Goal: Task Accomplishment & Management: Manage account settings

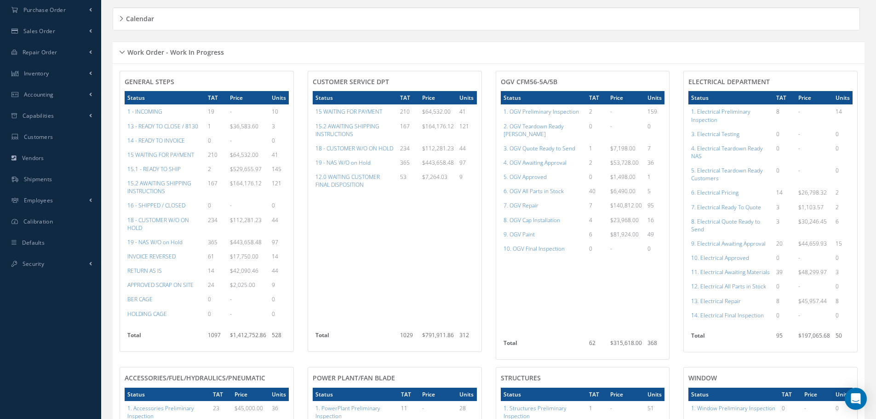
scroll to position [138, 0]
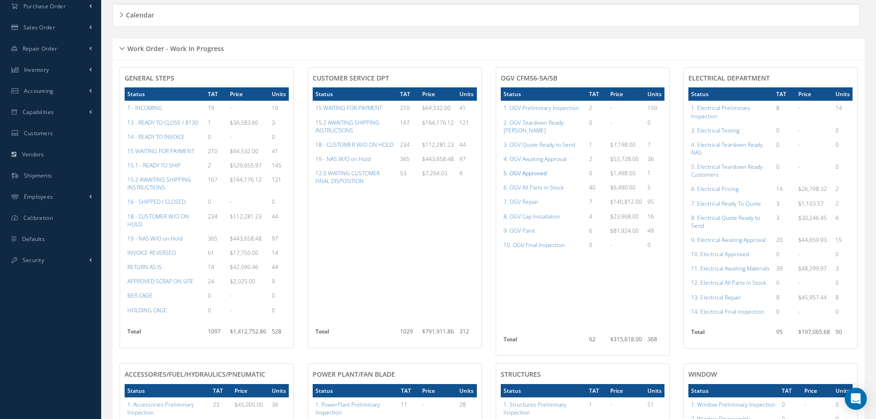
click at [541, 169] on a=78&excludeInternalCustomer=false&excludeInvoicedOrClosed=true&shop_id=15&filtersHidded"] "5. OGV Approved" at bounding box center [525, 173] width 43 height 8
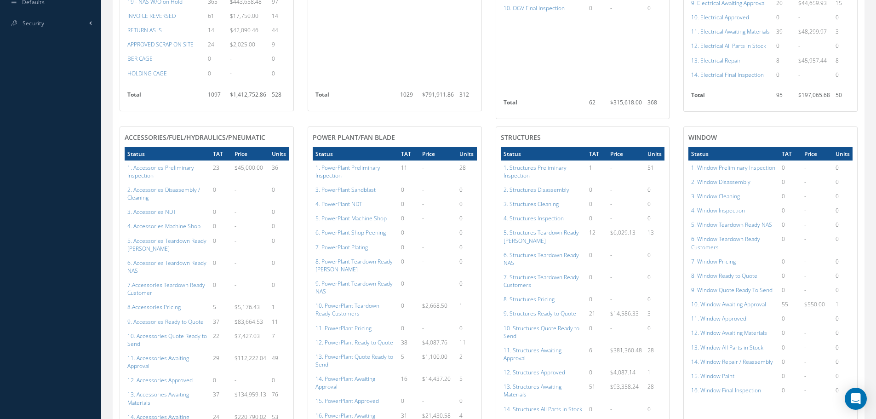
scroll to position [460, 0]
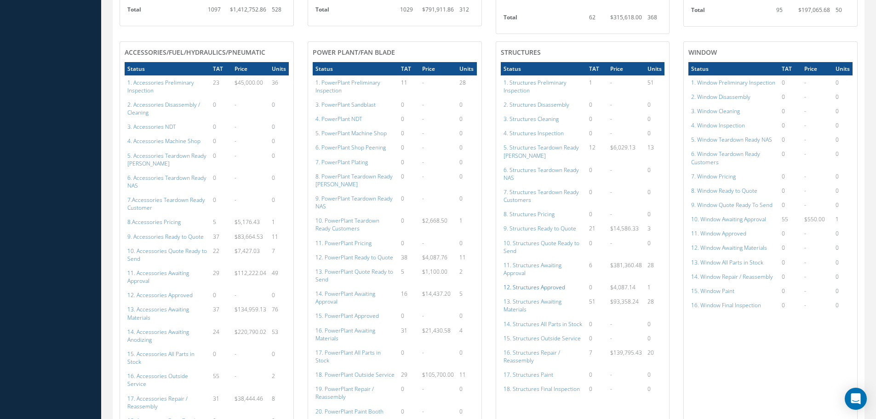
click at [534, 283] on a=152&excludeInternalCustomer=false&excludeInvoicedOrClosed=true&shop_id=3&filtersHidded"] "12. Structures Approved" at bounding box center [535, 287] width 62 height 8
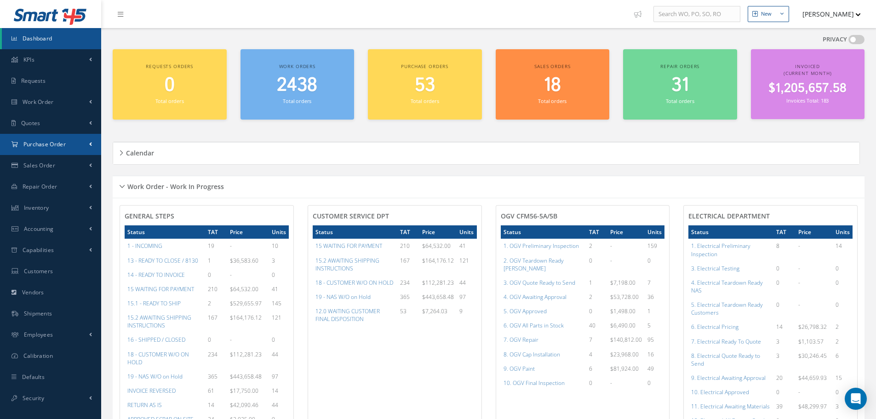
click at [41, 144] on span "Purchase Order" at bounding box center [44, 144] width 42 height 8
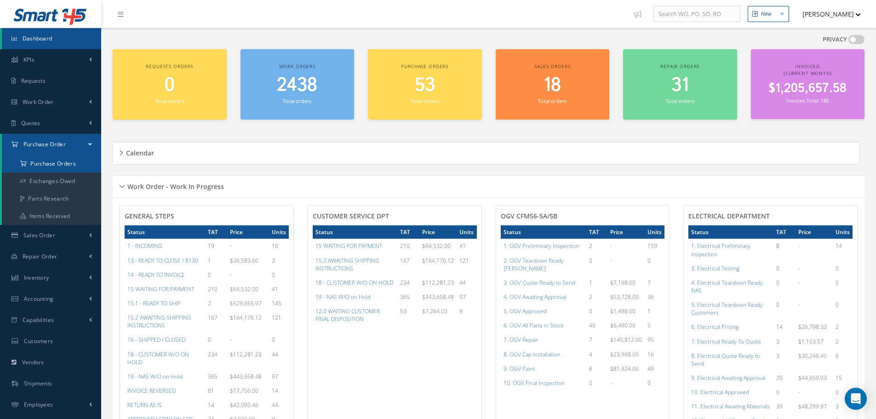
click at [45, 164] on a=1&status_id=2&status_id=3&status_id=5&collapsedFilters"] "Purchase Orders" at bounding box center [51, 163] width 99 height 17
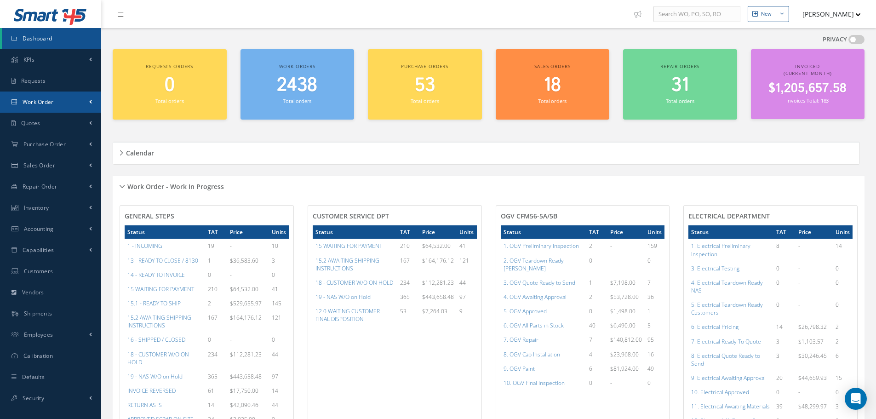
click at [52, 102] on span "Work Order" at bounding box center [38, 102] width 31 height 8
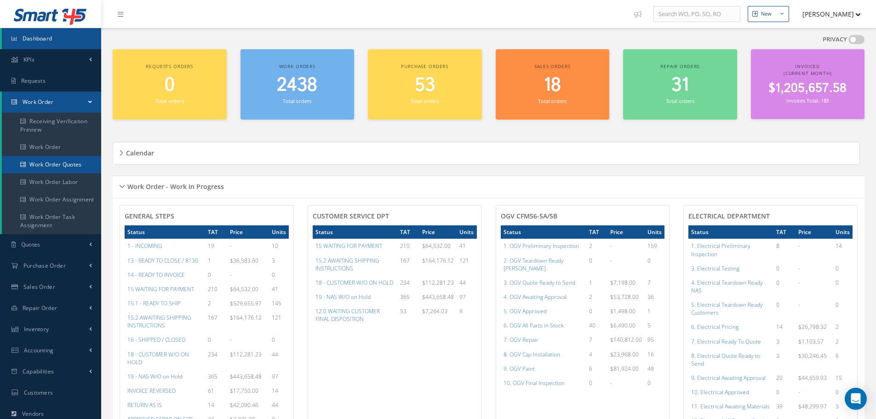
click at [50, 163] on link "Work Order Quotes" at bounding box center [51, 164] width 99 height 17
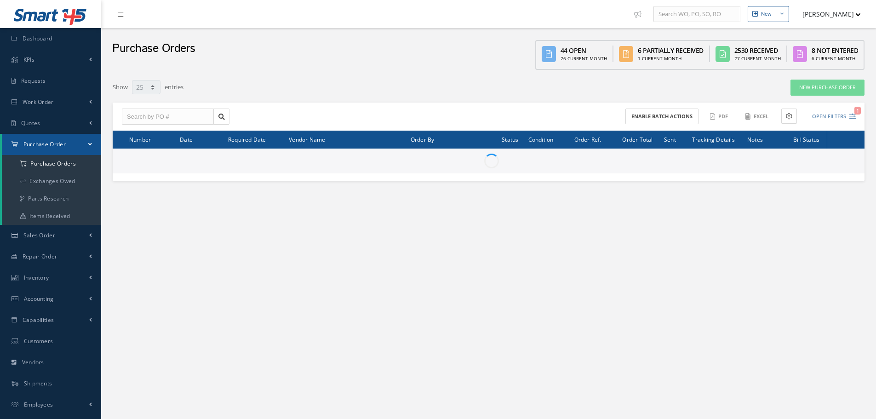
select select "25"
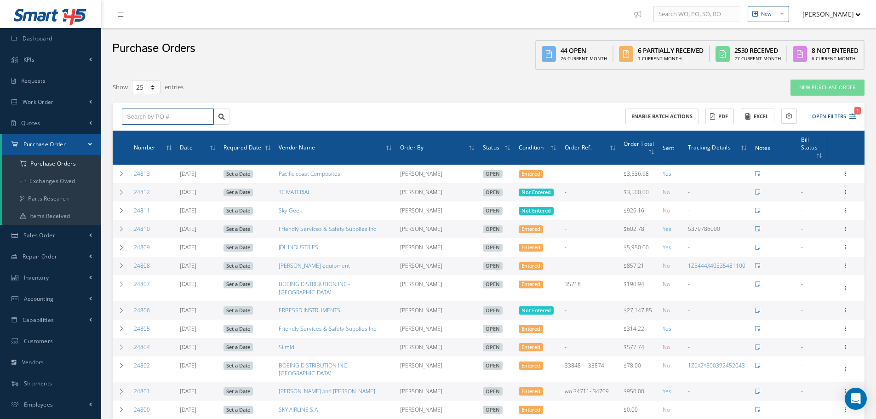
click at [161, 119] on input "text" at bounding box center [168, 117] width 92 height 17
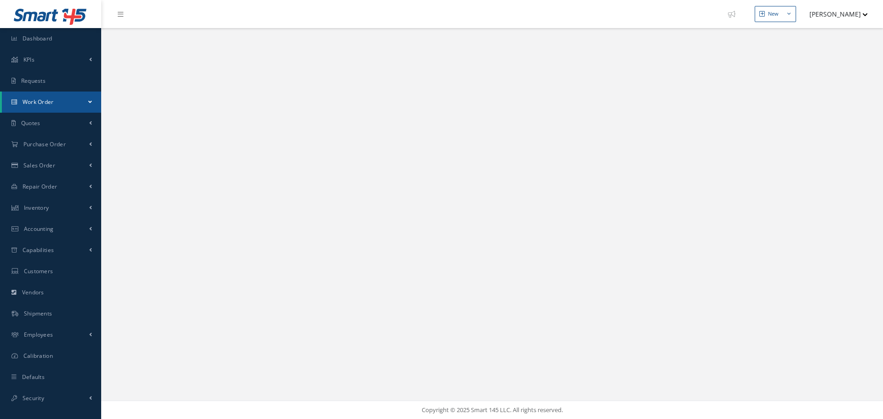
select select "25"
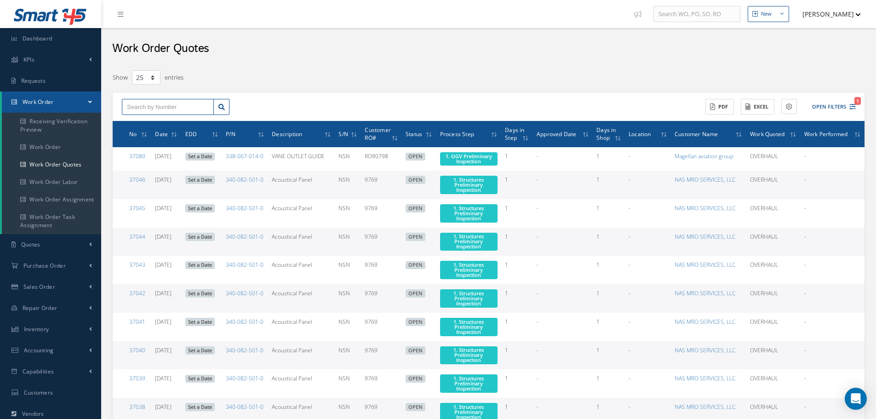
click at [140, 103] on input "text" at bounding box center [168, 107] width 92 height 17
type input "35188"
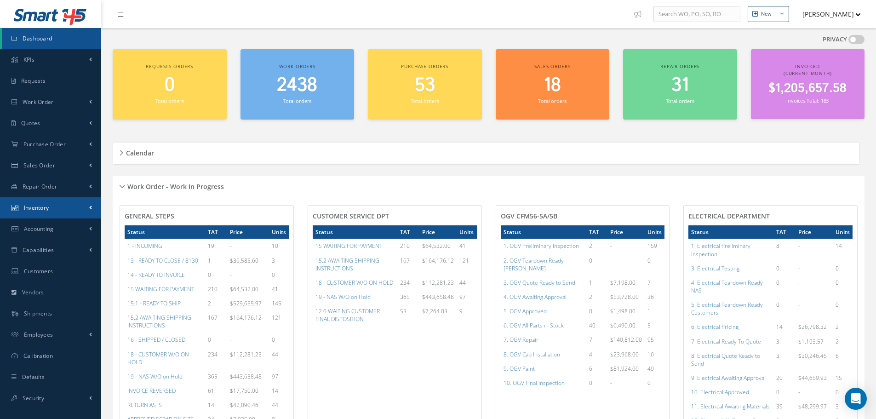
click at [46, 206] on span "Inventory" at bounding box center [36, 208] width 25 height 8
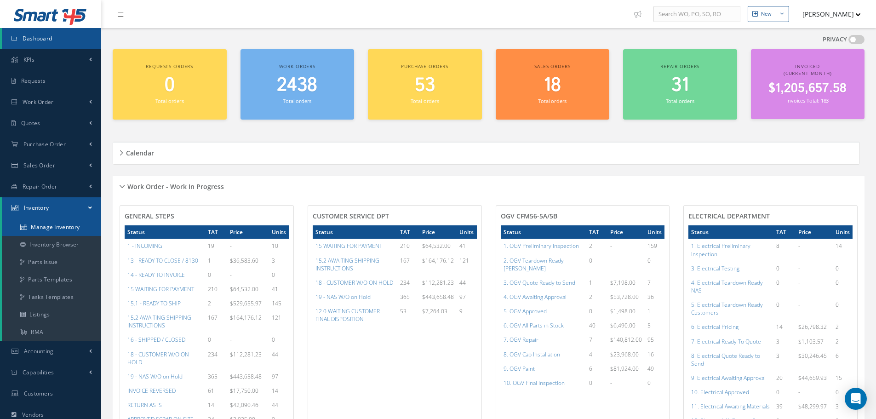
click at [57, 224] on link "Manage Inventory" at bounding box center [51, 226] width 99 height 17
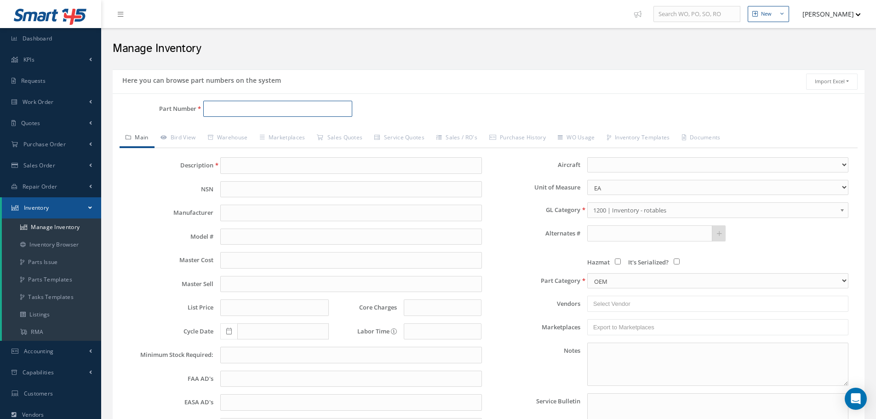
click at [236, 103] on input "Part Number" at bounding box center [277, 109] width 149 height 17
click at [230, 147] on span "431504033" at bounding box center [247, 148] width 83 height 10
type input "431504033"
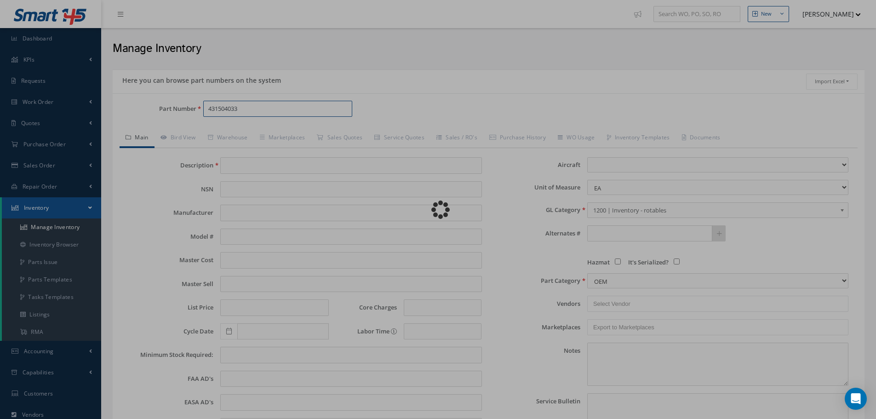
type input "Cover Latch"
type input "0.00"
select select
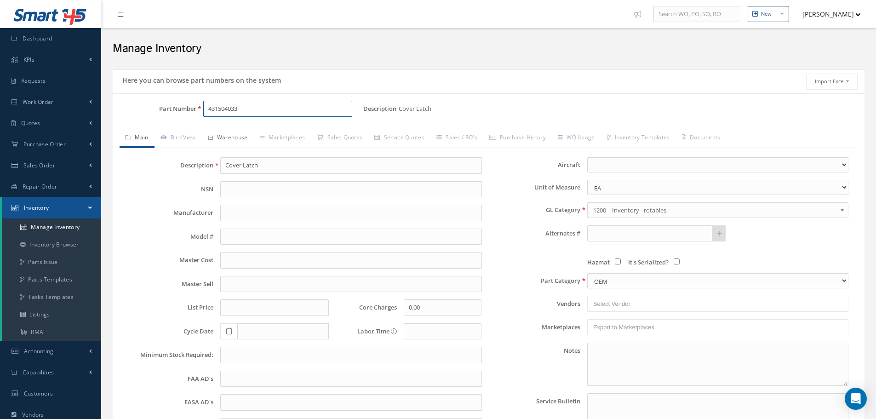
type input "431504033"
click at [228, 135] on link "Warehouse" at bounding box center [228, 138] width 52 height 19
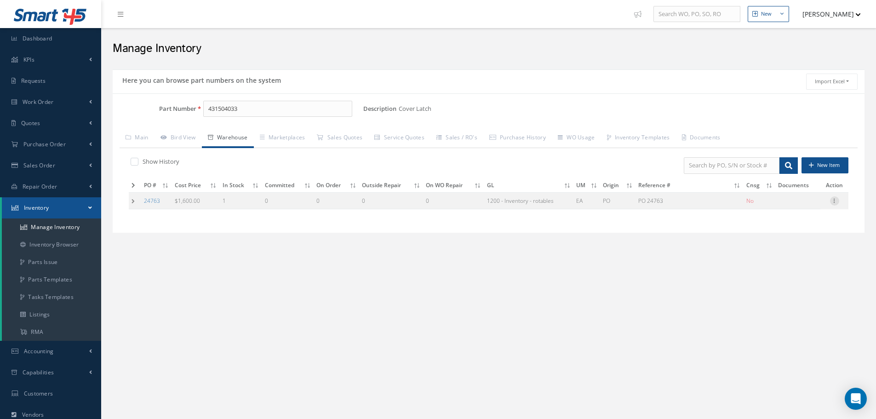
click at [835, 202] on icon at bounding box center [834, 199] width 9 height 7
click at [781, 208] on link "Edit" at bounding box center [792, 207] width 73 height 12
type input "1600.00"
type input "[DATE]"
type input "PO 24763"
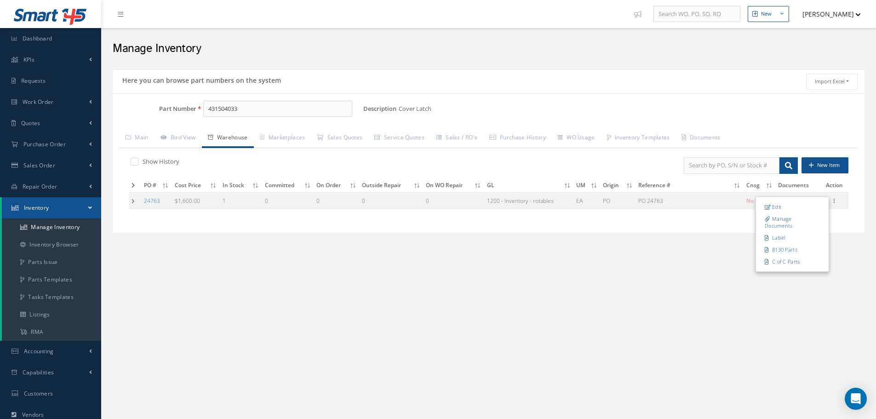
type input "[DATE]"
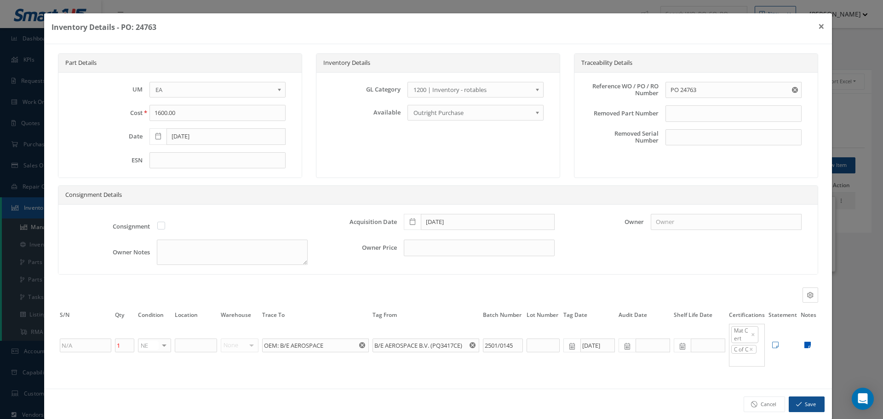
click at [804, 344] on icon at bounding box center [807, 344] width 6 height 7
type textarea "CRS PARTS CERT, SATAIR COC, B/E AEROSPACE PARTS CERT & 8130 FORM TRACKING E-566…"
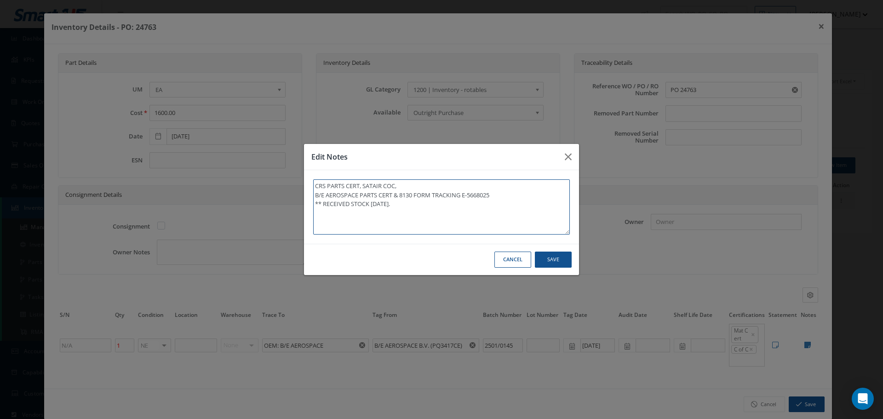
click at [411, 209] on textarea "CRS PARTS CERT, SATAIR COC, B/E AEROSPACE PARTS CERT & 8130 FORM TRACKING E-566…" at bounding box center [441, 206] width 257 height 55
type textarea "CRS PARTS CERT, SATAIR COC, B/E AEROSPACE PARTS CERT & 8130 FORM TRACKING E-566…"
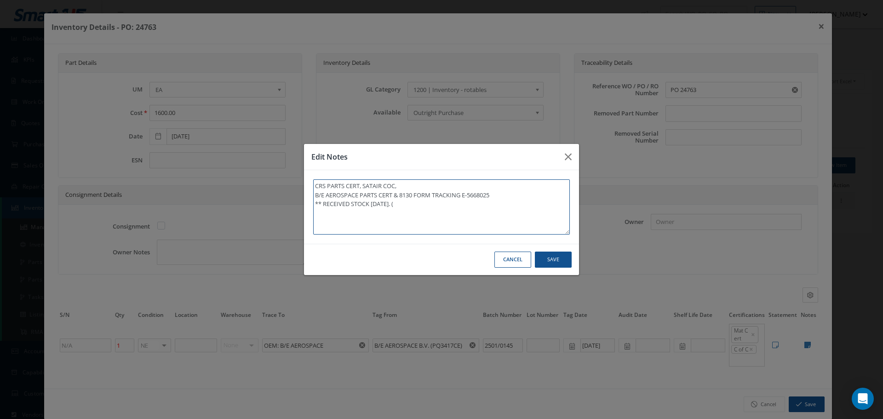
type textarea "CRS PARTS CERT, SATAIR COC, B/E AEROSPACE PARTS CERT & 8130 FORM TRACKING E-566…"
click at [406, 205] on textarea "CRS PARTS CERT, SATAIR COC, B/E AEROSPACE PARTS CERT & 8130 FORM TRACKING E-566…" at bounding box center [441, 206] width 257 height 55
type textarea "CRS PARTS CERT, SATAIR COC, B/E AEROSPACE PARTS CERT & 8130 FORM TRACKING E-566…"
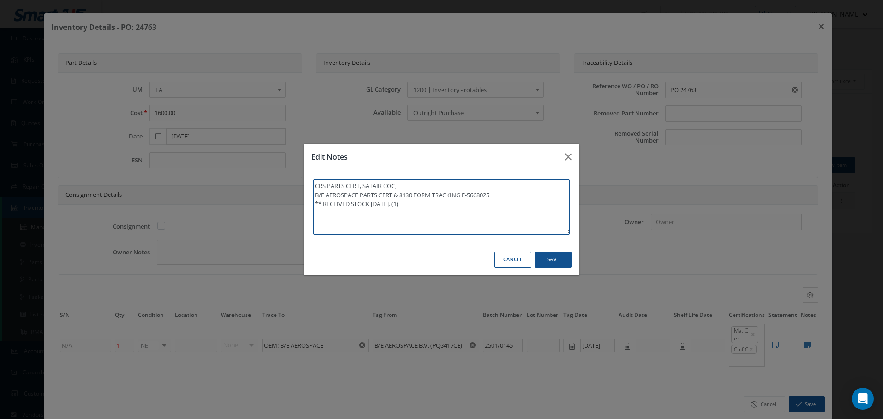
type textarea "CRS PARTS CERT, SATAIR COC, B/E AEROSPACE PARTS CERT & 8130 FORM TRACKING E-566…"
drag, startPoint x: 409, startPoint y: 191, endPoint x: 401, endPoint y: 202, distance: 13.8
click at [408, 194] on textarea "CRS PARTS CERT, SATAIR COC, B/E AEROSPACE PARTS CERT & 8130 FORM TRACKING E-566…" at bounding box center [441, 206] width 257 height 55
click at [419, 203] on textarea "CRS PARTS CERT, SATAIR COC, B/E AEROSPACE PARTS CERT & 8130 FORM TRACKING E-566…" at bounding box center [441, 206] width 257 height 55
type textarea "CRS PARTS CERT, SATAIR COC, B/E AEROSPACE PARTS CERT & 8130 FORM TRACKING E-566…"
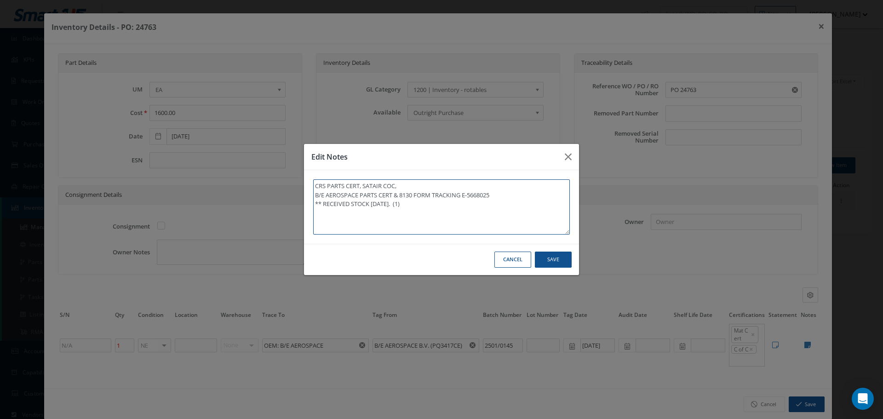
type textarea "CRS PARTS CERT, SATAIR COC, B/E AEROSPACE PARTS CERT & 8130 FORM TRACKING E-566…"
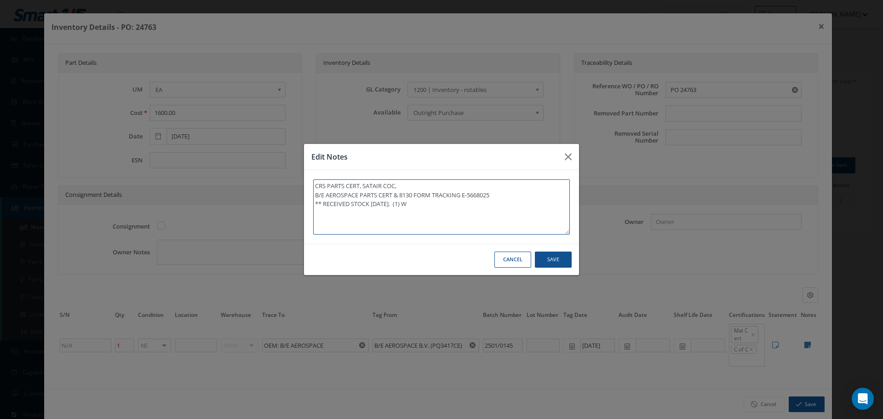
type textarea "CRS PARTS CERT, SATAIR COC, B/E AEROSPACE PARTS CERT & 8130 FORM TRACKING E-566…"
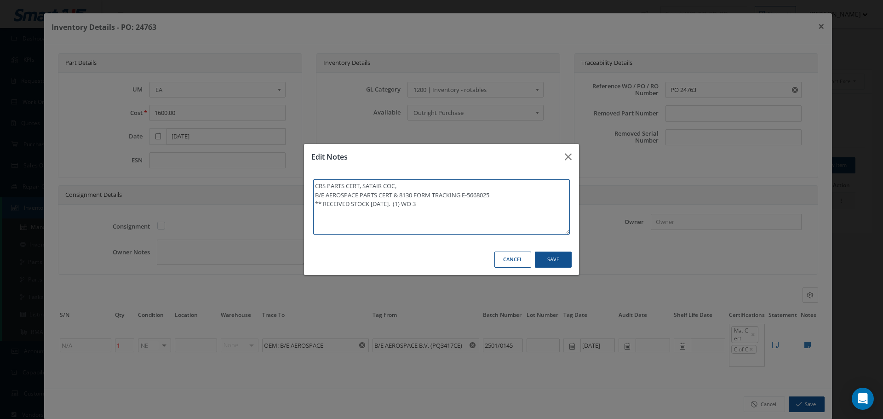
type textarea "CRS PARTS CERT, SATAIR COC, B/E AEROSPACE PARTS CERT & 8130 FORM TRACKING E-566…"
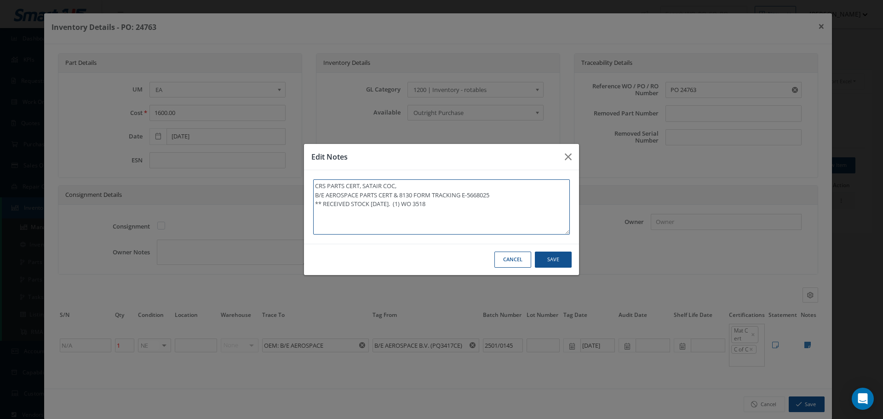
type textarea "CRS PARTS CERT, SATAIR COC, B/E AEROSPACE PARTS CERT & 8130 FORM TRACKING E-566…"
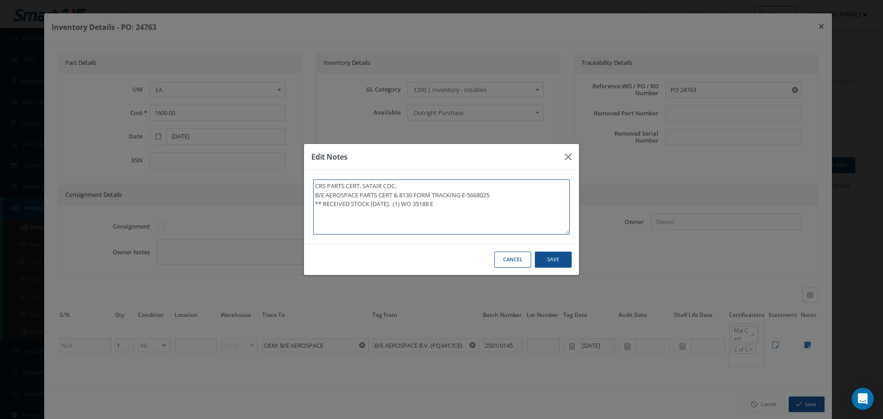
type textarea "CRS PARTS CERT, SATAIR COC, B/E AEROSPACE PARTS CERT & 8130 FORM TRACKING E-566…"
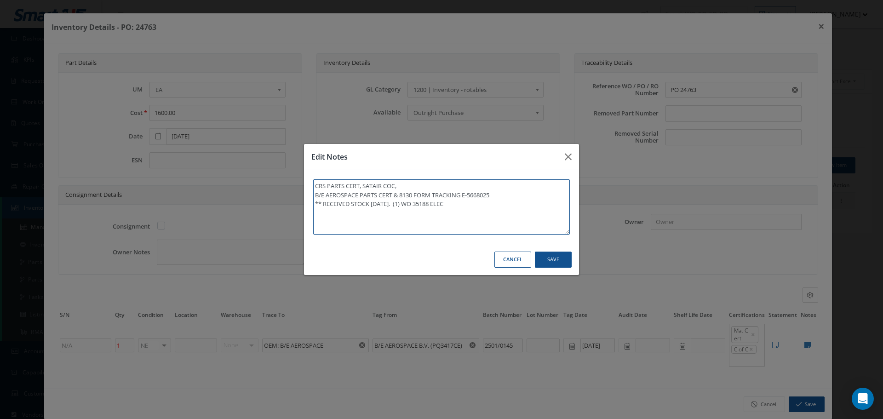
type textarea "CRS PARTS CERT, SATAIR COC, B/E AEROSPACE PARTS CERT & 8130 FORM TRACKING E-566…"
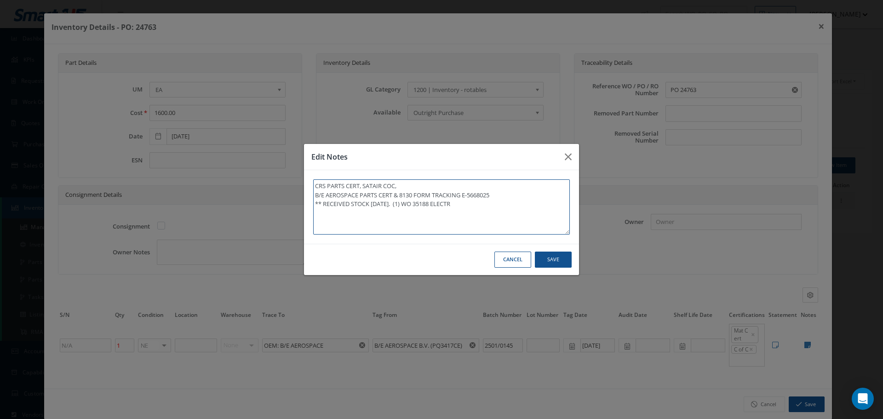
type textarea "CRS PARTS CERT, SATAIR COC, B/E AEROSPACE PARTS CERT & 8130 FORM TRACKING E-566…"
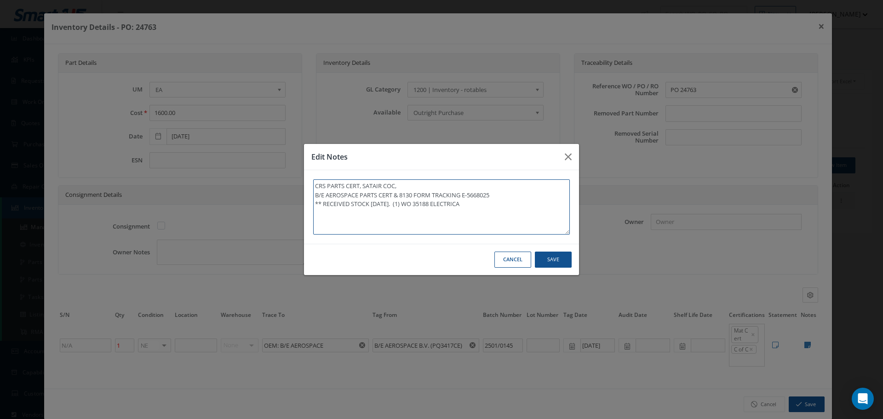
type textarea "CRS PARTS CERT, SATAIR COC, B/E AEROSPACE PARTS CERT & 8130 FORM TRACKING E-566…"
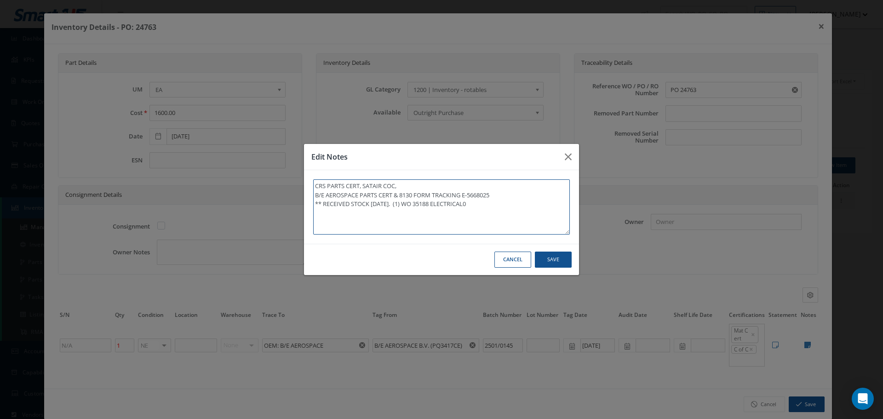
type textarea "CRS PARTS CERT, SATAIR COC, B/E AEROSPACE PARTS CERT & 8130 FORM TRACKING E-566…"
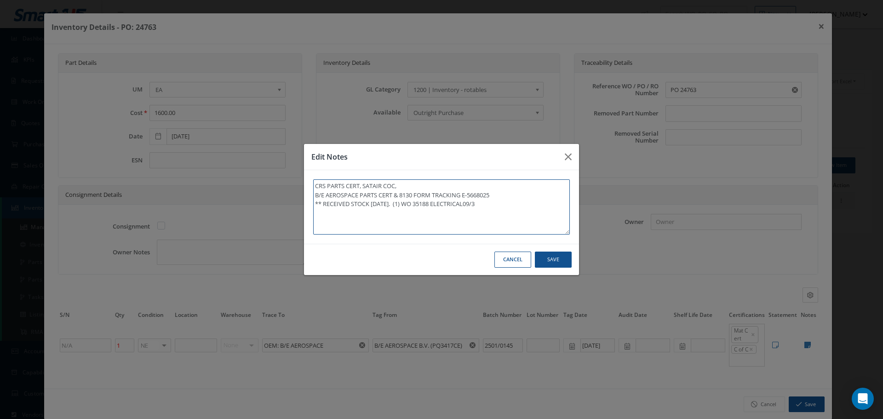
type textarea "CRS PARTS CERT, SATAIR COC, B/E AEROSPACE PARTS CERT & 8130 FORM TRACKING E-566…"
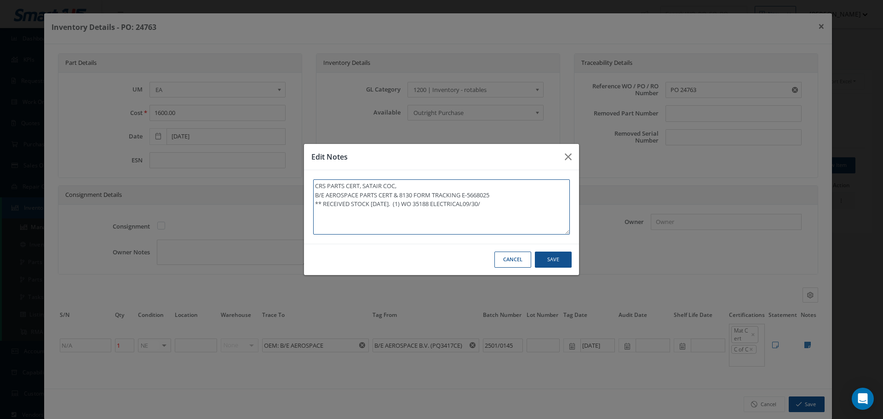
type textarea "CRS PARTS CERT, SATAIR COC, B/E AEROSPACE PARTS CERT & 8130 FORM TRACKING E-566…"
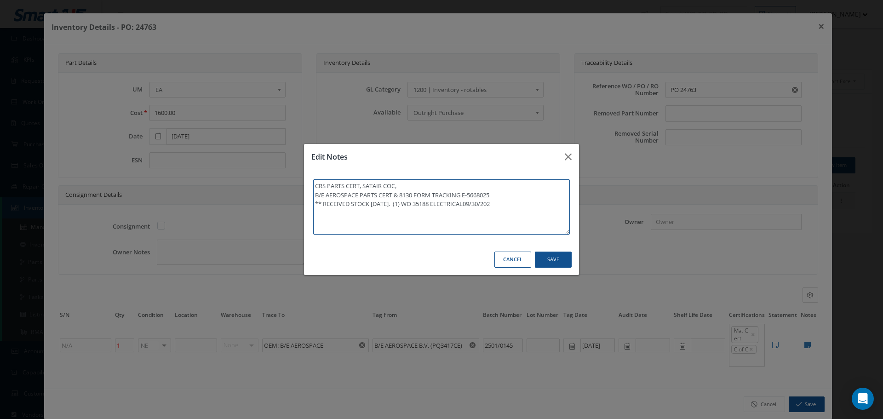
type textarea "CRS PARTS CERT, SATAIR COC, B/E AEROSPACE PARTS CERT & 8130 FORM TRACKING E-566…"
click at [480, 205] on textarea "CRS PARTS CERT, SATAIR COC, B/E AEROSPACE PARTS CERT & 8130 FORM TRACKING E-566…" at bounding box center [441, 206] width 257 height 55
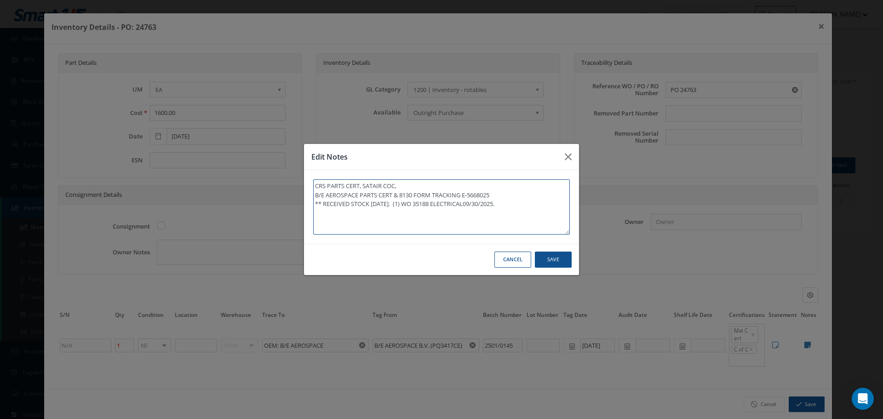
type textarea "CRS PARTS CERT, SATAIR COC, B/E AEROSPACE PARTS CERT & 8130 FORM TRACKING E-566…"
click at [553, 259] on button "Save" at bounding box center [553, 260] width 37 height 16
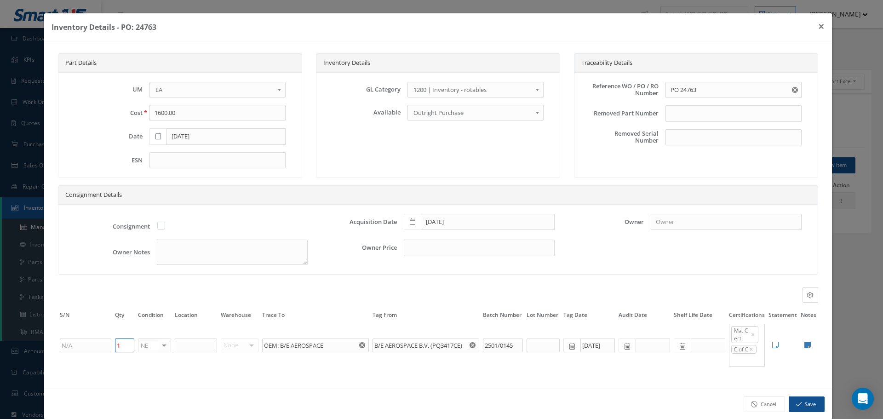
click at [130, 344] on input "1" at bounding box center [124, 346] width 19 height 14
type input "0"
click at [796, 405] on icon "button" at bounding box center [799, 404] width 6 height 6
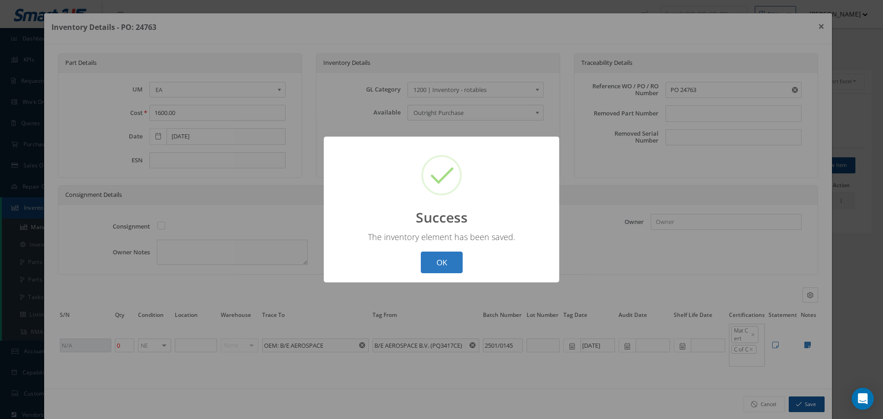
click at [450, 261] on button "OK" at bounding box center [442, 263] width 42 height 22
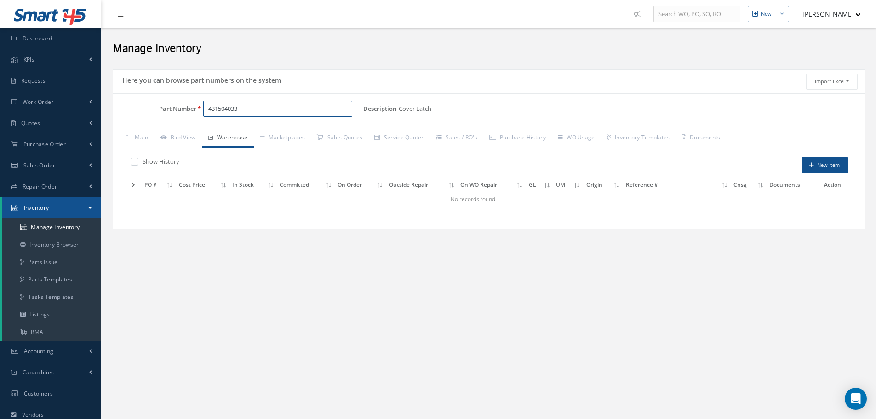
click at [245, 114] on input "431504033" at bounding box center [277, 109] width 149 height 17
type input "4"
click at [217, 108] on input "EH51-2022-01-01" at bounding box center [277, 109] width 149 height 17
click at [272, 112] on input "EH 51-2022-01-01" at bounding box center [277, 109] width 149 height 17
click at [218, 109] on input "EH 51-2022-01-01" at bounding box center [277, 109] width 149 height 17
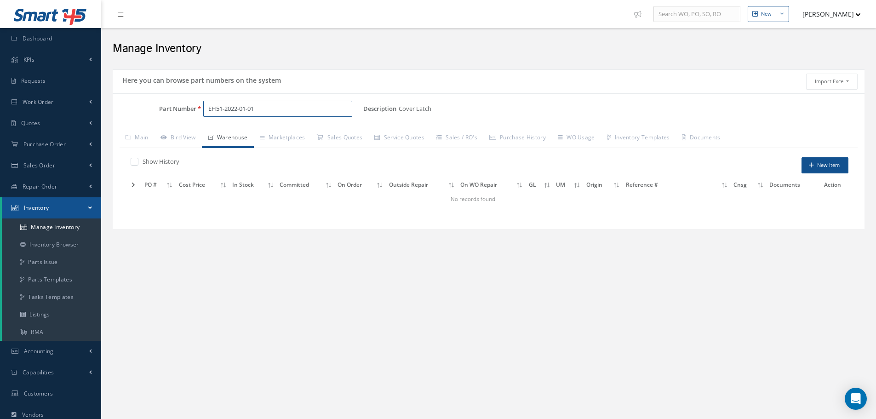
click at [260, 107] on input "EH51-2022-01-01" at bounding box center [277, 109] width 149 height 17
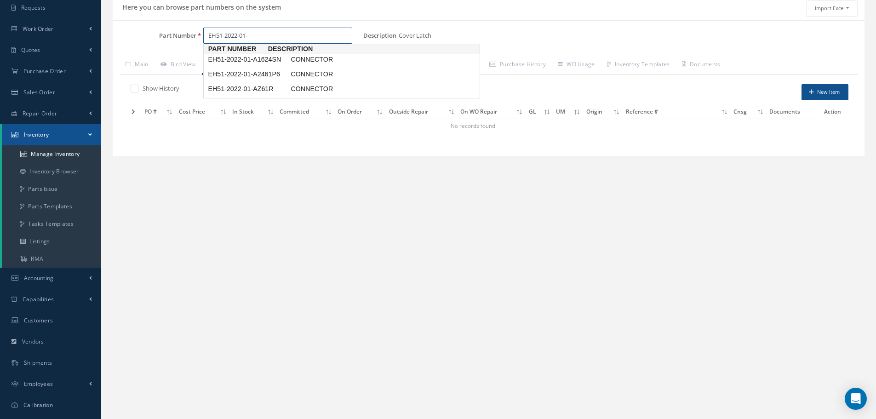
scroll to position [20, 0]
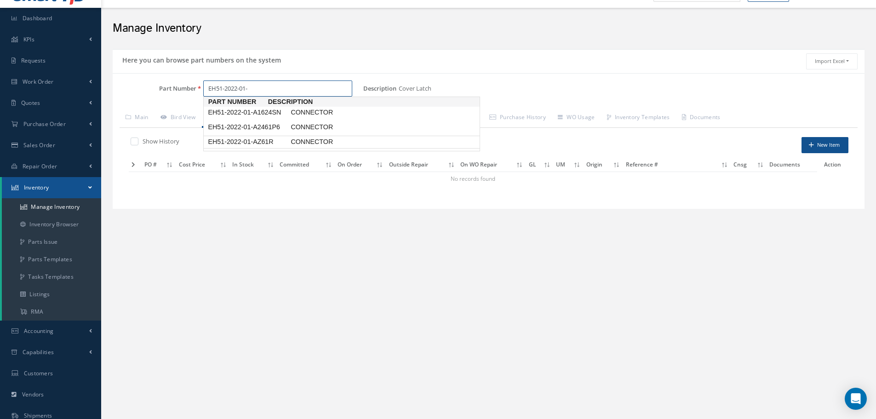
click at [270, 147] on span "EH51-2022-01-AZ61R" at bounding box center [247, 142] width 83 height 10
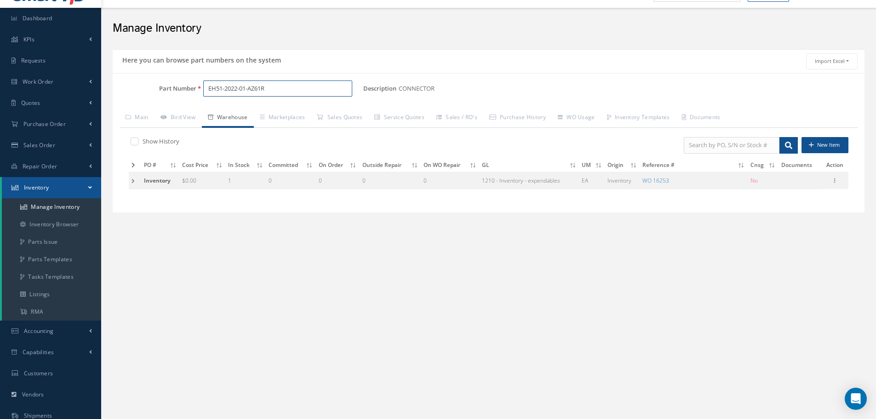
click at [261, 86] on input "EH51-2022-01-AZ61R" at bounding box center [277, 88] width 149 height 17
click at [833, 182] on icon at bounding box center [835, 179] width 9 height 7
click at [793, 217] on link "Delete" at bounding box center [793, 218] width 73 height 12
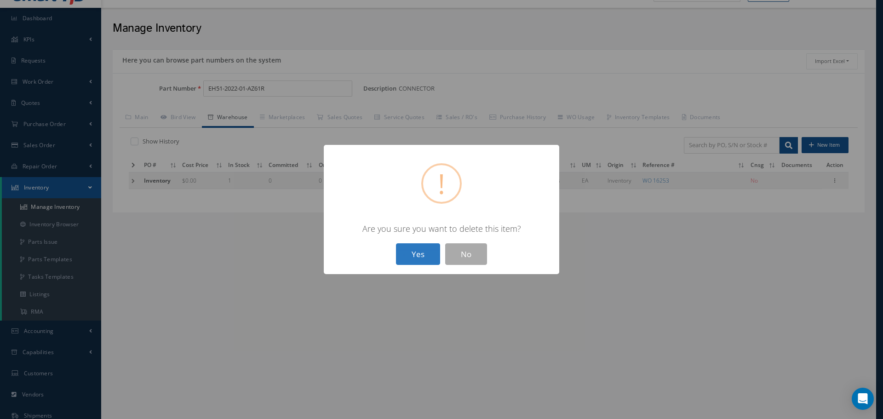
click at [420, 257] on button "Yes" at bounding box center [418, 254] width 44 height 22
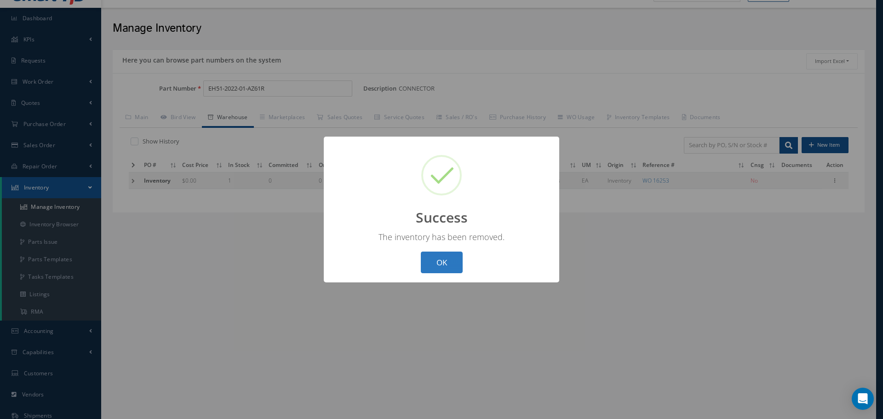
click at [436, 262] on button "OK" at bounding box center [442, 263] width 42 height 22
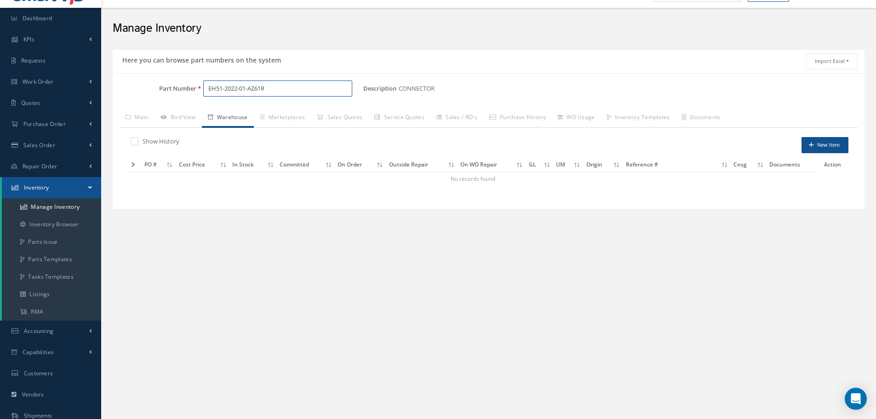
click at [297, 93] on input "EH51-2022-01-AZ61R" at bounding box center [277, 88] width 149 height 17
type input "E"
click at [438, 89] on div "Here you can browse part numbers on the system Import Excel to undefined Column…" at bounding box center [489, 129] width 752 height 160
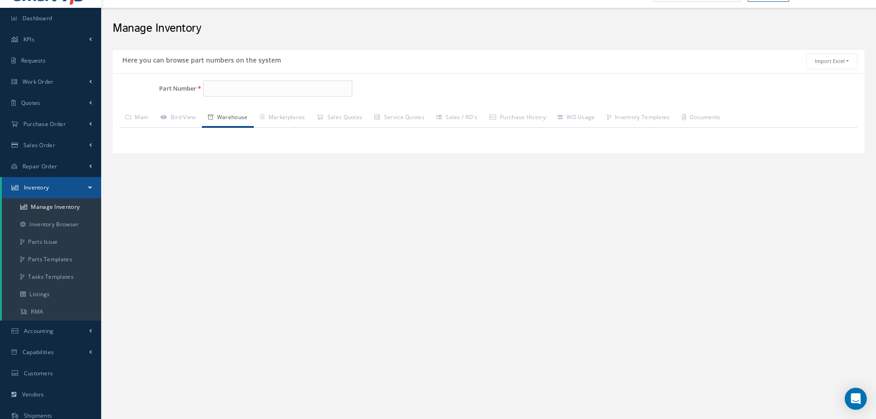
scroll to position [0, 0]
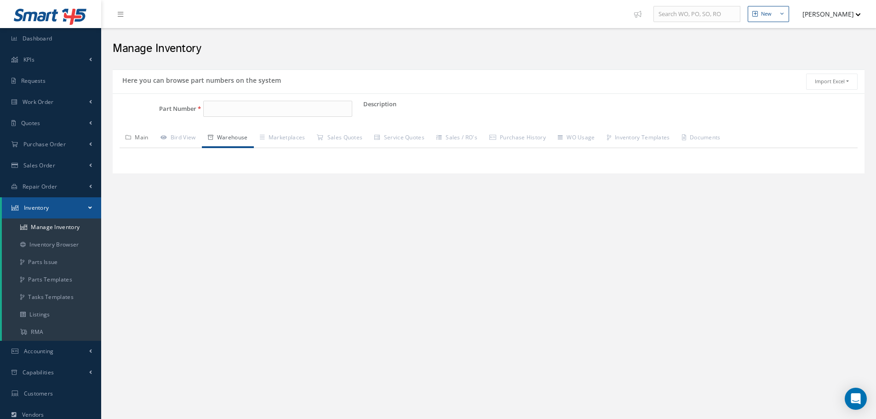
click at [144, 136] on link "Main" at bounding box center [137, 138] width 35 height 19
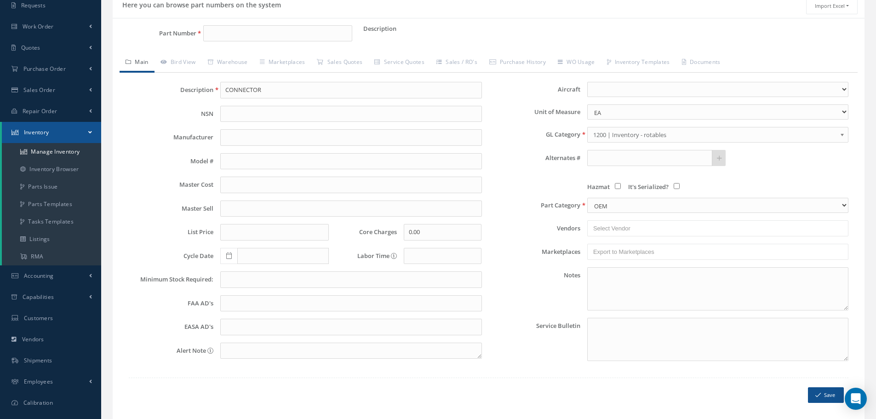
scroll to position [112, 0]
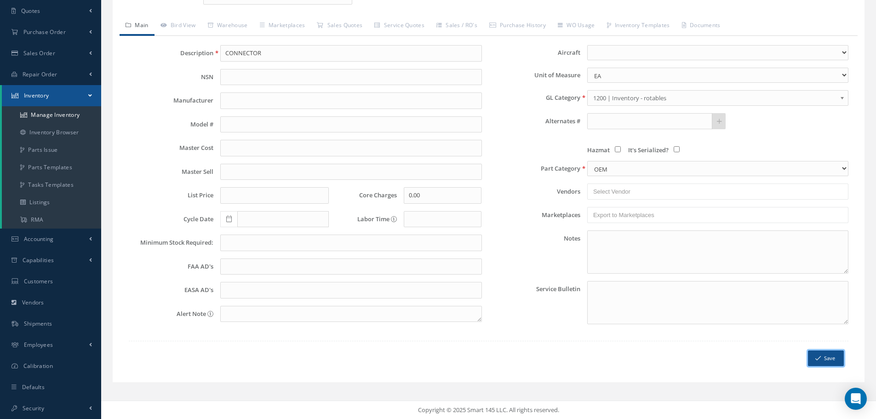
click at [833, 358] on button "Save" at bounding box center [826, 359] width 36 height 16
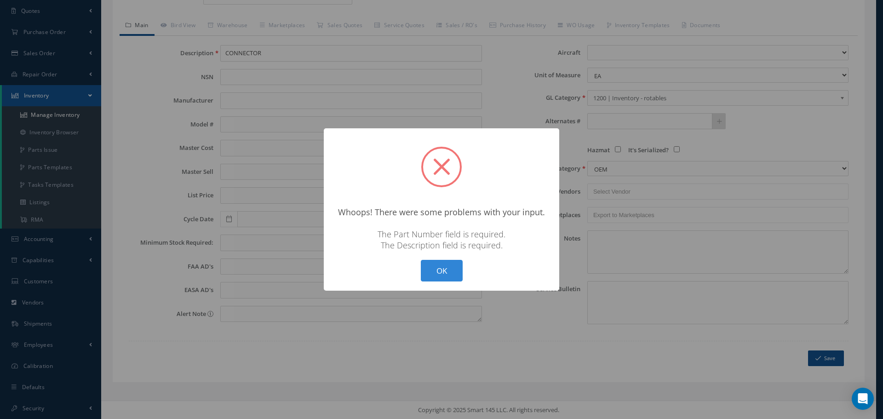
click at [431, 270] on button "OK" at bounding box center [442, 271] width 42 height 22
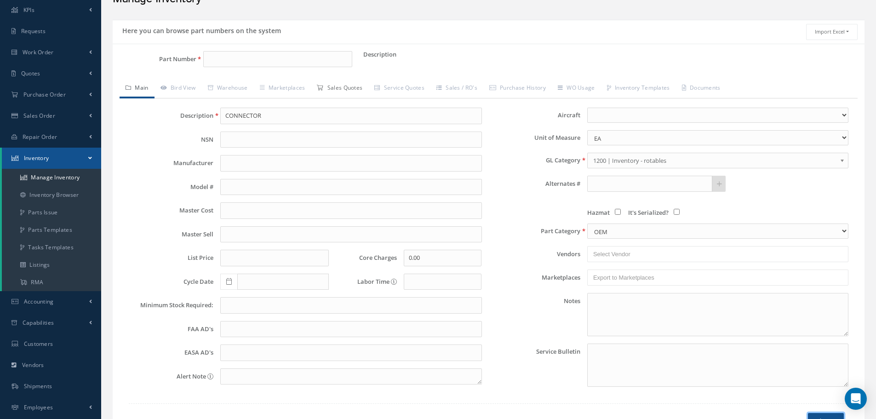
scroll to position [0, 0]
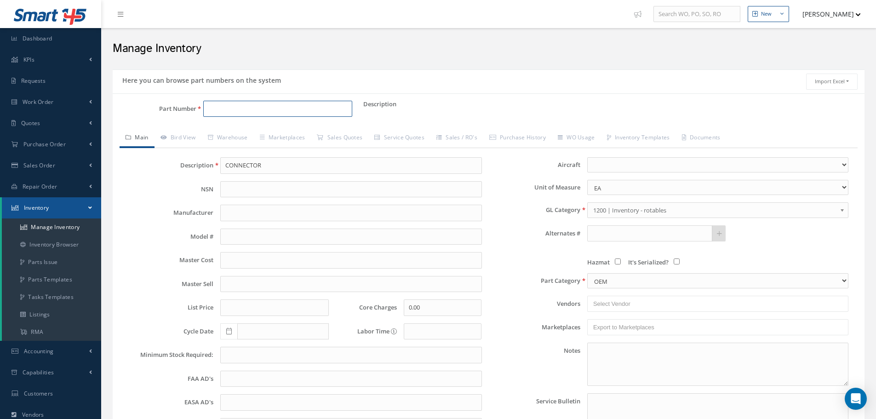
click at [240, 111] on input "Part Number" at bounding box center [277, 109] width 149 height 17
type input "EH51-2022-01-A2461R & 07418-03-A1001R2418P"
click at [278, 161] on input "CONNECTOR" at bounding box center [350, 165] width 261 height 17
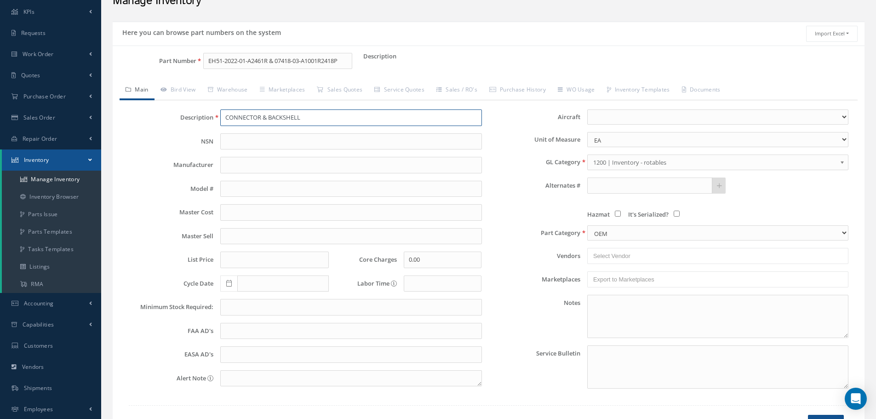
scroll to position [112, 0]
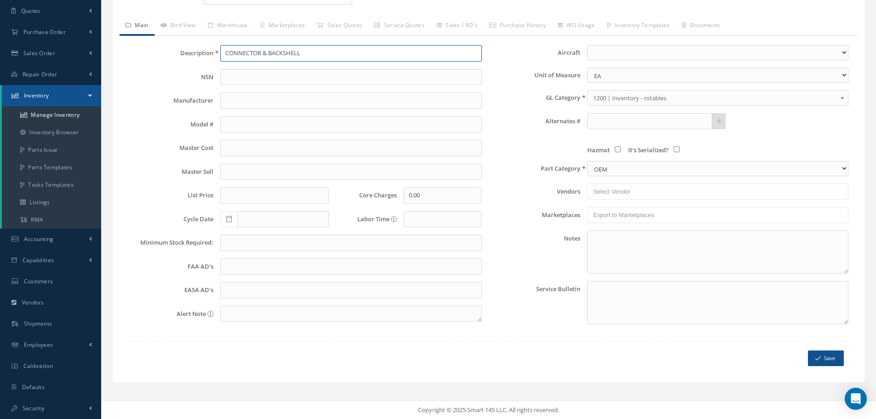
type input "CONNECTOR & BACKSHELL"
click at [827, 356] on button "Save" at bounding box center [826, 359] width 36 height 16
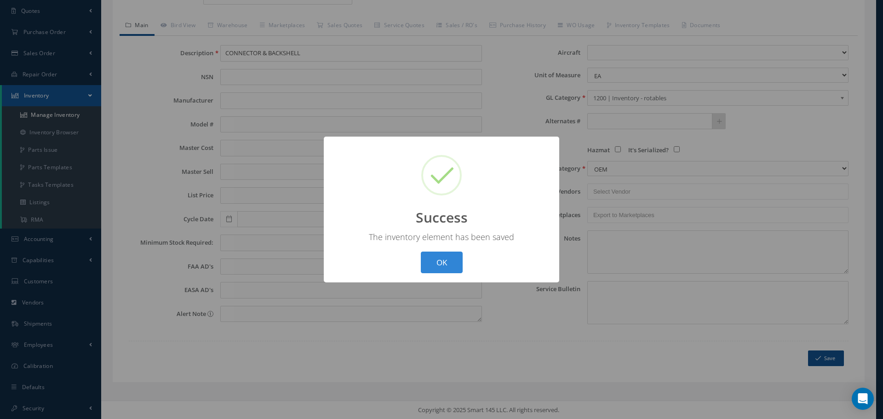
click at [464, 265] on div "OK Cancel" at bounding box center [441, 263] width 47 height 22
click at [450, 264] on button "OK" at bounding box center [442, 263] width 42 height 22
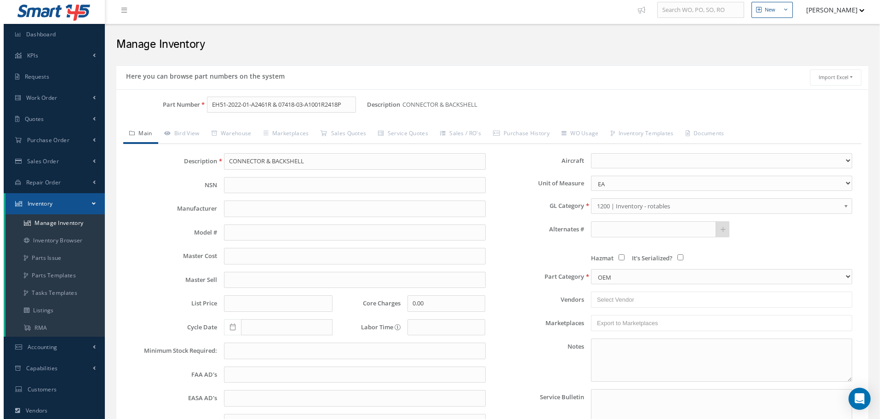
scroll to position [0, 0]
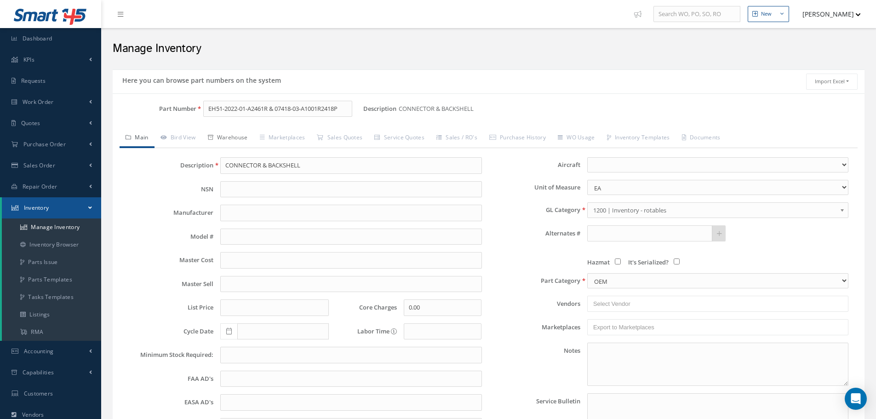
click at [247, 133] on link "Warehouse" at bounding box center [228, 138] width 52 height 19
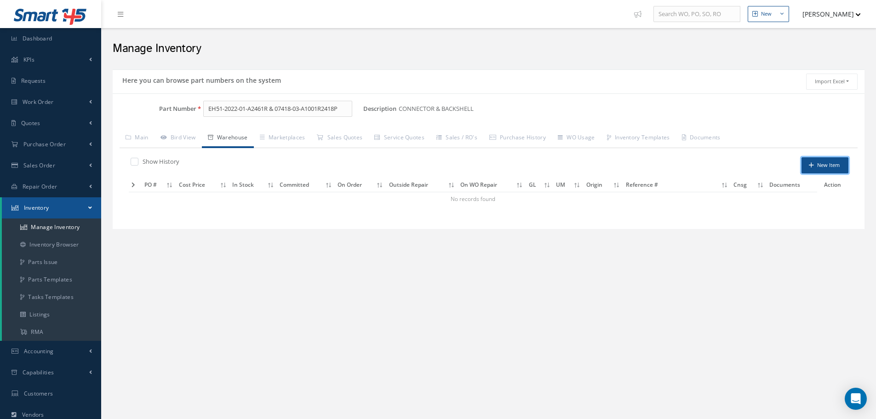
click at [817, 163] on button "New Item" at bounding box center [825, 165] width 47 height 16
type input "09/30/2025"
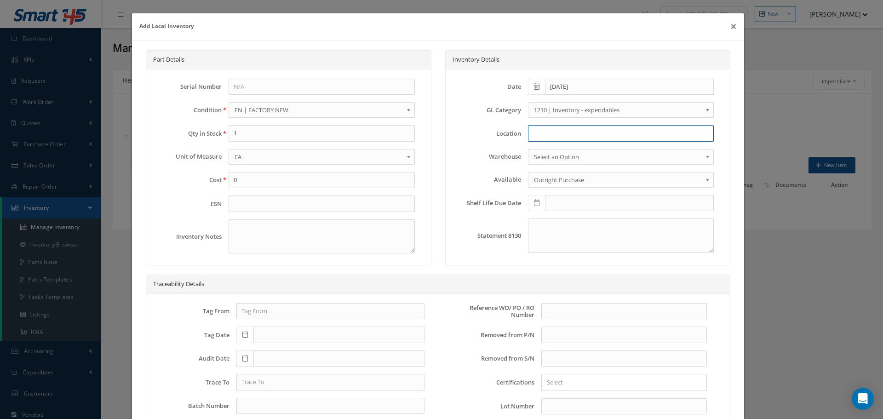
click at [544, 130] on input at bounding box center [621, 133] width 186 height 17
type input "RN8-1-78"
click at [548, 310] on input "text" at bounding box center [624, 311] width 166 height 17
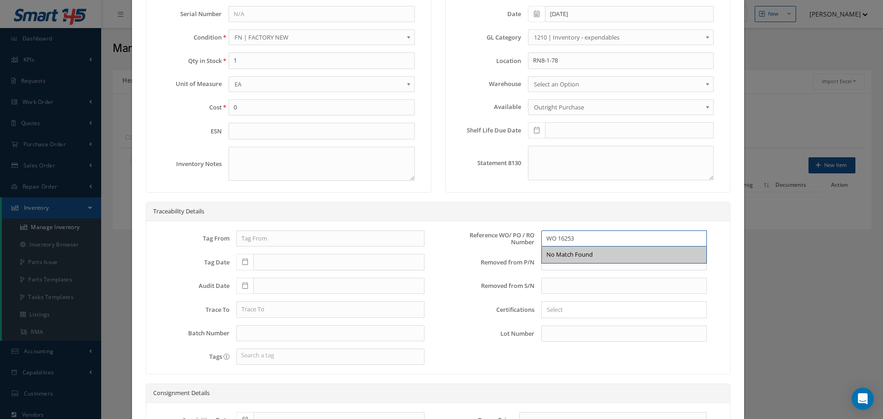
scroll to position [138, 0]
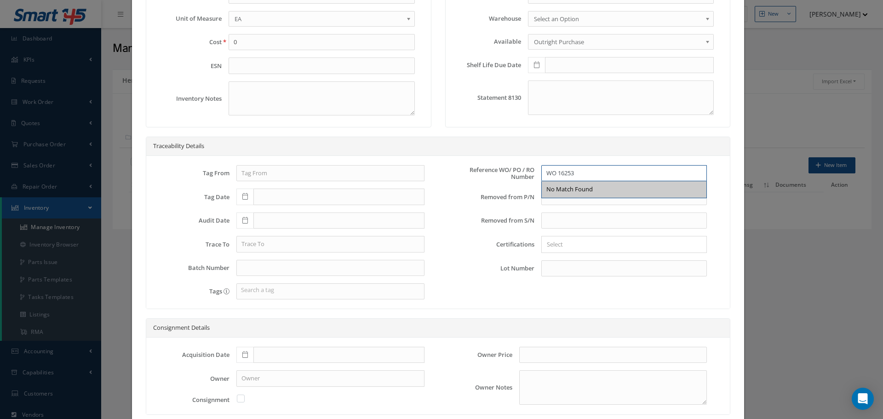
type input "WO 16253"
click at [244, 353] on icon at bounding box center [245, 354] width 6 height 6
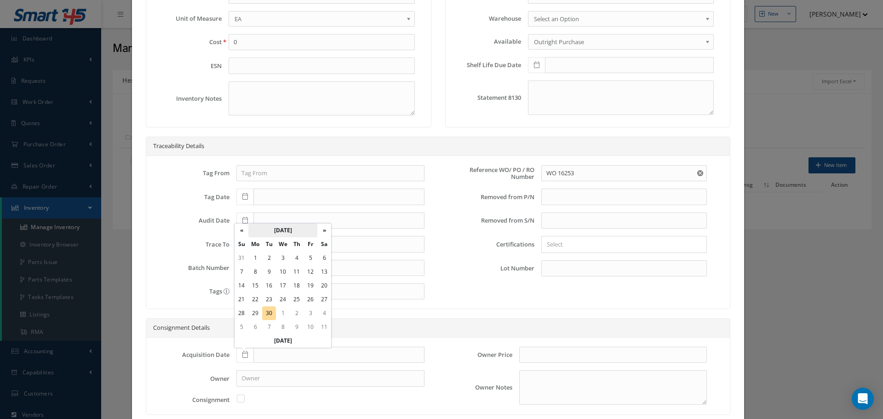
click at [298, 227] on th "September 2025" at bounding box center [282, 231] width 69 height 14
click at [281, 230] on th "2025" at bounding box center [281, 231] width 67 height 14
click at [314, 252] on span "2022" at bounding box center [316, 251] width 21 height 25
click at [316, 303] on span "Dec" at bounding box center [316, 305] width 21 height 25
click at [254, 282] on td "12" at bounding box center [255, 286] width 14 height 14
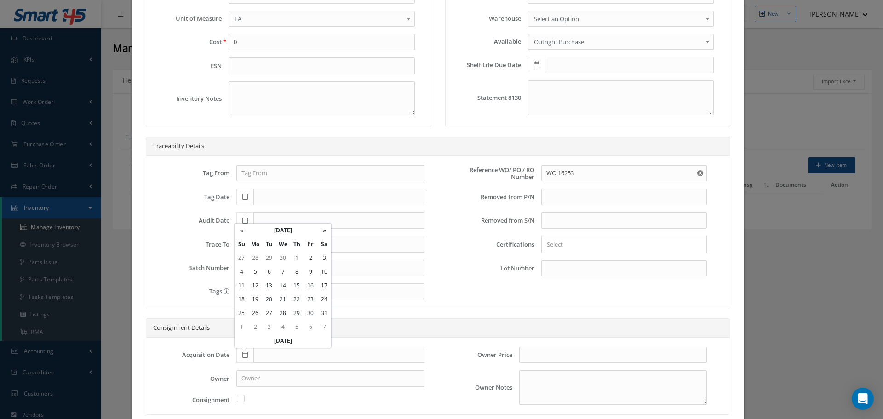
type input "12/12/2022"
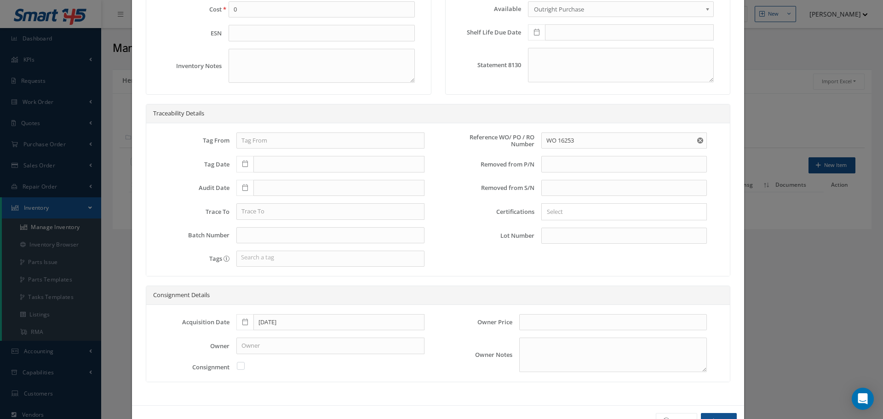
scroll to position [201, 0]
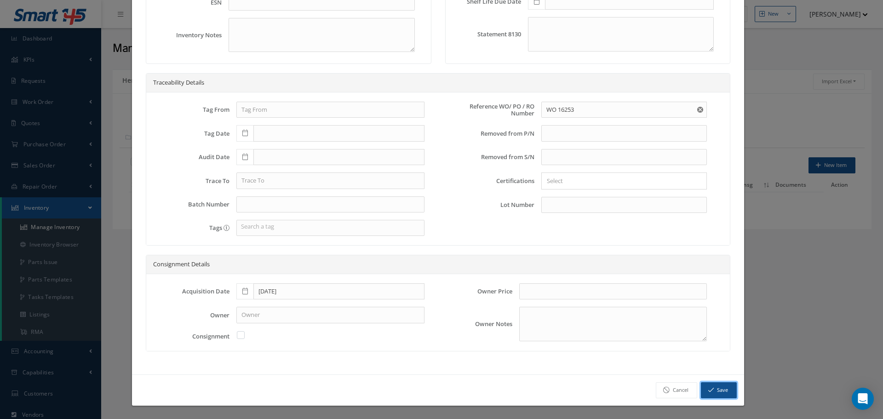
click at [710, 391] on button "Save" at bounding box center [719, 390] width 36 height 16
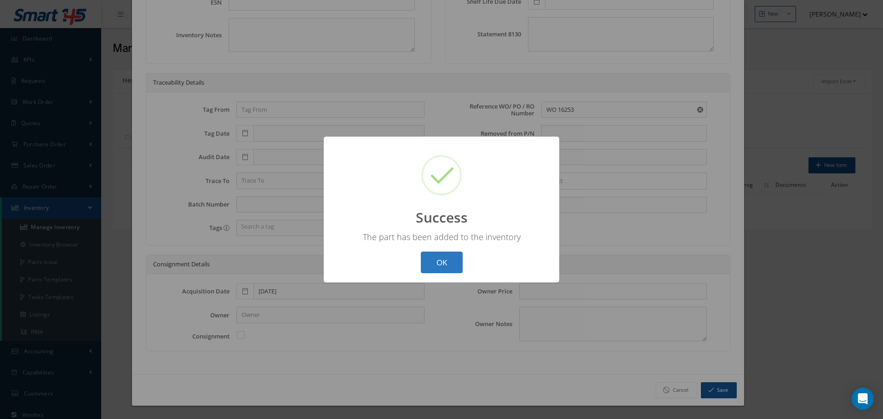
click at [445, 262] on button "OK" at bounding box center [442, 263] width 42 height 22
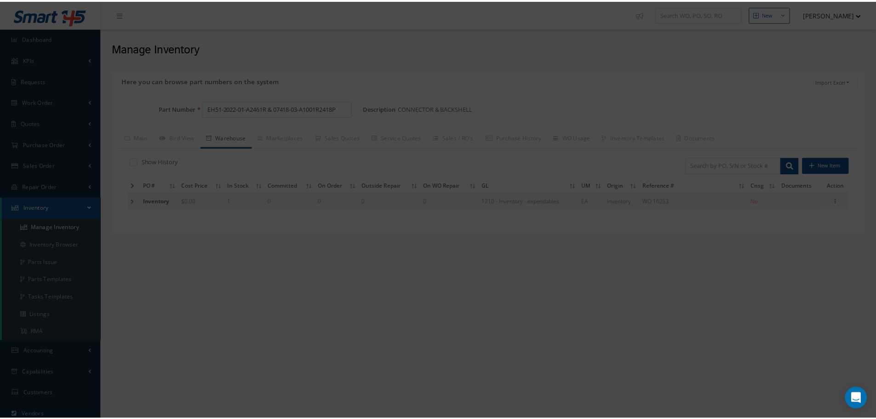
scroll to position [0, 0]
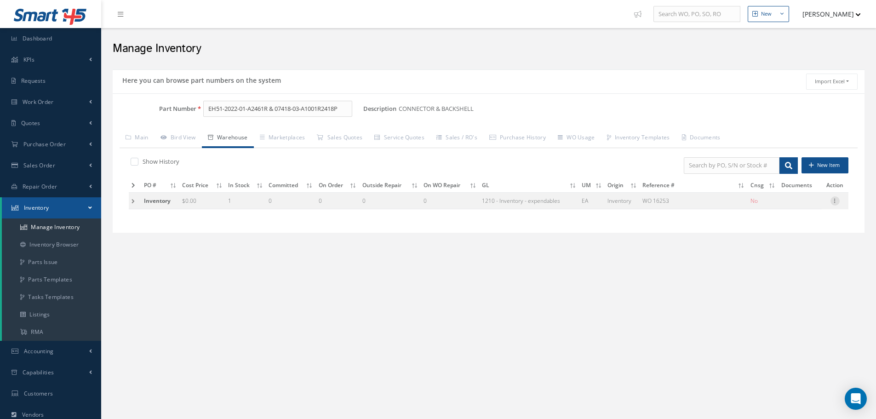
click at [838, 201] on icon at bounding box center [835, 199] width 9 height 7
click at [808, 204] on link "Edit" at bounding box center [793, 207] width 73 height 12
type input "0.00"
type input "WO 16253"
type input "12/12/2022"
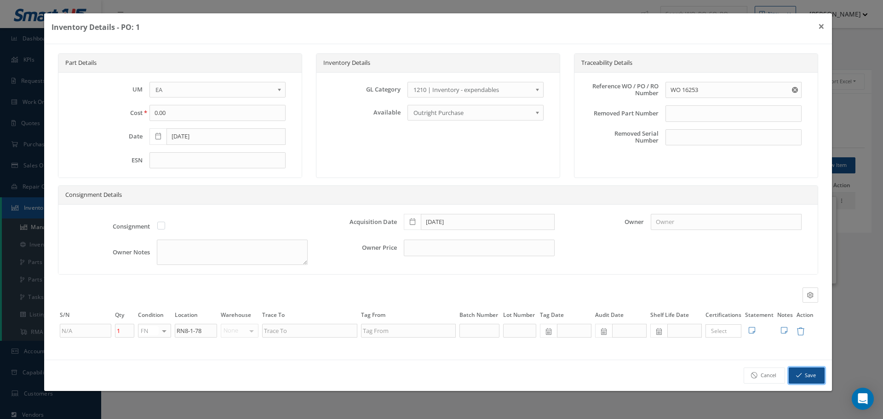
click at [804, 377] on button "Save" at bounding box center [807, 376] width 36 height 16
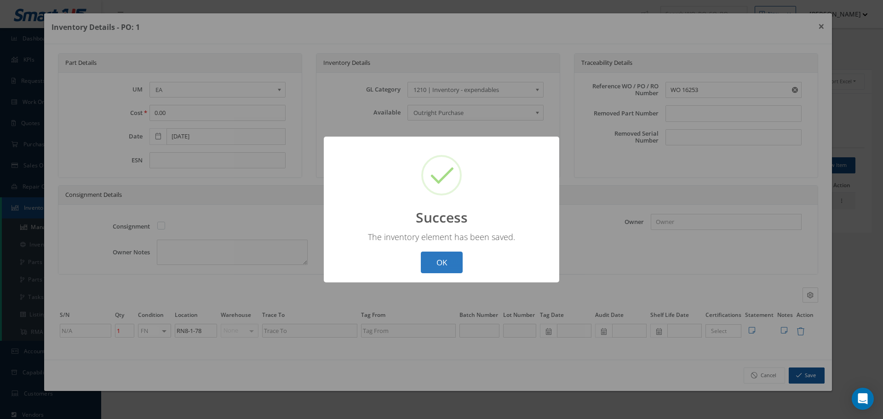
click at [434, 256] on button "OK" at bounding box center [442, 263] width 42 height 22
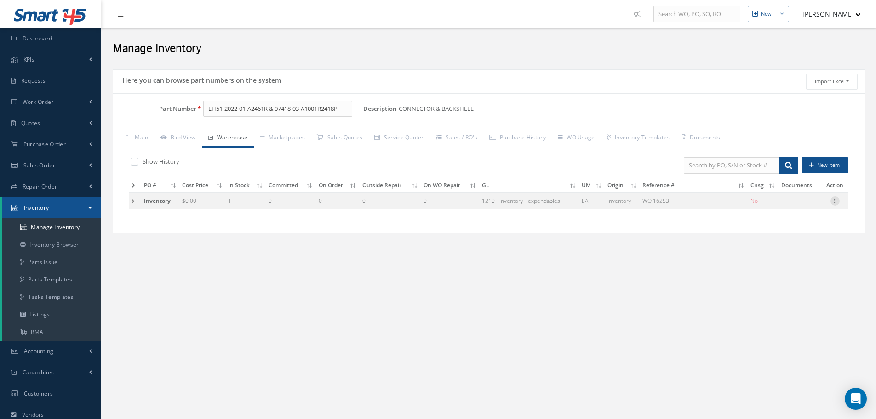
click at [833, 202] on icon at bounding box center [835, 199] width 9 height 7
click at [803, 248] on link "Label" at bounding box center [793, 249] width 73 height 12
click at [347, 107] on input "EH51-2022-01-A2461R & 07418-03-A1001R2418P" at bounding box center [277, 109] width 149 height 17
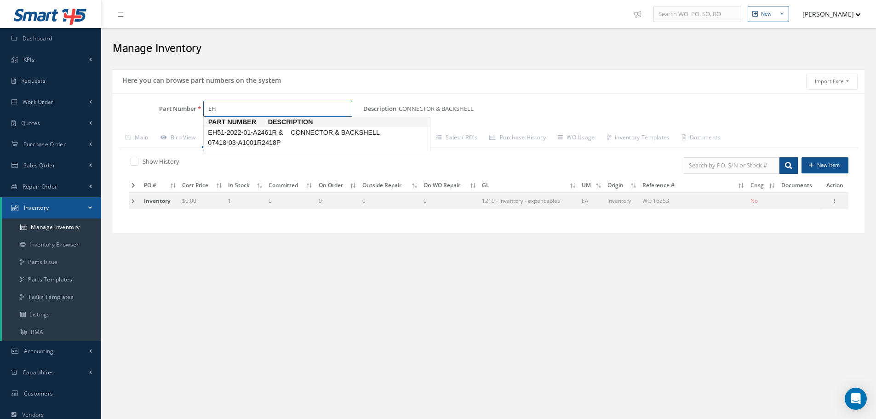
type input "E"
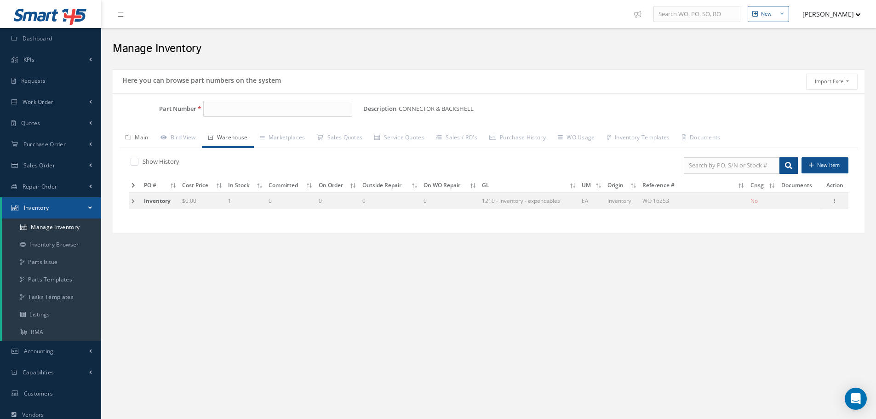
click at [145, 135] on link "Main" at bounding box center [137, 138] width 35 height 19
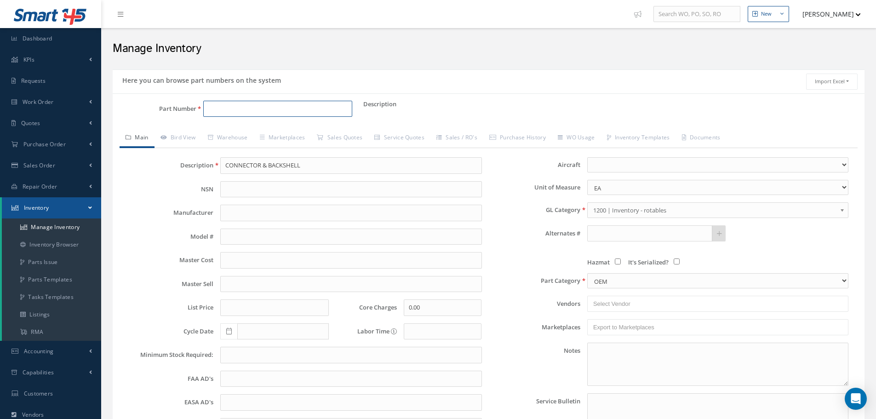
click at [229, 110] on input "Part Number" at bounding box center [277, 109] width 149 height 17
type input "EH51-2022-01-A1624SN & 07418-03A1001R1610P"
click at [235, 167] on input "CONNECTOR & BACKSHELL" at bounding box center [350, 165] width 261 height 17
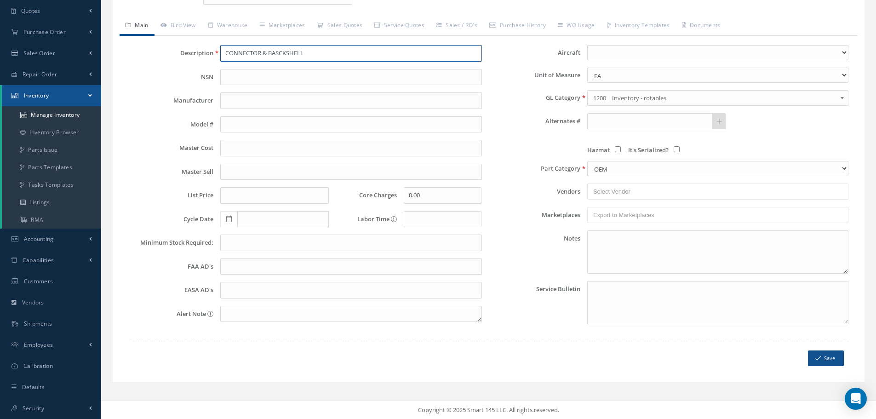
type input "CONNECTOR & BASCKSHELL"
click at [829, 358] on button "Save" at bounding box center [826, 359] width 36 height 16
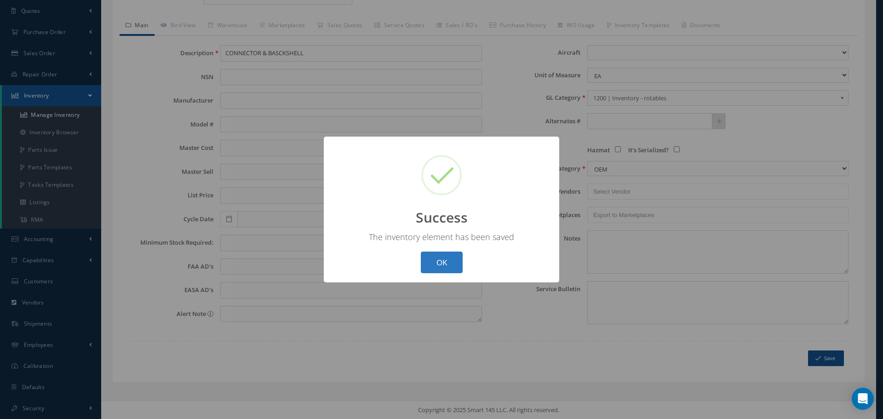
click at [445, 270] on button "OK" at bounding box center [442, 263] width 42 height 22
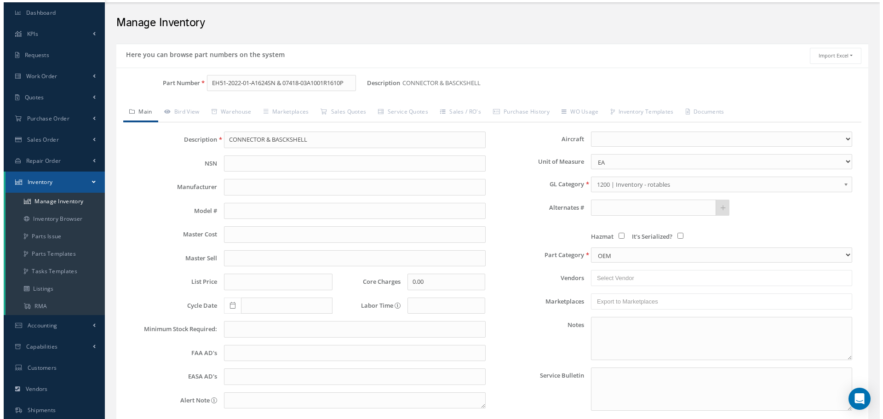
scroll to position [20, 0]
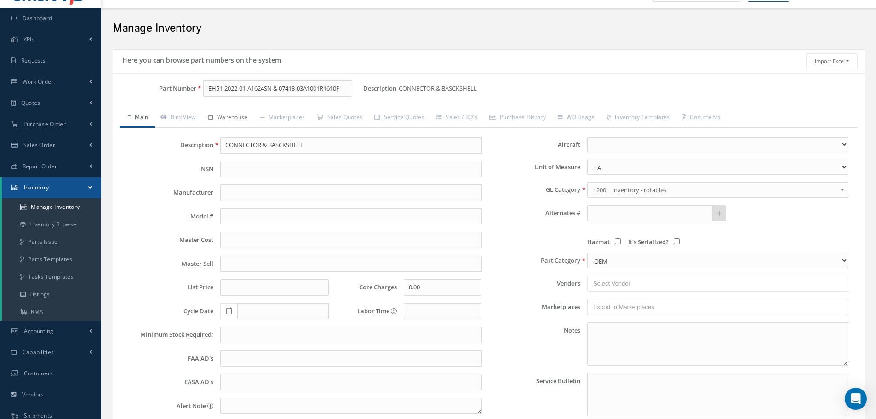
click at [234, 118] on link "Warehouse" at bounding box center [228, 118] width 52 height 19
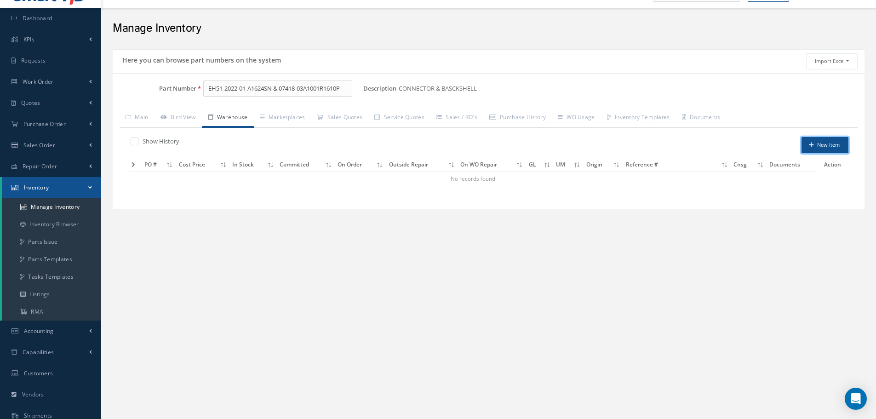
click at [825, 142] on button "New Item" at bounding box center [825, 145] width 47 height 16
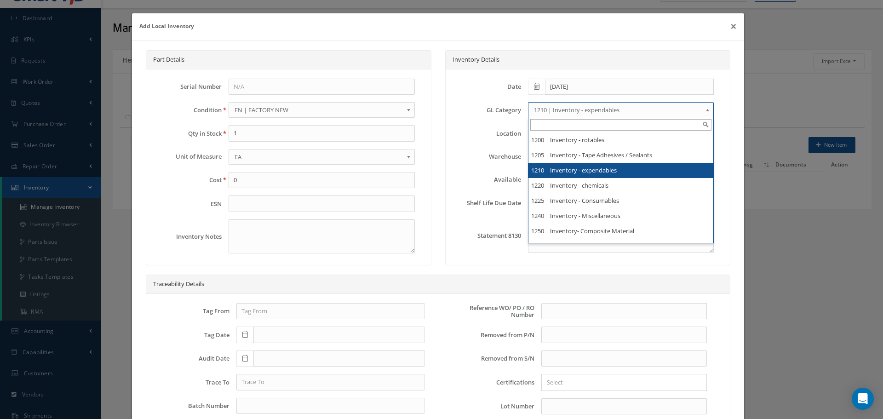
click at [705, 110] on b at bounding box center [709, 112] width 8 height 15
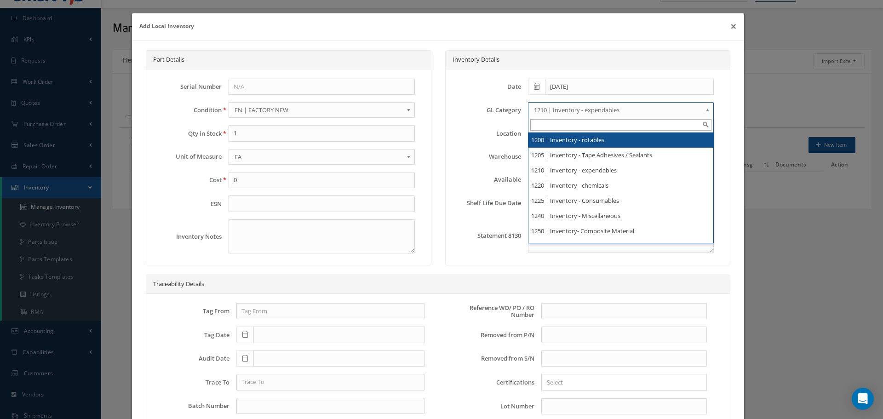
click at [596, 139] on li "1200 | Inventory - rotables" at bounding box center [621, 139] width 185 height 15
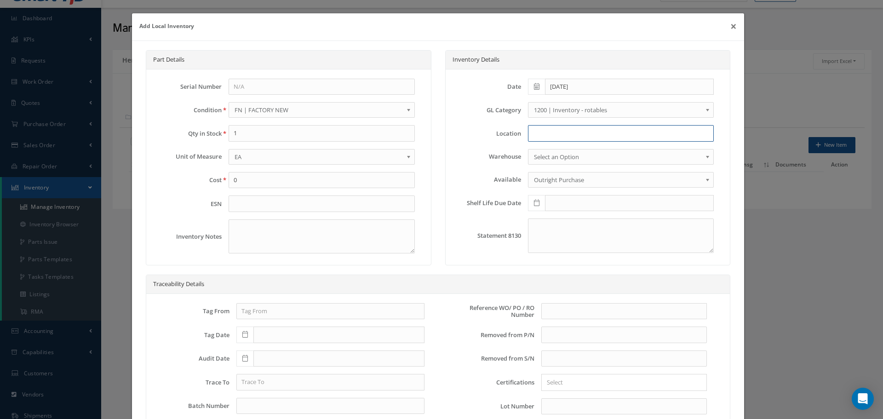
click at [548, 139] on input at bounding box center [621, 133] width 186 height 17
type input "RN9-1-78"
click at [549, 310] on input "text" at bounding box center [624, 311] width 166 height 17
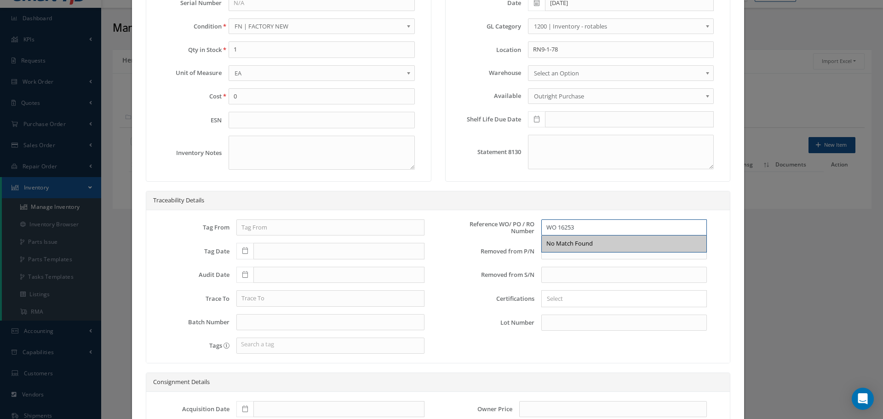
scroll to position [184, 0]
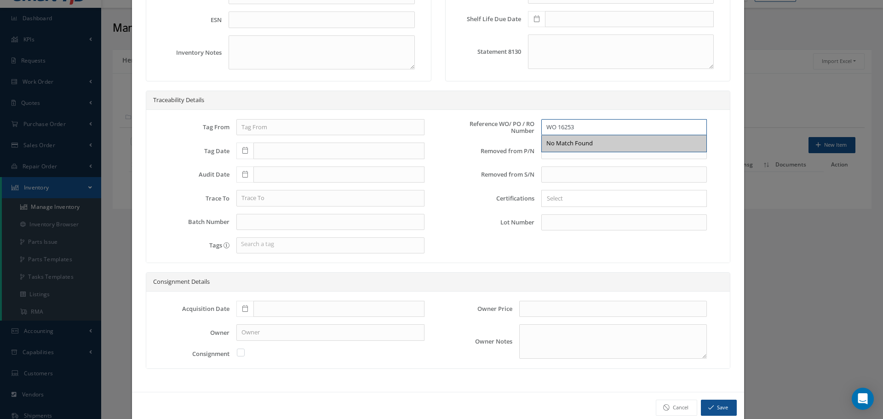
type input "WO 16253"
click at [245, 311] on icon at bounding box center [245, 308] width 6 height 6
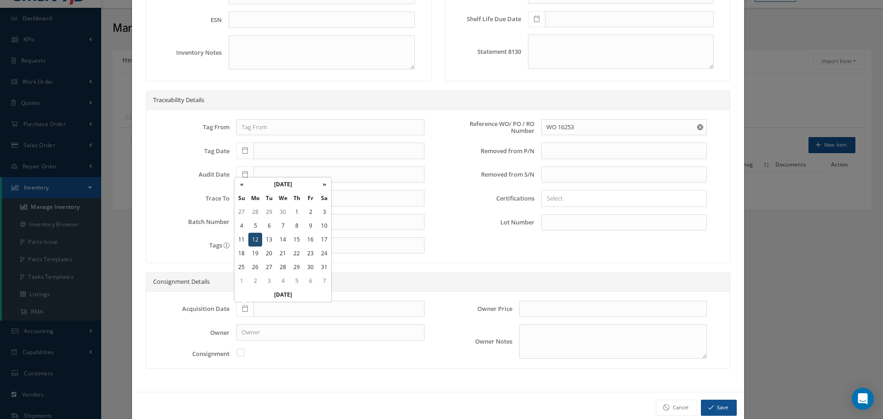
click at [253, 240] on td "12" at bounding box center [255, 240] width 14 height 14
click at [243, 305] on span at bounding box center [244, 309] width 17 height 17
click at [254, 239] on td "12" at bounding box center [255, 240] width 14 height 14
type input "12/12/2022"
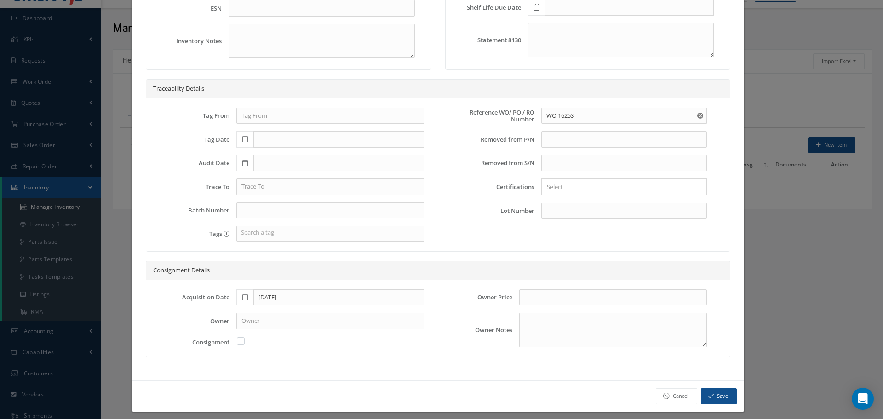
scroll to position [201, 0]
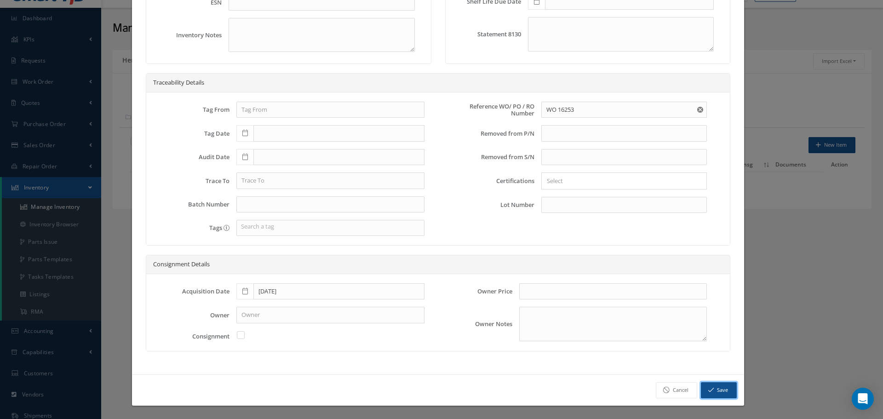
click at [717, 388] on button "Save" at bounding box center [719, 390] width 36 height 16
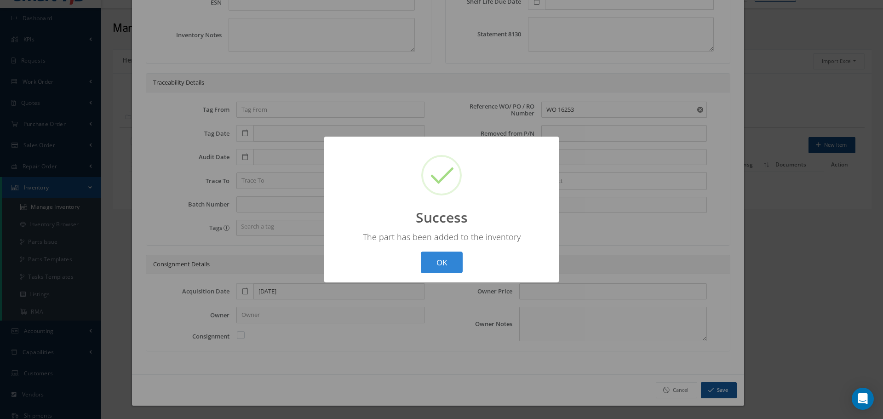
click at [445, 265] on button "OK" at bounding box center [442, 263] width 42 height 22
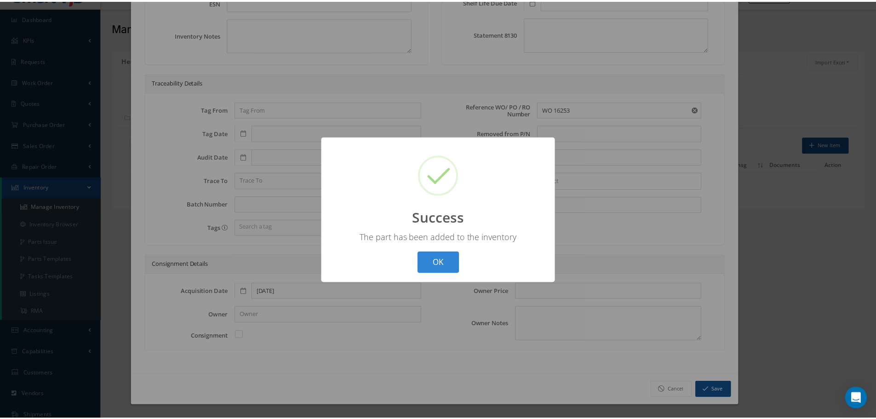
scroll to position [0, 0]
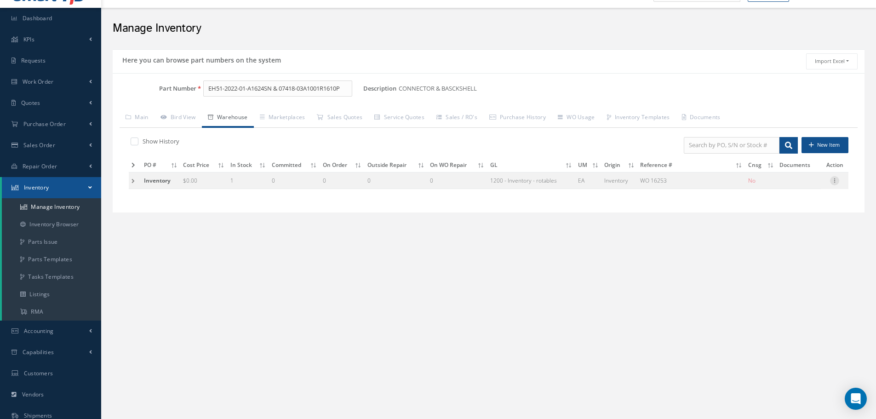
click at [835, 179] on icon at bounding box center [834, 179] width 9 height 7
click at [792, 188] on link "Edit" at bounding box center [792, 187] width 73 height 12
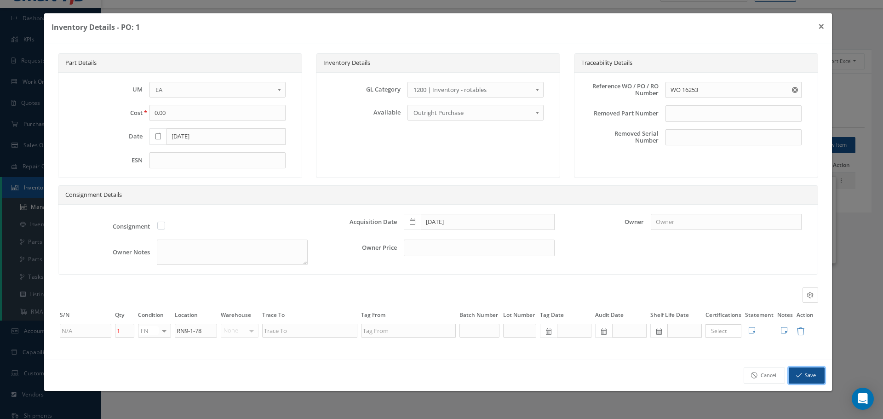
click at [805, 374] on button "Save" at bounding box center [807, 376] width 36 height 16
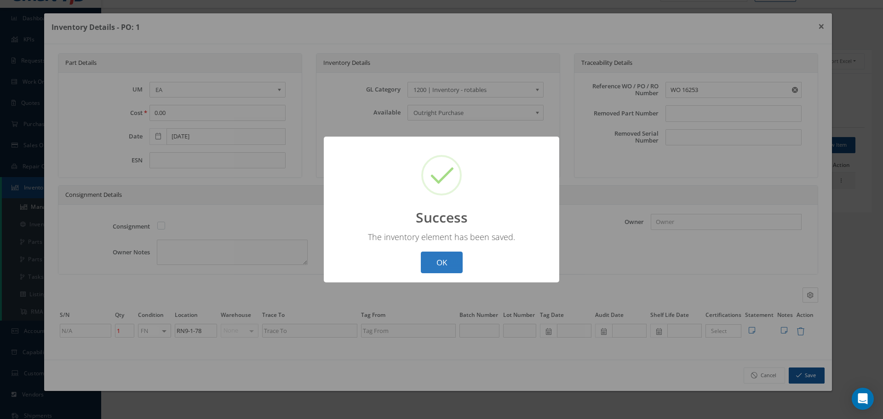
click at [442, 263] on button "OK" at bounding box center [442, 263] width 42 height 22
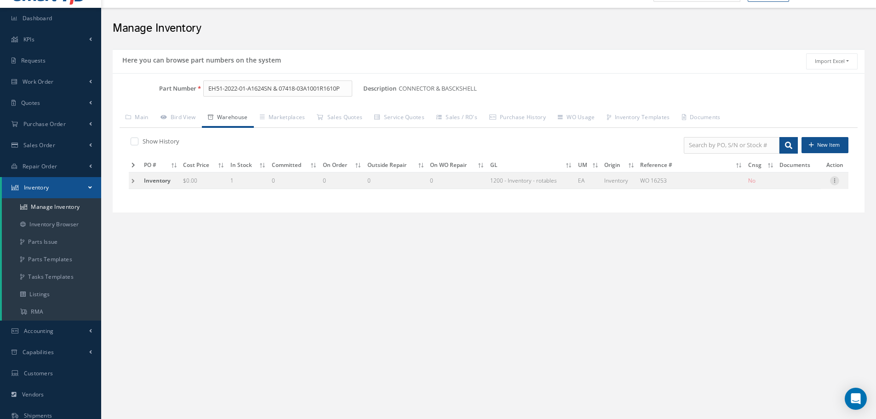
click at [836, 184] on div at bounding box center [834, 180] width 9 height 9
click at [790, 230] on link "Label" at bounding box center [792, 229] width 73 height 12
click at [349, 89] on input "EH51-2022-01-A1624SN & 07418-03A1001R1610P" at bounding box center [277, 88] width 149 height 17
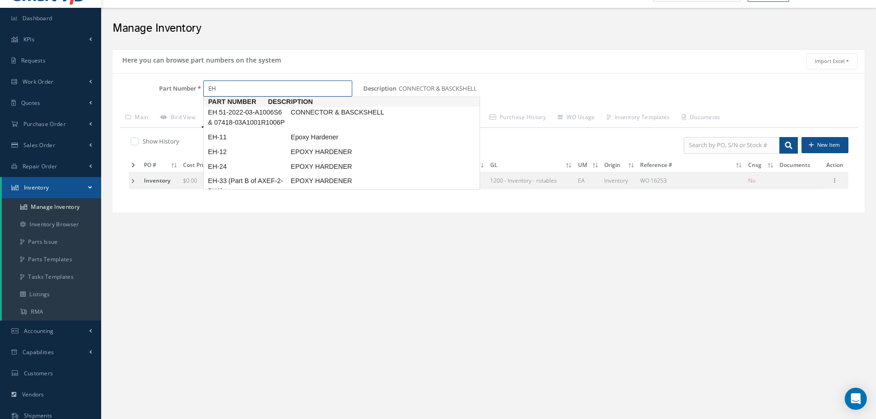
type input "E"
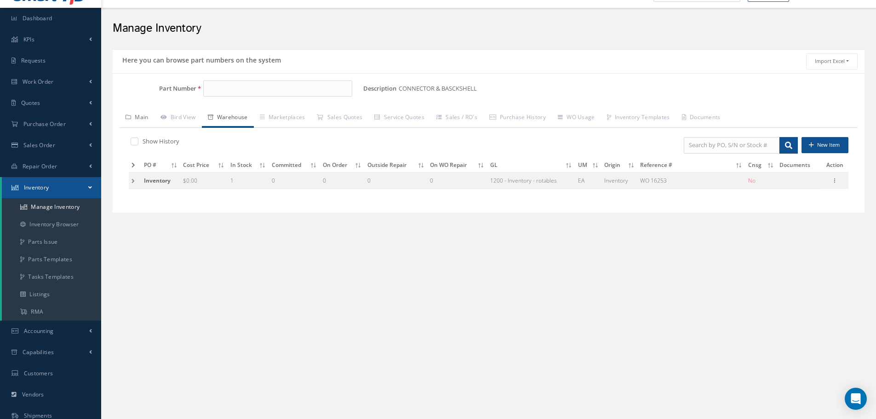
click at [139, 119] on div "Part Number Description CONNECTOR & BASCKSHELL Alternates Based on the selected…" at bounding box center [489, 143] width 752 height 126
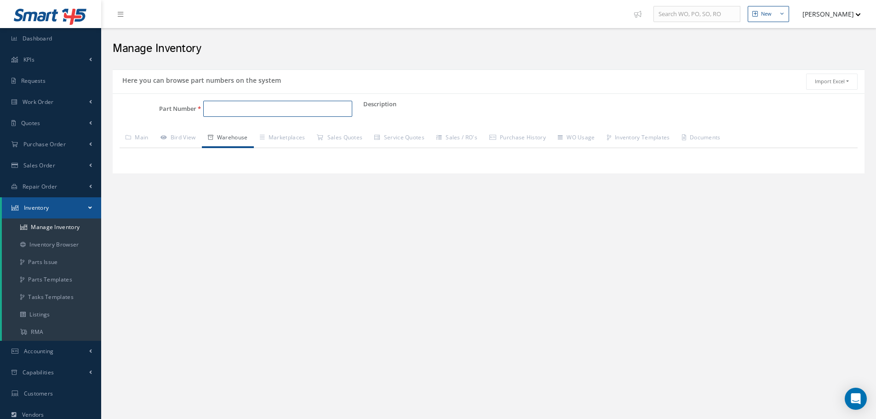
click at [232, 111] on input "Part Number" at bounding box center [277, 109] width 149 height 17
click at [239, 129] on span "EH51-2022-03-A2461S6" at bounding box center [247, 133] width 83 height 10
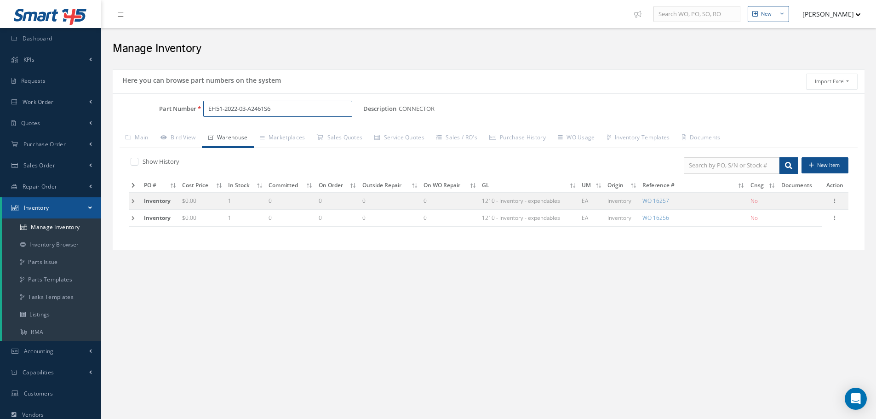
type input "EH51-2022-03-A2461S6"
click at [135, 201] on td at bounding box center [135, 200] width 12 height 17
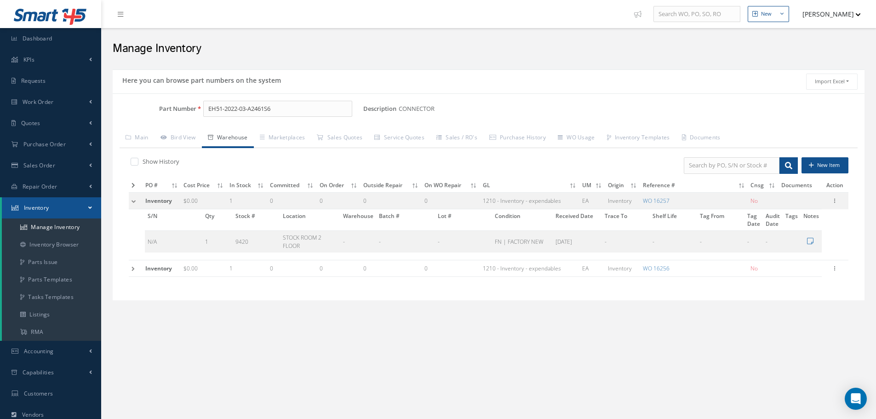
click at [134, 199] on td at bounding box center [136, 200] width 14 height 17
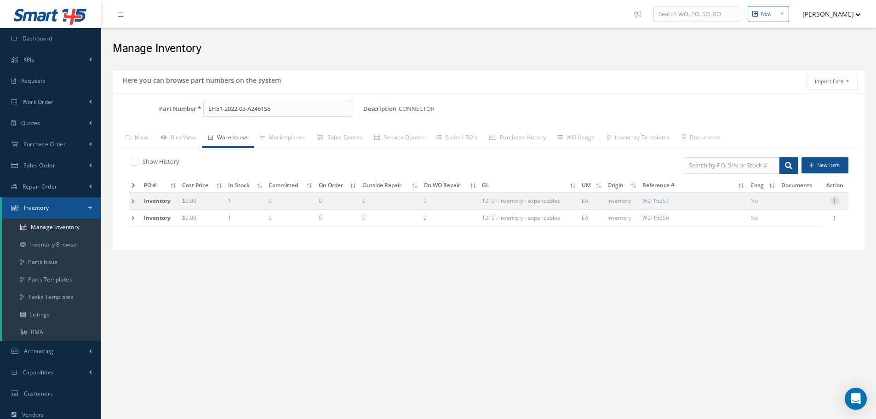
click at [834, 202] on icon at bounding box center [835, 199] width 9 height 7
click at [799, 205] on link "Edit" at bounding box center [793, 207] width 73 height 12
type input "01/11/2023"
type input "16257"
type input "5327037"
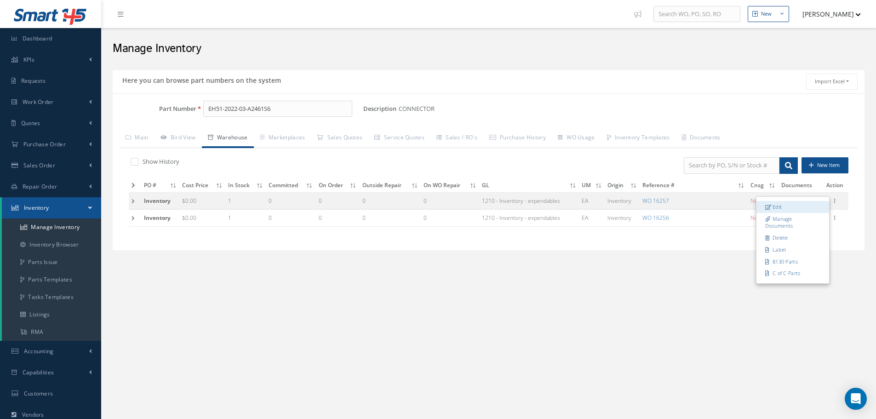
type input "LSGCA78443"
type input "STOCK ROOM 2 FLOOR"
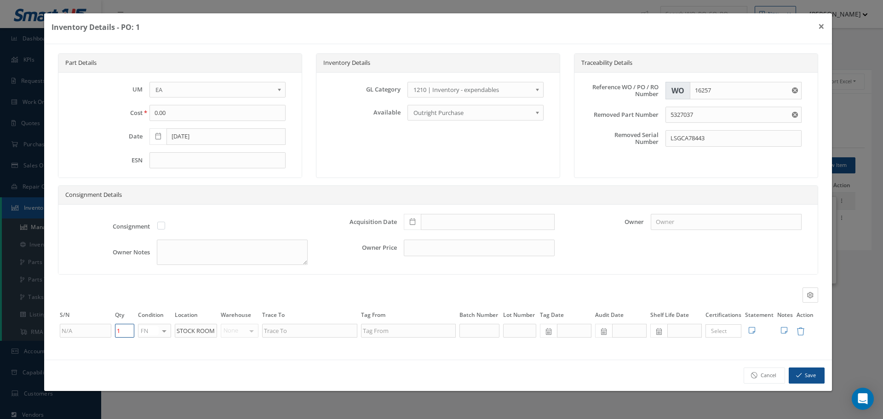
click at [122, 330] on input "1" at bounding box center [124, 331] width 19 height 14
type input "0"
click at [808, 372] on button "Save" at bounding box center [807, 376] width 36 height 16
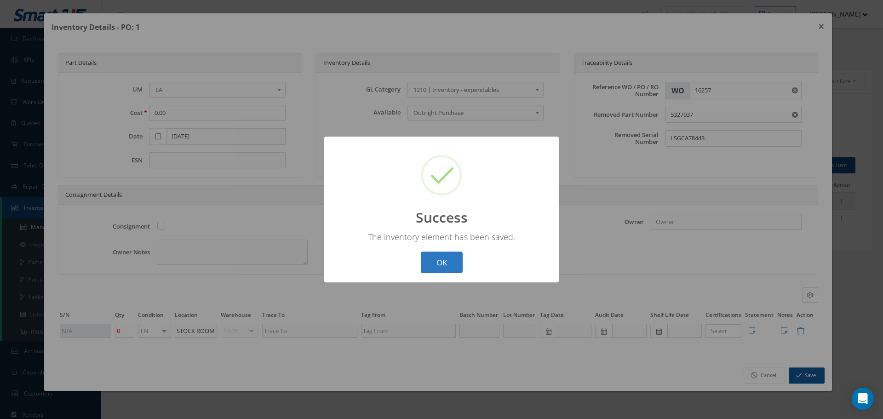
click at [444, 258] on button "OK" at bounding box center [442, 263] width 42 height 22
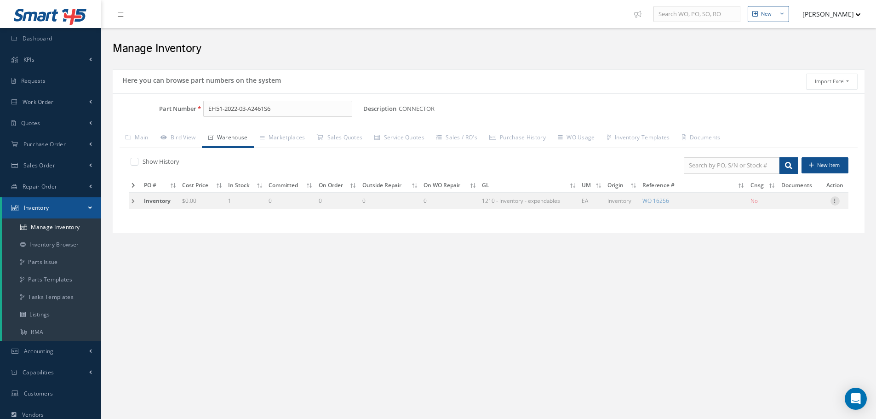
click at [833, 198] on icon at bounding box center [835, 199] width 9 height 7
click at [801, 205] on link "Edit" at bounding box center [793, 207] width 73 height 12
type input "01/12/2023"
type input "16256"
type input "5327028"
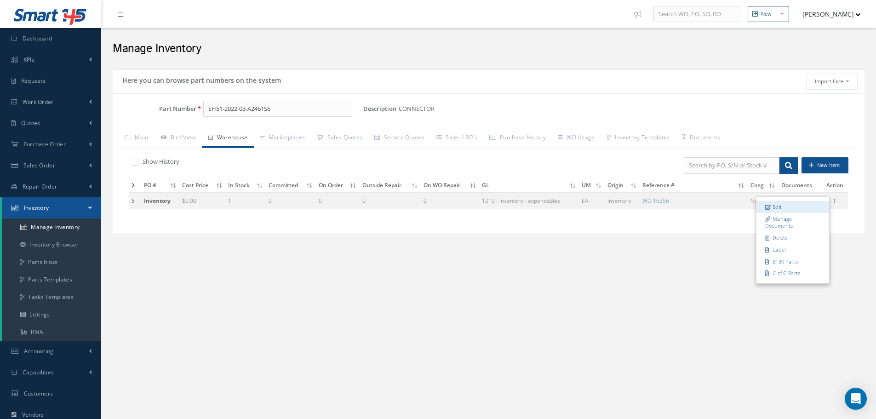
type input "LSGCA78010"
type input "1"
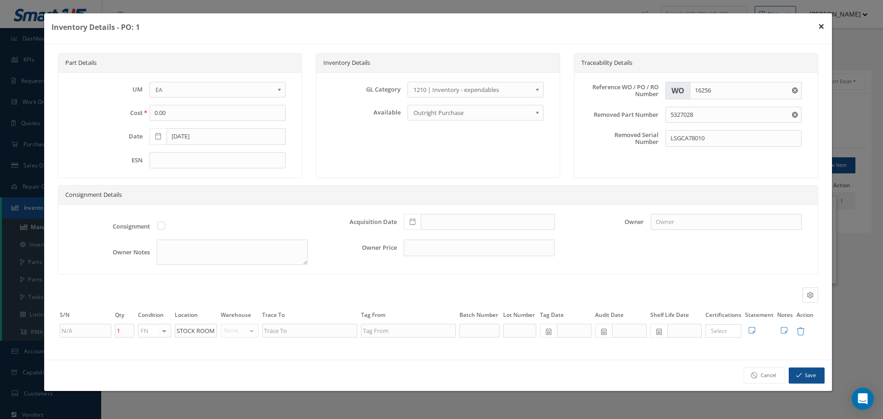
click at [822, 27] on button "×" at bounding box center [821, 26] width 21 height 26
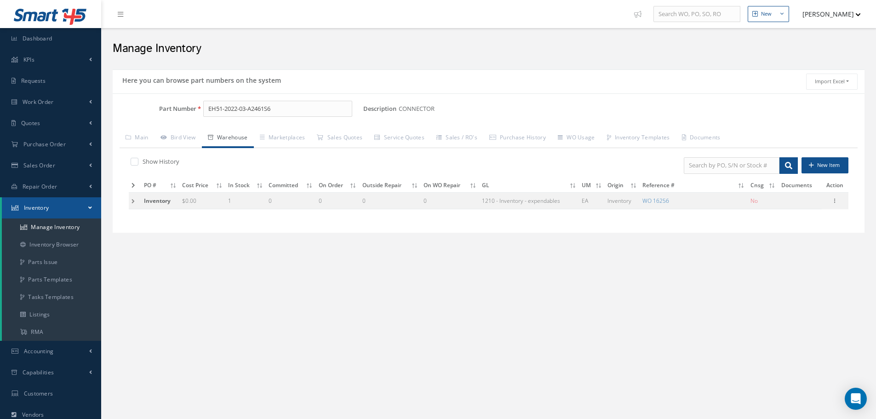
click at [133, 203] on td at bounding box center [135, 200] width 12 height 17
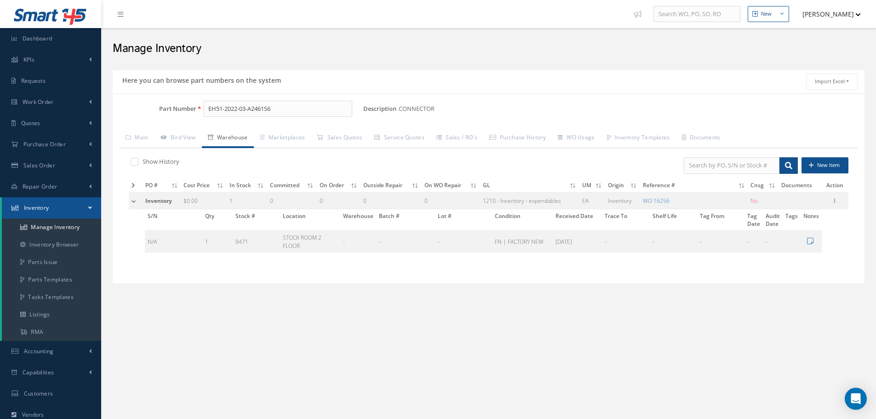
click at [306, 158] on div "Show History" at bounding box center [305, 162] width 353 height 11
click at [134, 201] on td at bounding box center [136, 200] width 14 height 17
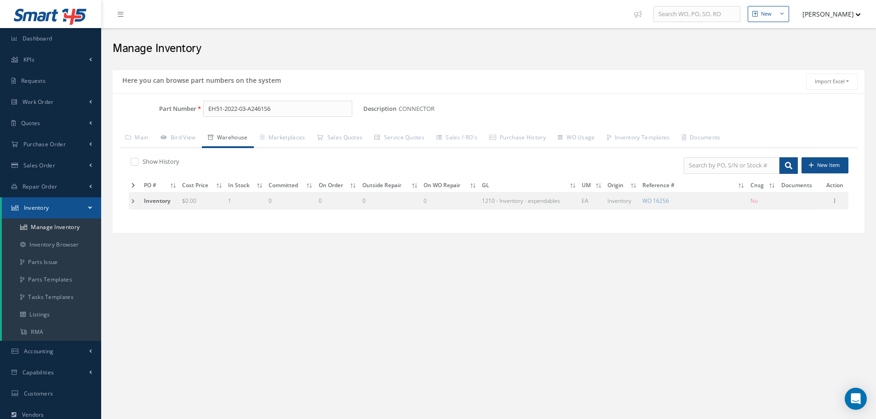
click at [134, 201] on td at bounding box center [135, 200] width 12 height 17
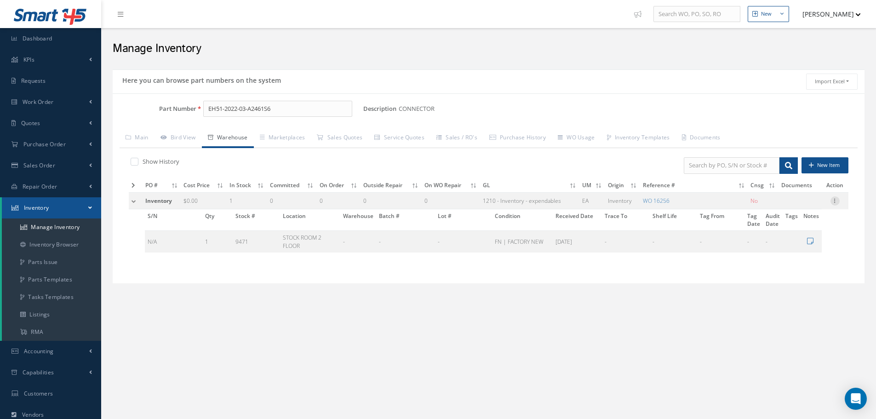
click at [835, 204] on div at bounding box center [835, 200] width 9 height 9
click at [799, 208] on link "Edit" at bounding box center [793, 207] width 73 height 12
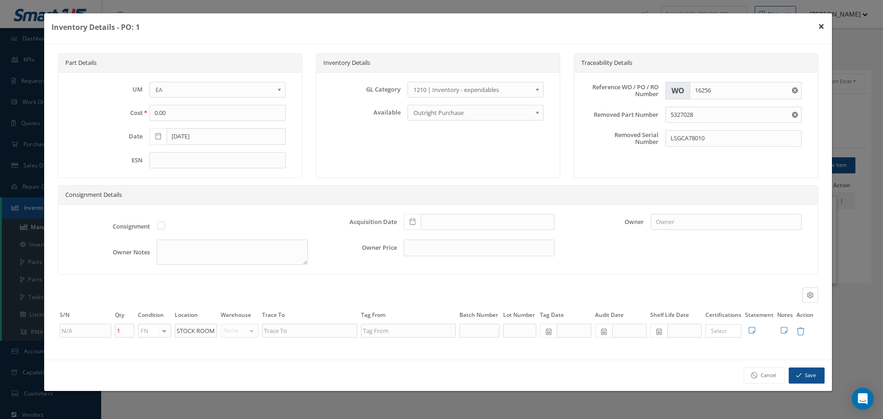
click at [822, 28] on button "×" at bounding box center [821, 26] width 21 height 26
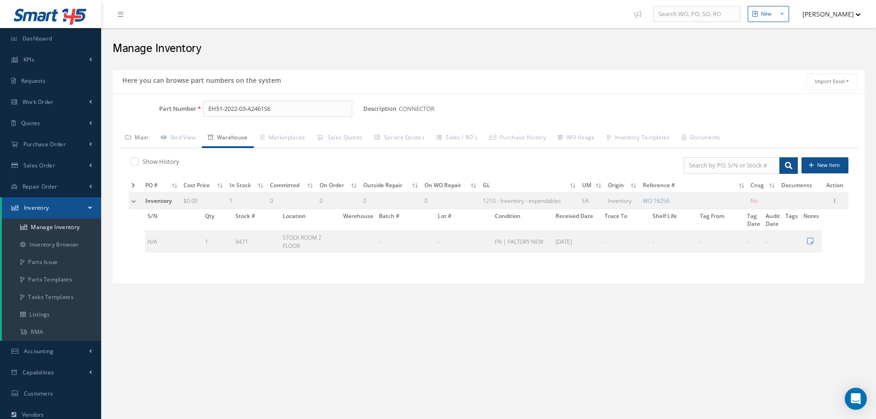
click at [145, 141] on link "Main" at bounding box center [137, 138] width 35 height 19
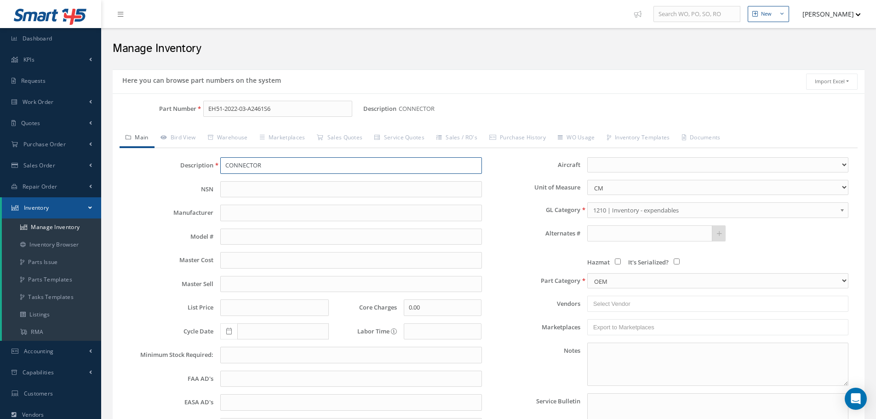
click at [265, 167] on input "CONNECTOR" at bounding box center [350, 165] width 261 height 17
click at [293, 109] on input "EH51-2022-03-A2461S6" at bounding box center [277, 109] width 149 height 17
type input "EH51-2022-03-A2461S6 & EH51-5030-SP002418-L3"
click at [280, 161] on input "CONNECTOR" at bounding box center [350, 165] width 261 height 17
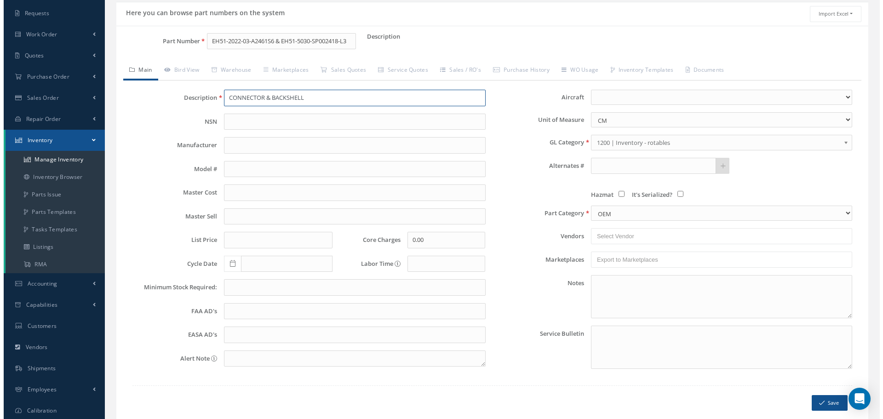
scroll to position [92, 0]
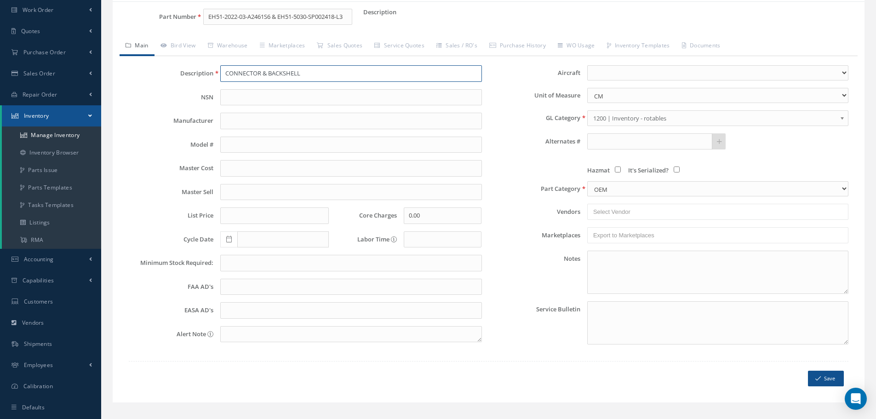
type input "CONNECTOR & BACKSHELL"
click at [824, 381] on button "Save" at bounding box center [826, 379] width 36 height 16
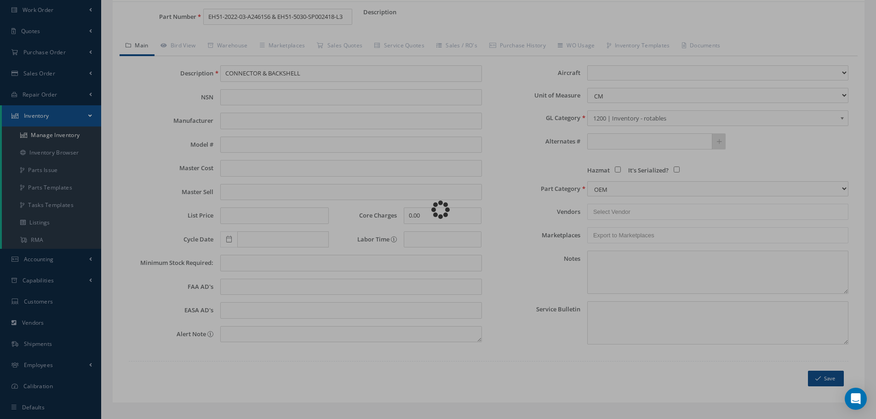
select select "1"
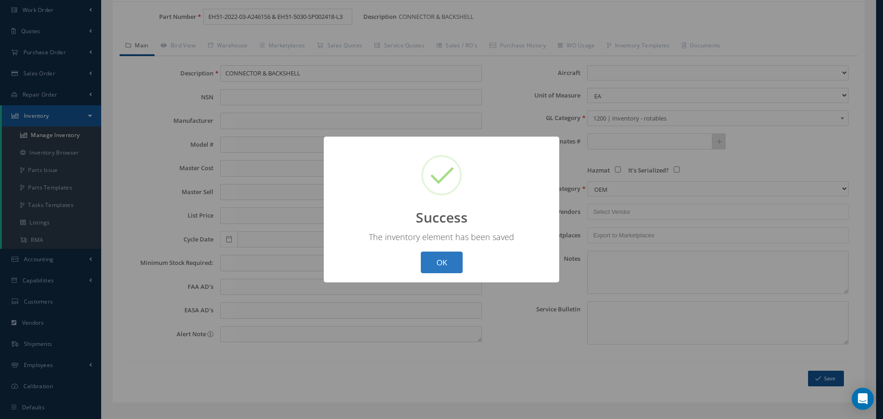
click at [443, 260] on button "OK" at bounding box center [442, 263] width 42 height 22
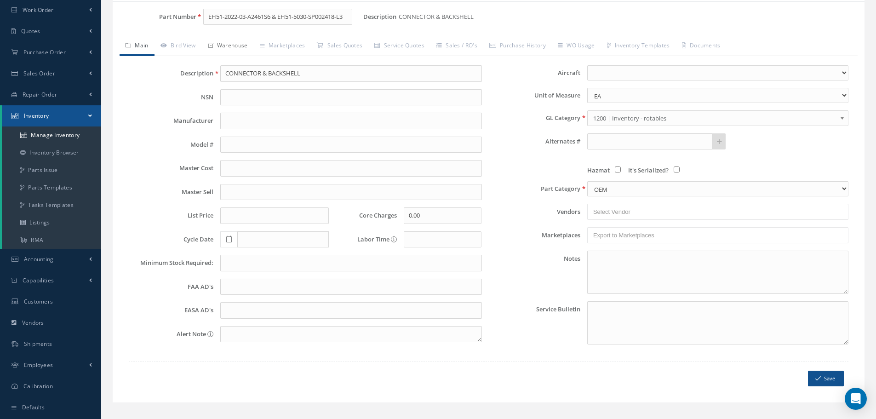
click at [224, 43] on link "Warehouse" at bounding box center [228, 46] width 52 height 19
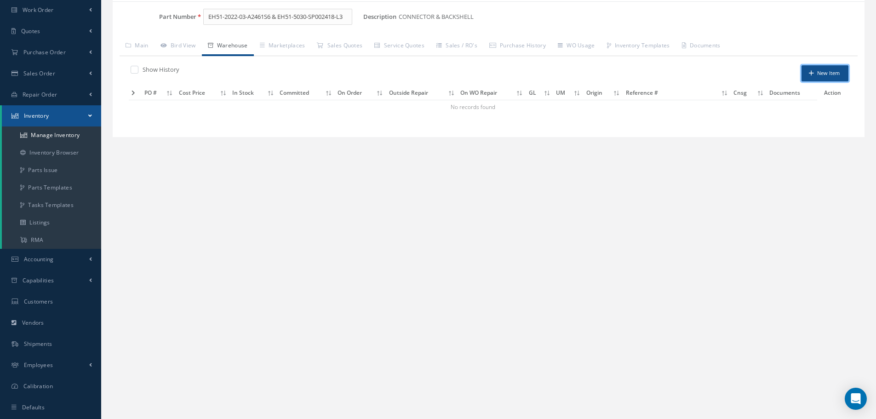
click at [833, 70] on button "New Item" at bounding box center [825, 73] width 47 height 16
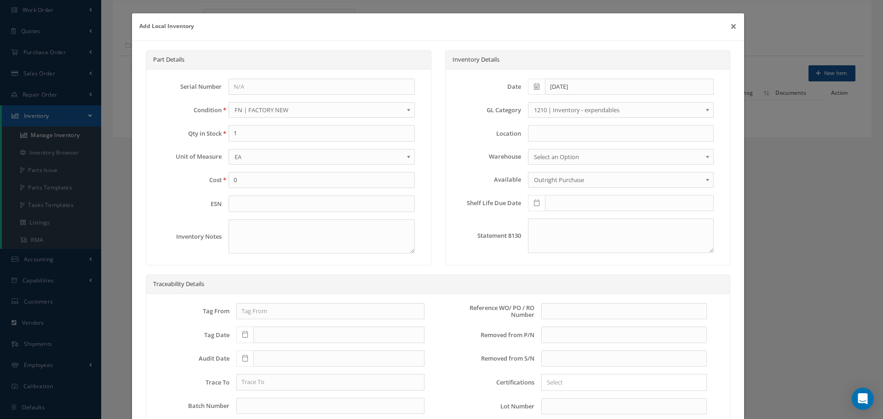
click at [705, 108] on b at bounding box center [709, 112] width 8 height 15
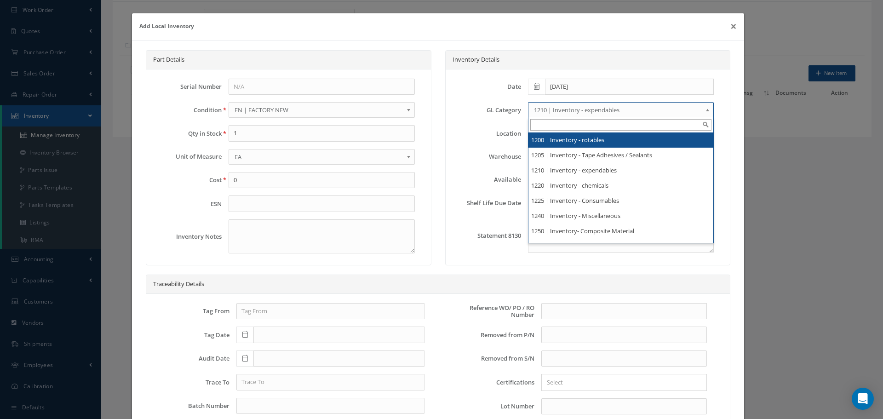
click at [597, 137] on li "1200 | Inventory - rotables" at bounding box center [621, 139] width 185 height 15
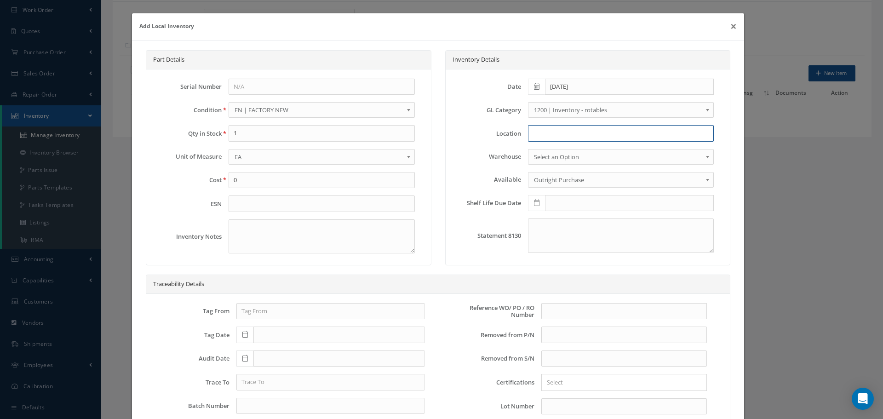
click at [548, 135] on input at bounding box center [621, 133] width 186 height 17
type input "RN8-1-78"
click at [563, 310] on input "text" at bounding box center [624, 311] width 166 height 17
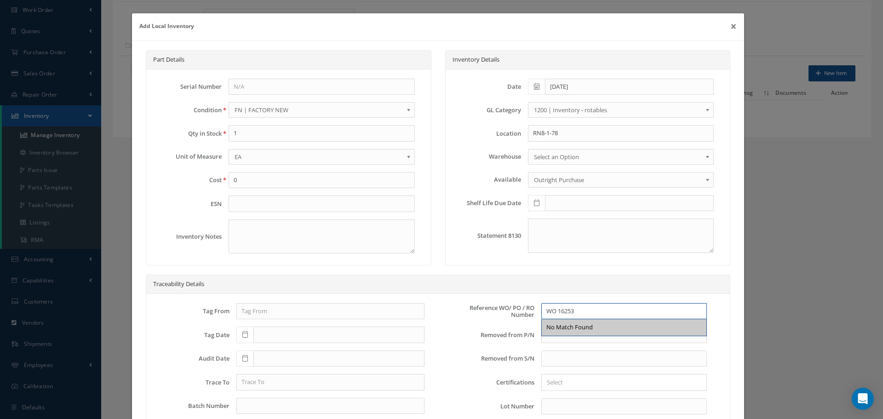
scroll to position [138, 0]
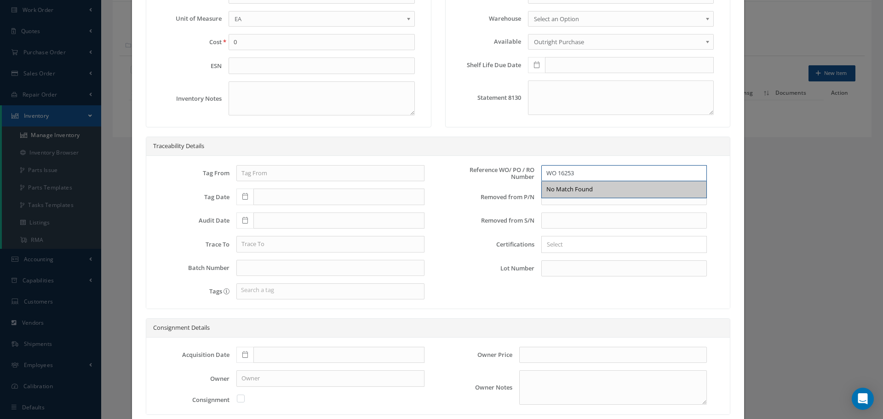
type input "WO 16253"
click at [244, 355] on icon at bounding box center [245, 354] width 6 height 6
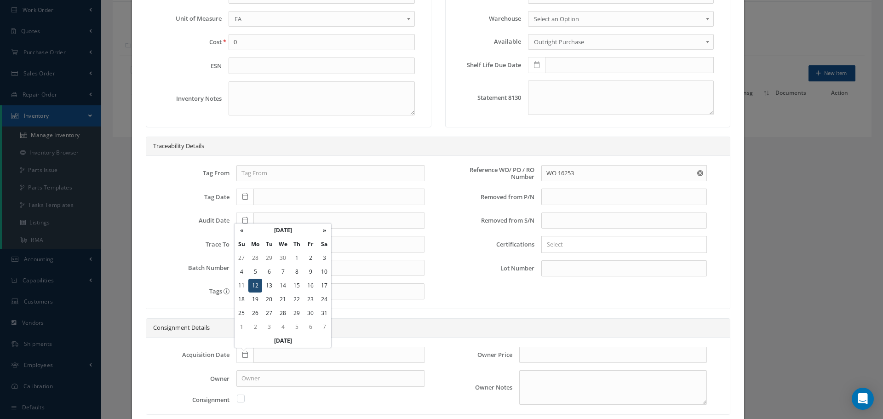
click at [257, 286] on td "12" at bounding box center [255, 286] width 14 height 14
click at [243, 353] on icon at bounding box center [245, 354] width 6 height 6
click at [255, 285] on td "12" at bounding box center [255, 286] width 14 height 14
type input "12/12/2022"
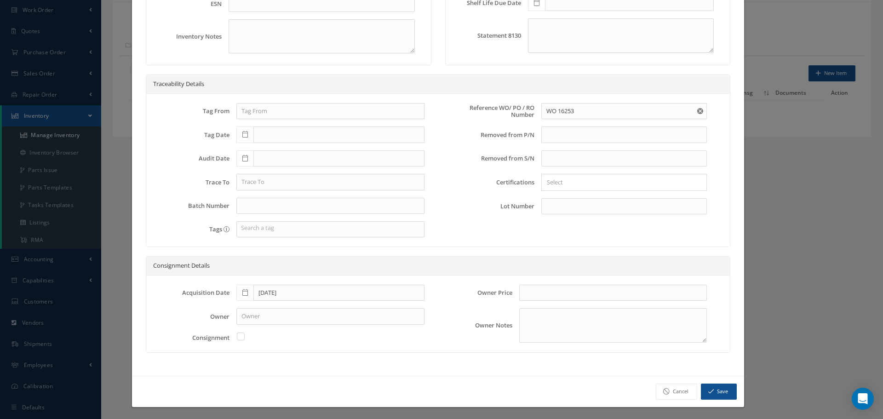
scroll to position [201, 0]
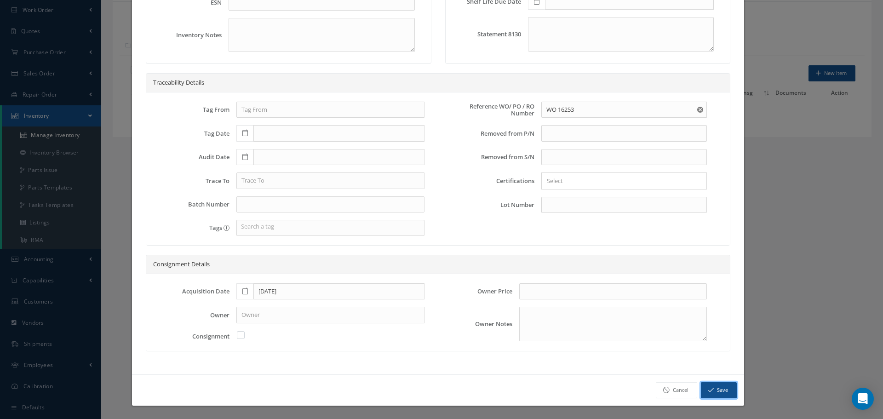
click at [716, 388] on button "Save" at bounding box center [719, 390] width 36 height 16
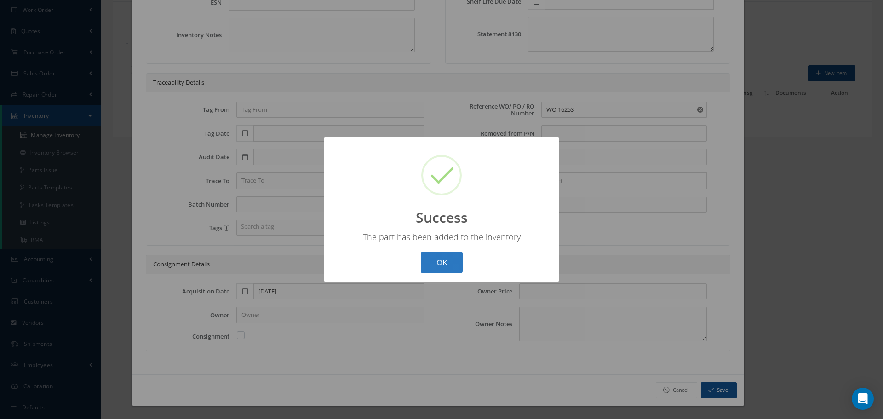
click at [450, 260] on button "OK" at bounding box center [442, 263] width 42 height 22
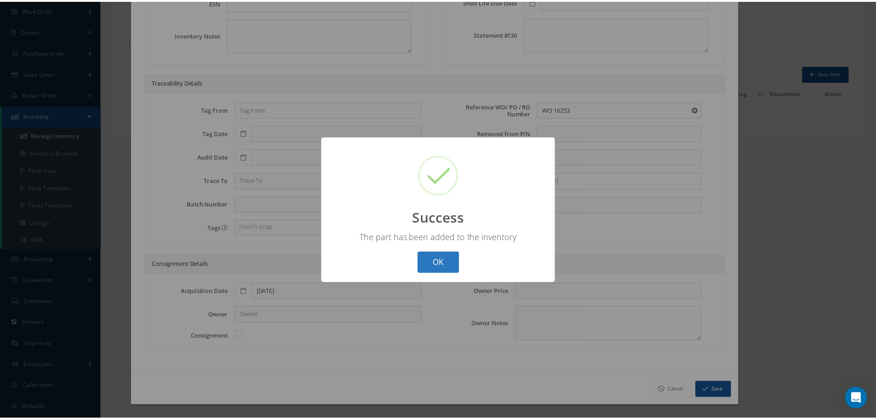
scroll to position [0, 0]
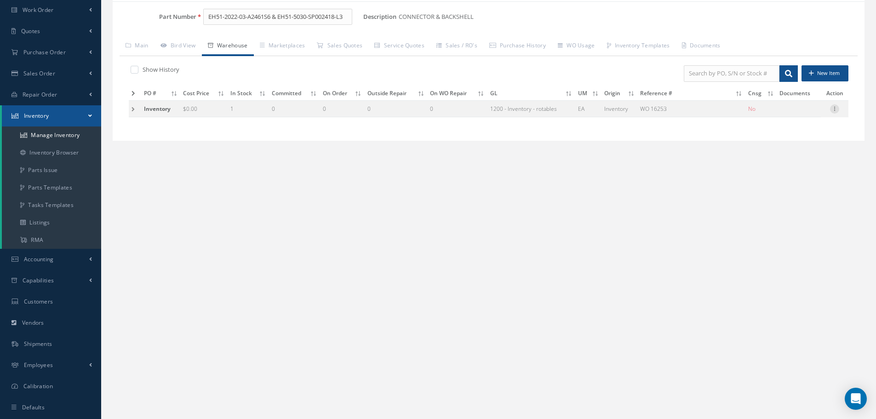
click at [836, 109] on icon at bounding box center [834, 107] width 9 height 7
click at [784, 157] on link "Label" at bounding box center [792, 157] width 73 height 12
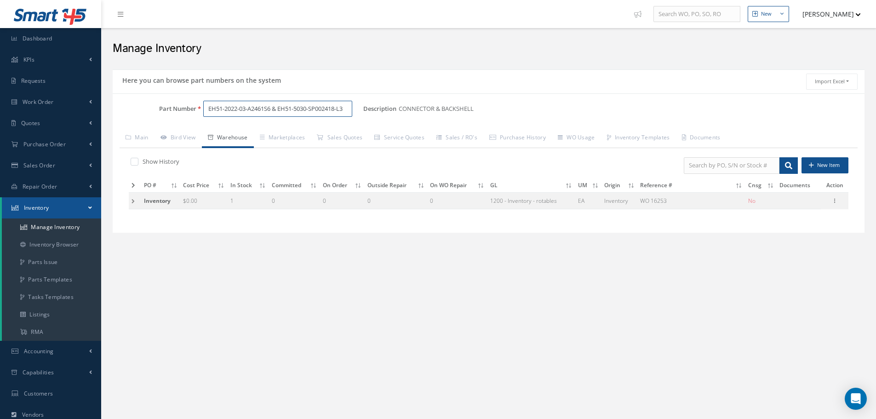
click at [348, 109] on input "EH51-2022-03-A2461S6 & EH51-5030-SP002418-L3" at bounding box center [277, 109] width 149 height 17
type input "E"
click at [141, 136] on link "Main" at bounding box center [137, 138] width 35 height 19
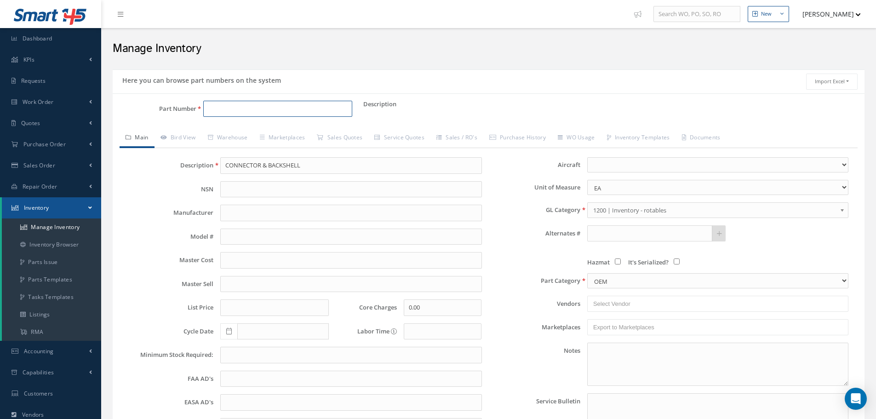
click at [246, 106] on input "Part Number" at bounding box center [277, 109] width 149 height 17
type input "EH51-2022-03-A1212S6 & EH51-5030-SP901206"
click at [237, 170] on input "CONNECTOR & BACKSHELL" at bounding box center [350, 165] width 261 height 17
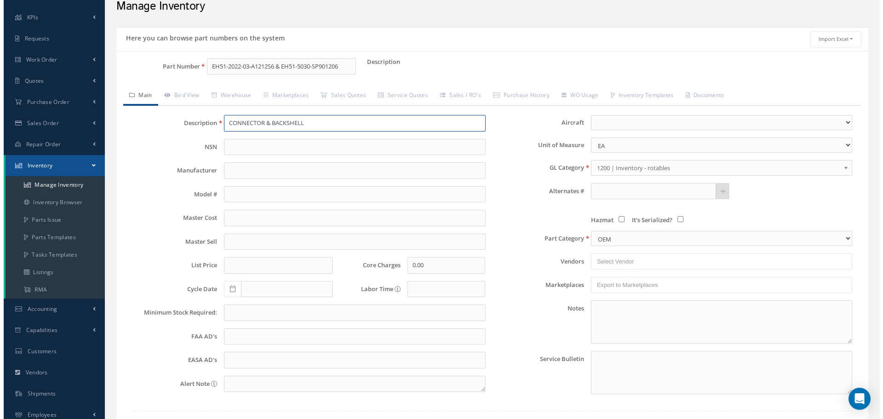
scroll to position [112, 0]
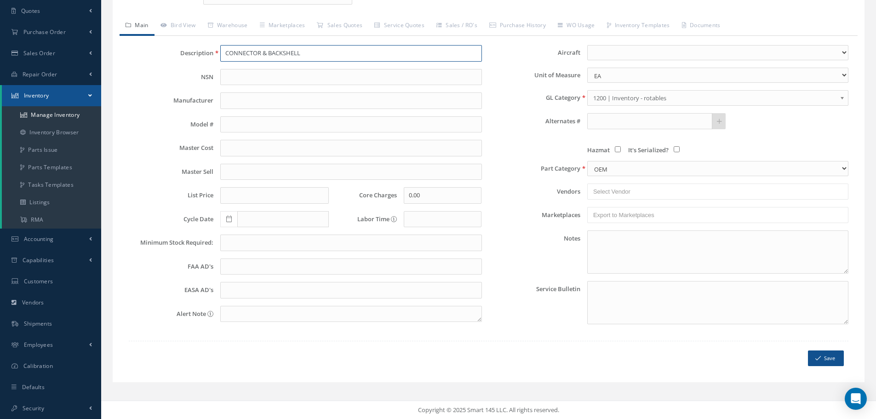
type input "CONNECTOR & BACKSHELL"
click at [839, 360] on button "Save" at bounding box center [826, 359] width 36 height 16
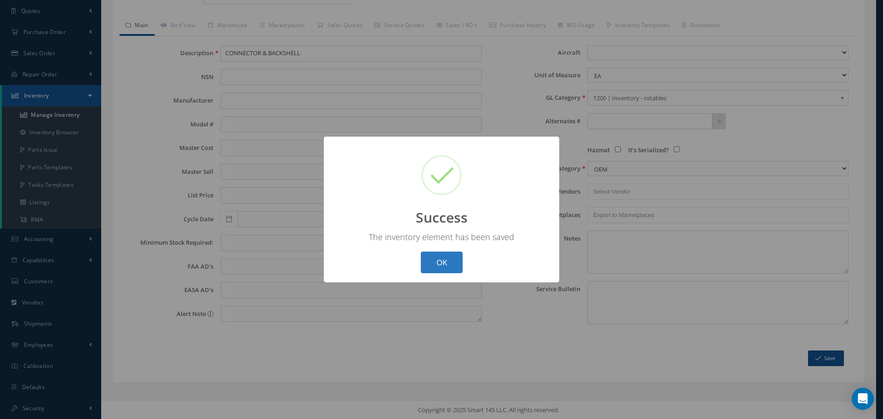
click at [437, 261] on button "OK" at bounding box center [442, 263] width 42 height 22
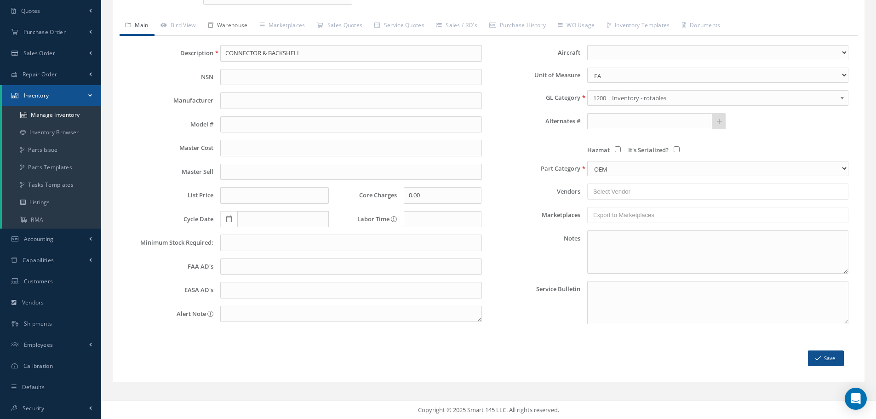
click at [234, 20] on link "Warehouse" at bounding box center [228, 26] width 52 height 19
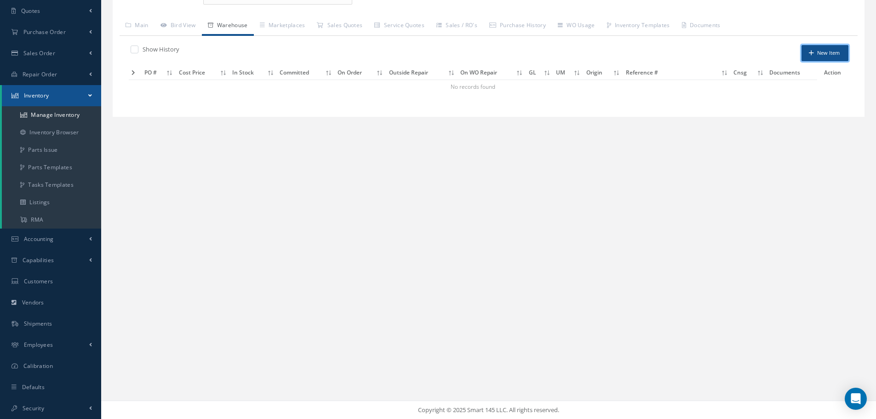
click at [827, 56] on button "New Item" at bounding box center [825, 53] width 47 height 16
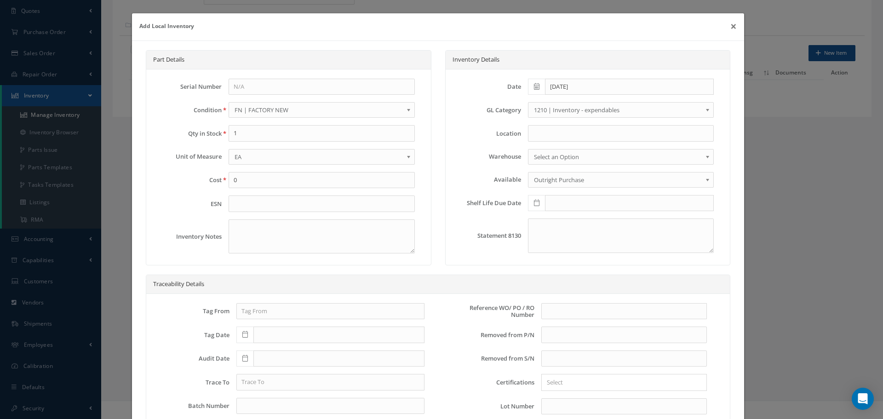
click at [705, 110] on b at bounding box center [709, 112] width 8 height 15
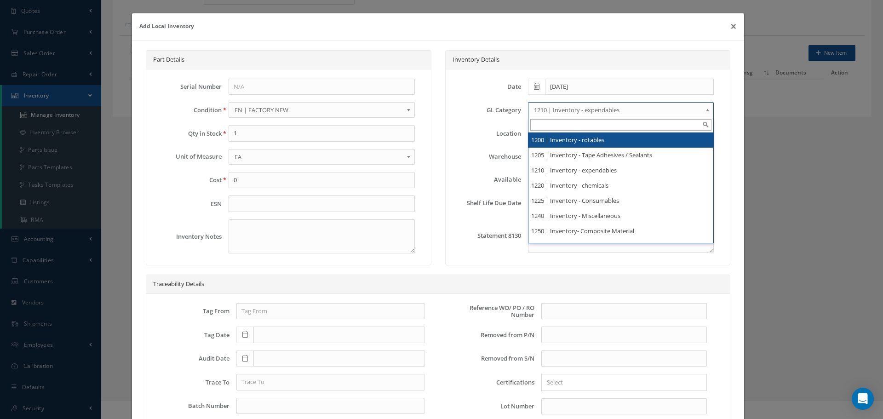
click at [605, 139] on li "1200 | Inventory - rotables" at bounding box center [621, 139] width 185 height 15
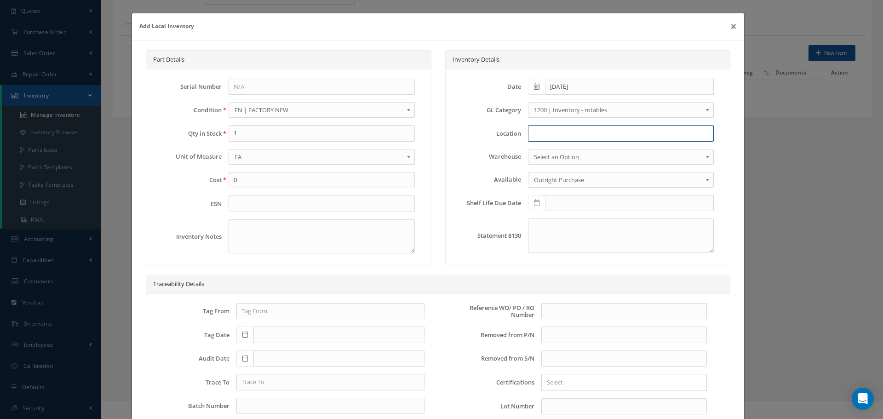
click at [534, 134] on input at bounding box center [621, 133] width 186 height 17
type input "RN8-1-79"
click at [666, 107] on span "1200 | Inventory - rotables" at bounding box center [618, 109] width 168 height 11
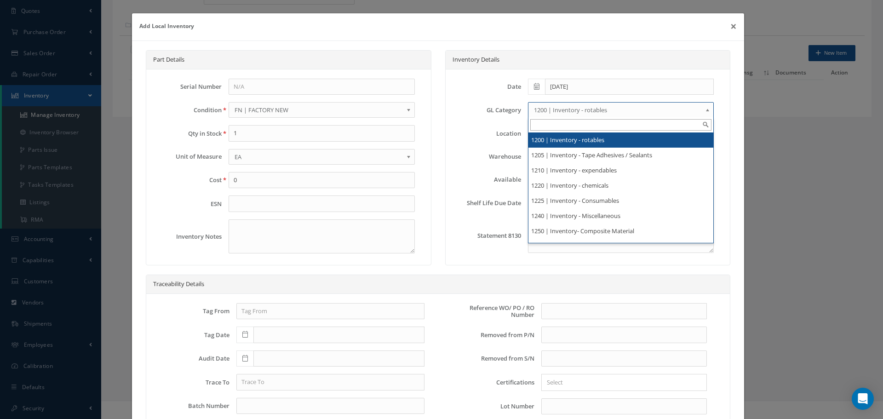
scroll to position [11, 0]
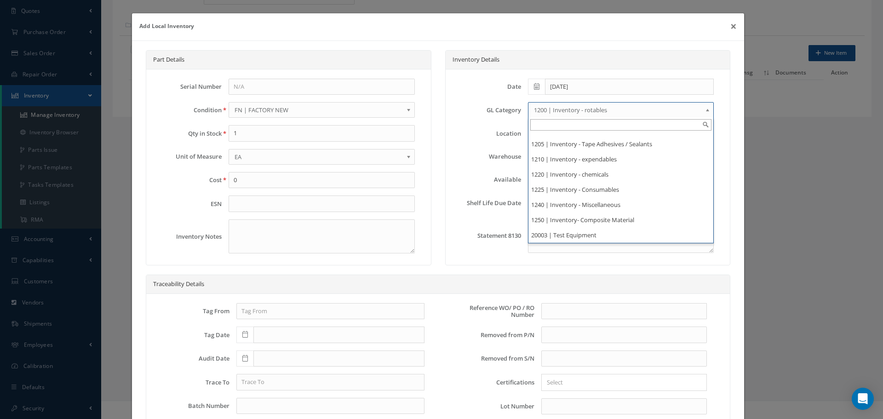
click at [661, 298] on div "Tag From Tag Date Audit Date Trace To Batch Number Tags Tags make categorizing …" at bounding box center [438, 370] width 584 height 153
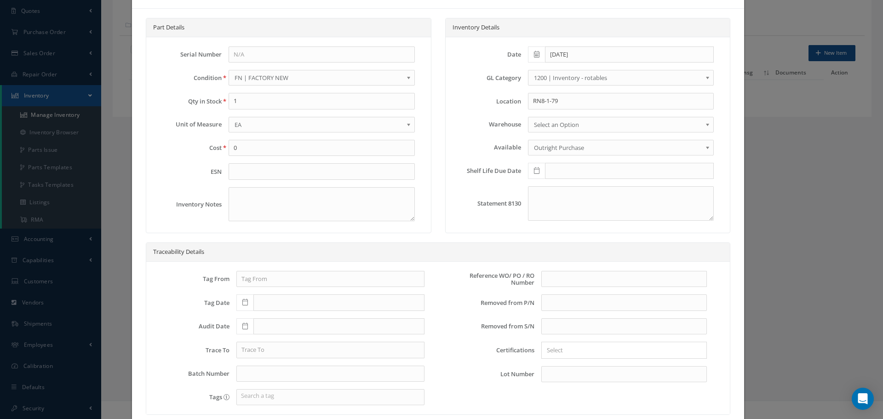
scroll to position [46, 0]
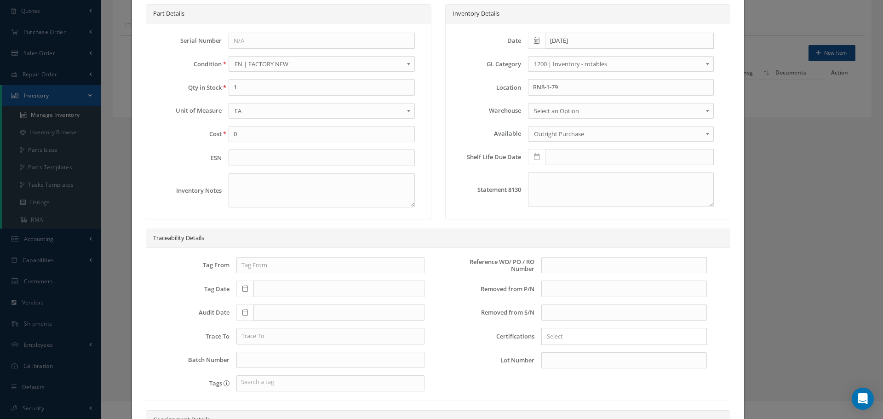
click at [407, 62] on b at bounding box center [410, 66] width 8 height 15
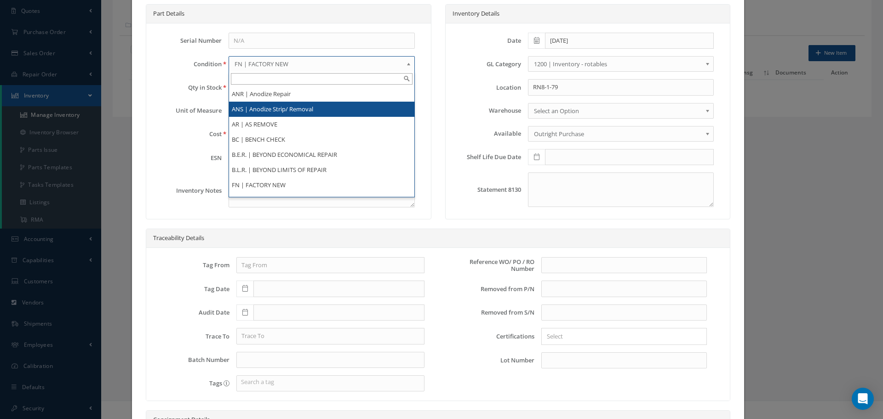
scroll to position [178, 0]
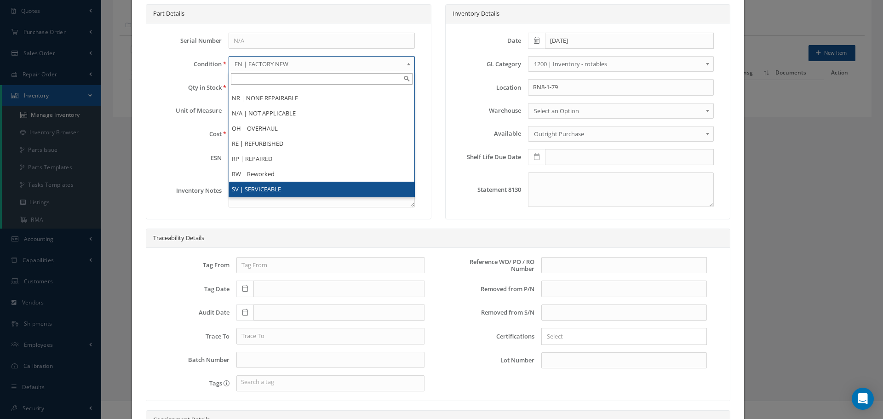
click at [264, 191] on li "SV | SERVICEABLE" at bounding box center [321, 189] width 185 height 15
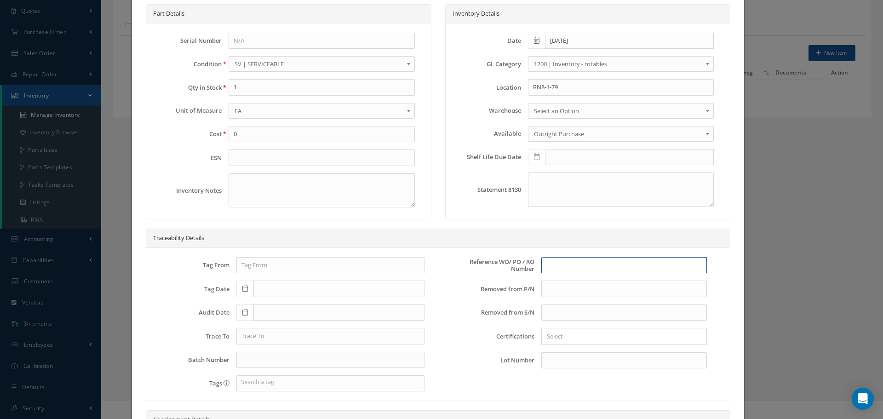
click at [575, 268] on input "text" at bounding box center [624, 265] width 166 height 17
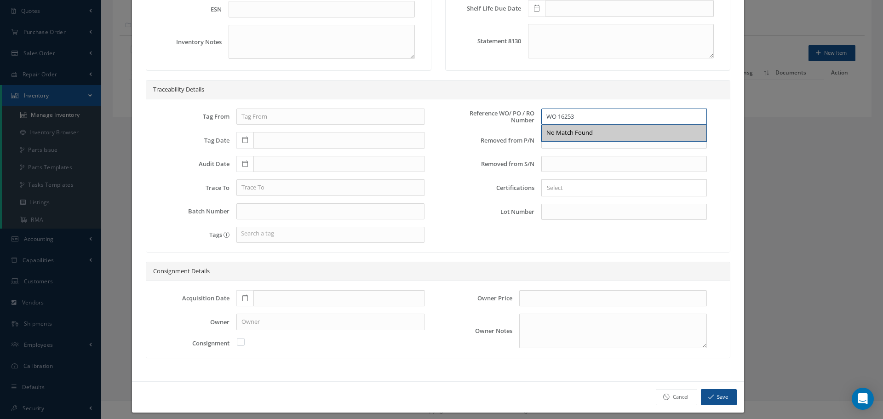
scroll to position [201, 0]
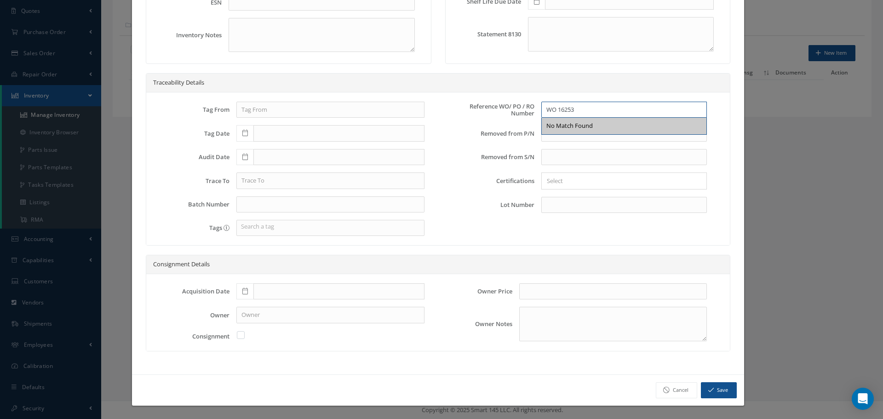
type input "WO 16253"
click at [243, 290] on icon at bounding box center [245, 291] width 6 height 6
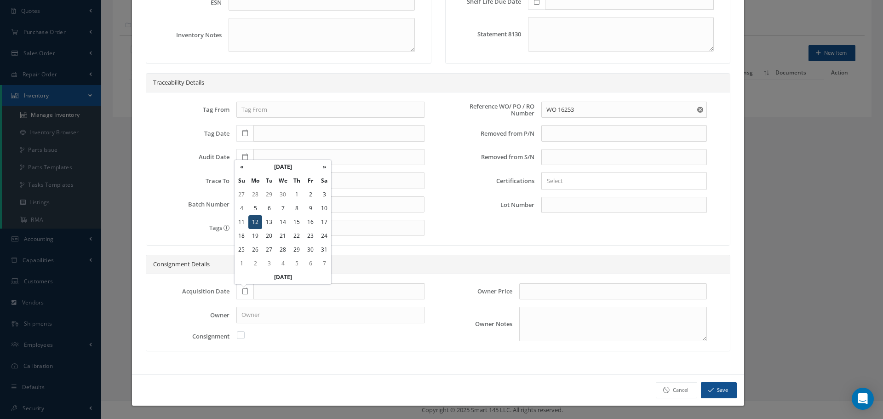
click at [256, 220] on td "12" at bounding box center [255, 222] width 14 height 14
click at [242, 291] on icon at bounding box center [245, 291] width 6 height 6
click at [253, 224] on td "12" at bounding box center [255, 222] width 14 height 14
type input "12/12/2022"
click at [718, 386] on button "Save" at bounding box center [719, 390] width 36 height 16
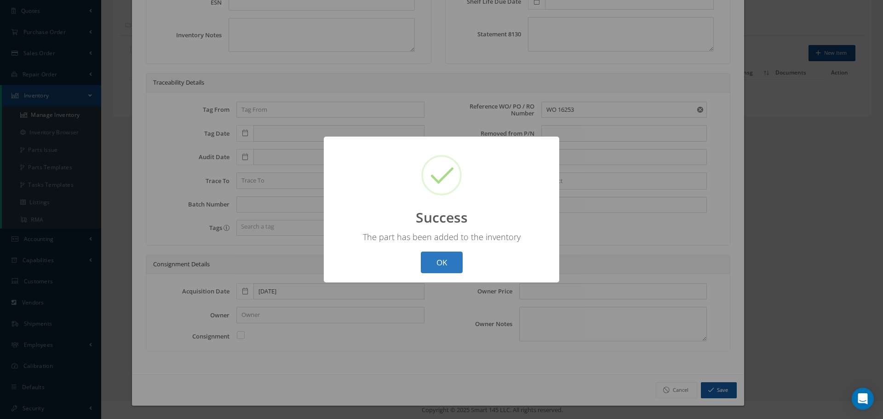
click at [432, 263] on button "OK" at bounding box center [442, 263] width 42 height 22
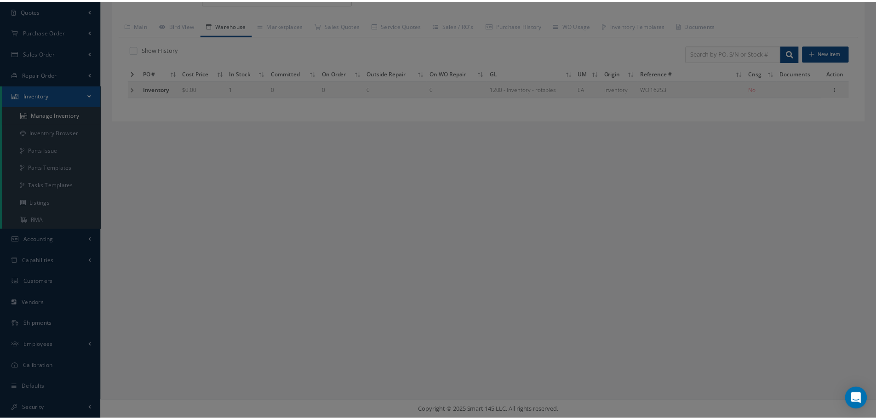
scroll to position [0, 0]
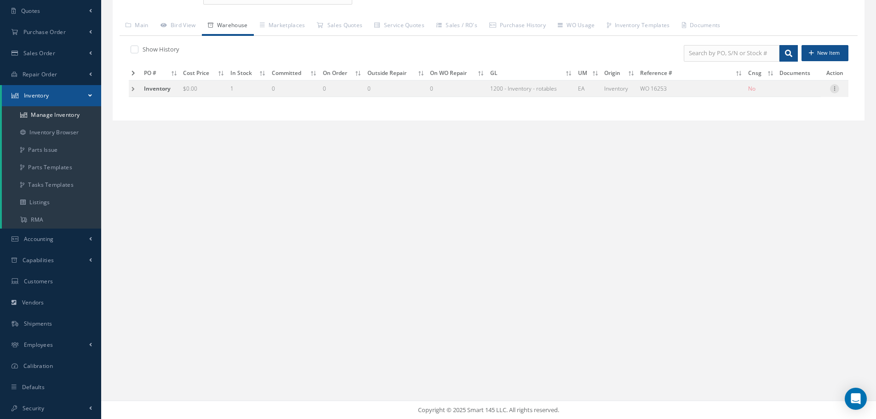
click at [836, 88] on icon at bounding box center [834, 87] width 9 height 7
click at [797, 137] on link "Label" at bounding box center [792, 137] width 73 height 12
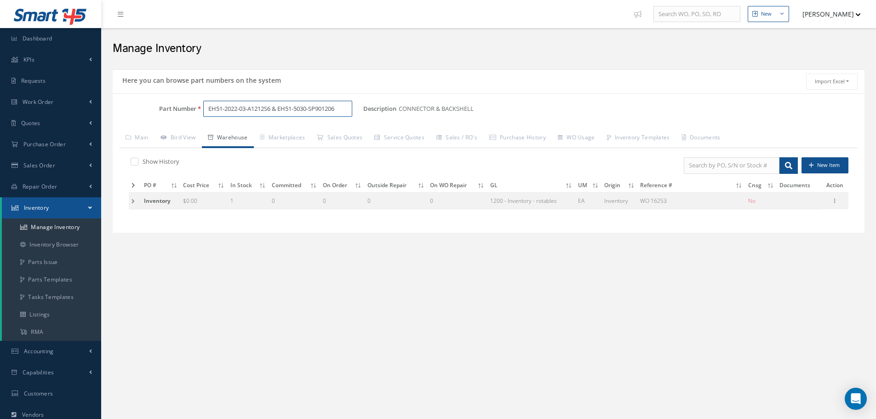
click at [342, 103] on input "EH51-2022-03-A1212S6 & EH51-5030-SP901206" at bounding box center [277, 109] width 149 height 17
type input "EH51-2022-03-A0803SN & EH51-5030-SP900804"
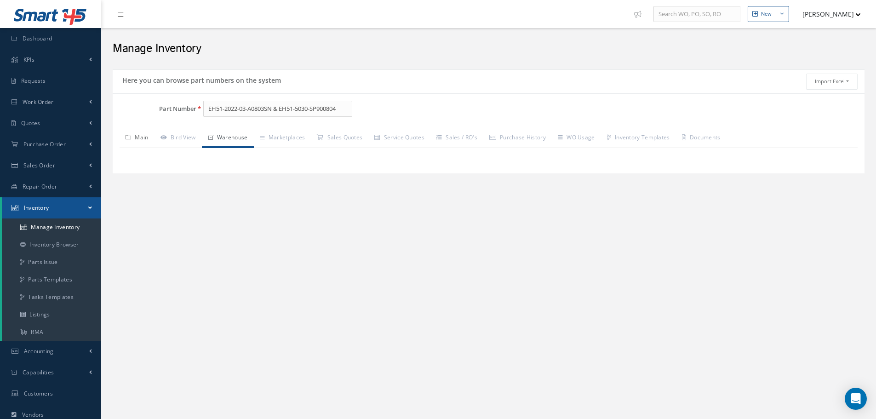
click at [143, 135] on link "Main" at bounding box center [137, 138] width 35 height 19
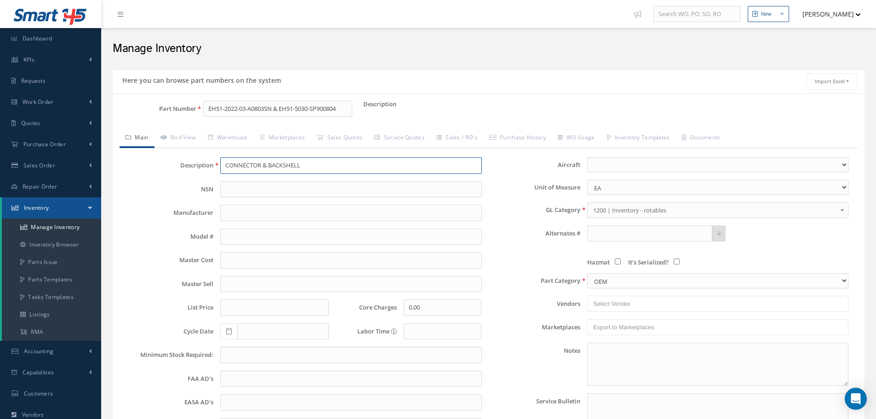
click at [237, 162] on input "CONNECTOR & BACKSHELL" at bounding box center [350, 165] width 261 height 17
drag, startPoint x: 226, startPoint y: 167, endPoint x: 307, endPoint y: 167, distance: 81.4
click at [307, 167] on input "CONNECTOR & BACKSHELL" at bounding box center [350, 165] width 261 height 17
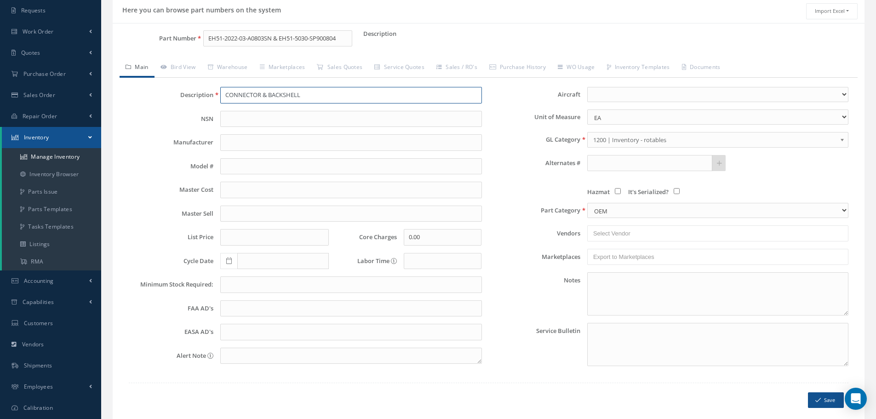
scroll to position [112, 0]
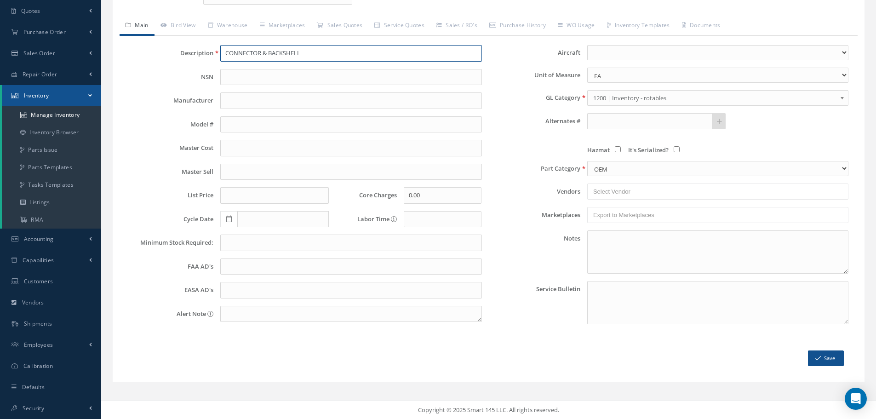
type input "CONNECTOR & BACKSHELL"
click at [828, 358] on button "Save" at bounding box center [826, 359] width 36 height 16
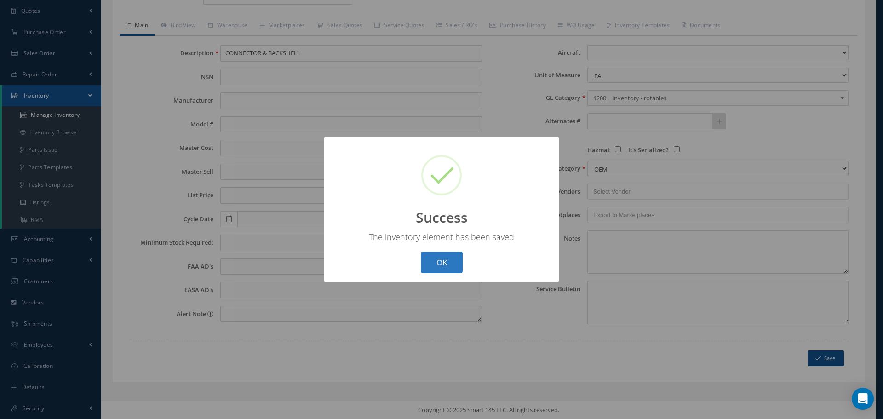
click at [444, 259] on button "OK" at bounding box center [442, 263] width 42 height 22
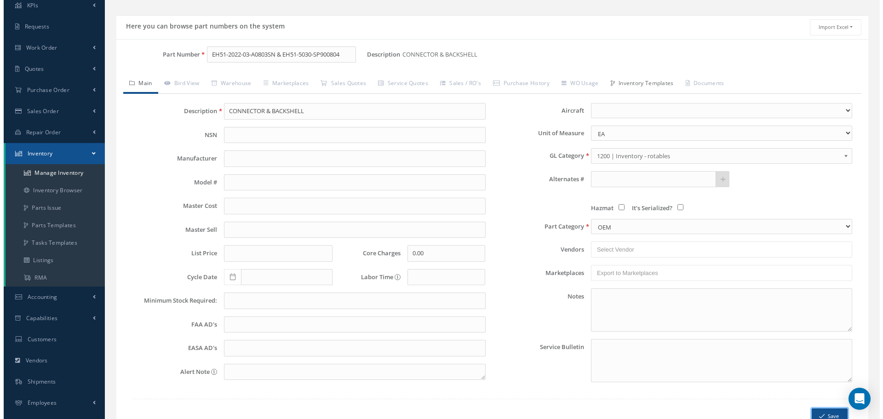
scroll to position [0, 0]
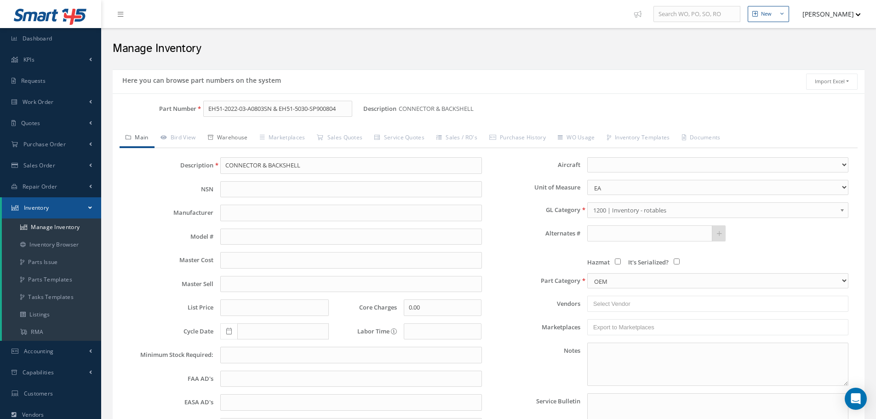
click at [230, 135] on link "Warehouse" at bounding box center [228, 138] width 52 height 19
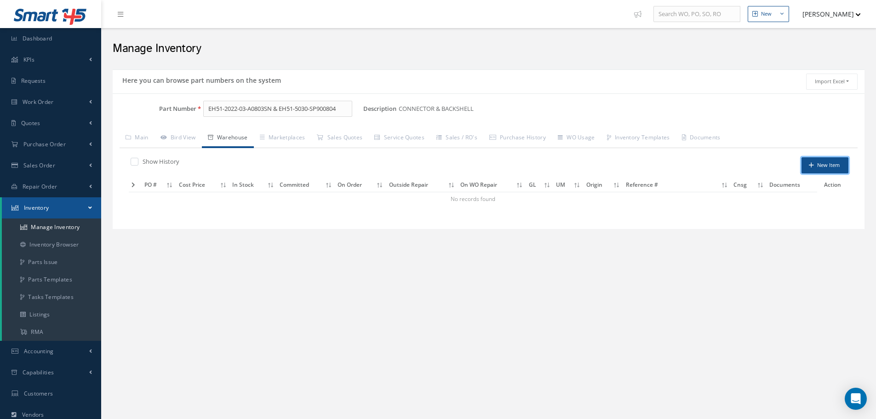
click at [834, 163] on button "New Item" at bounding box center [825, 165] width 47 height 16
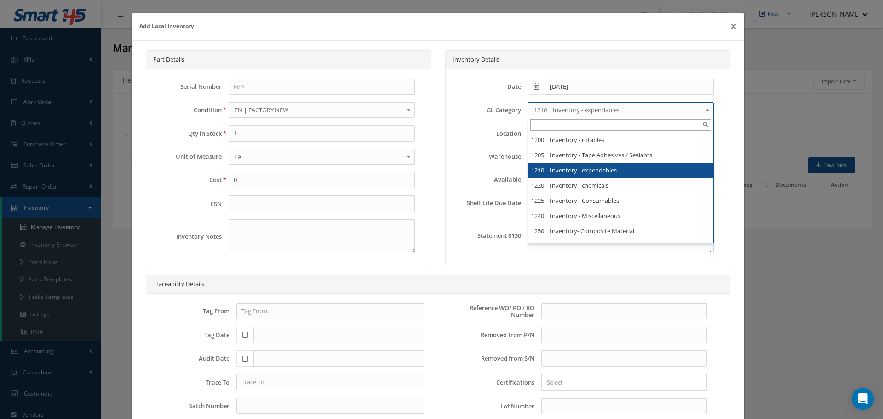
click at [705, 108] on b at bounding box center [709, 112] width 8 height 15
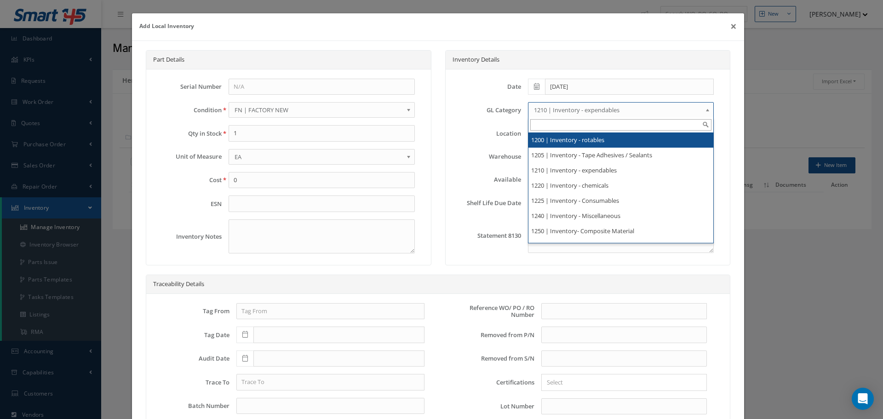
click at [592, 142] on li "1200 | Inventory - rotables" at bounding box center [621, 139] width 185 height 15
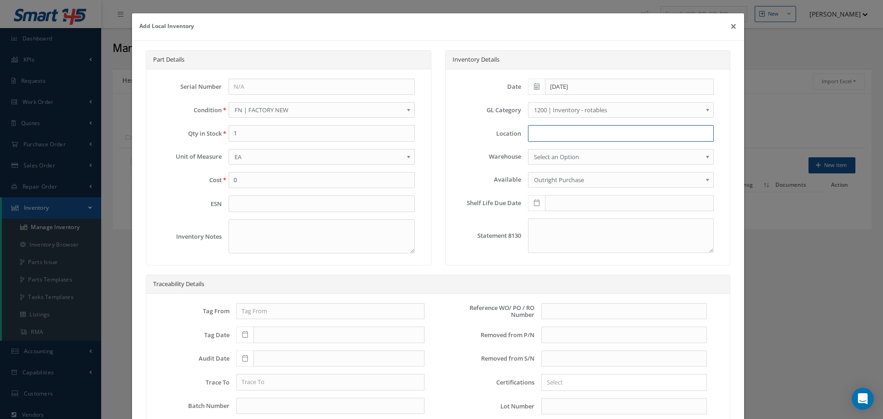
click at [544, 138] on input at bounding box center [621, 133] width 186 height 17
type input "RN8-1-78"
click at [549, 307] on input "text" at bounding box center [624, 311] width 166 height 17
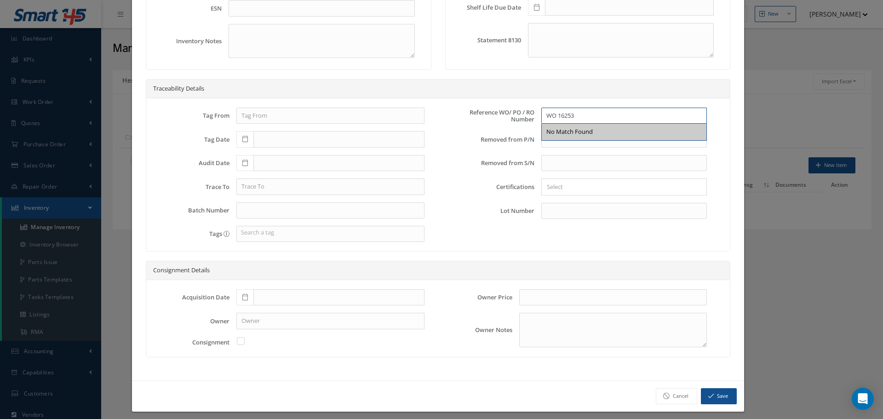
scroll to position [201, 0]
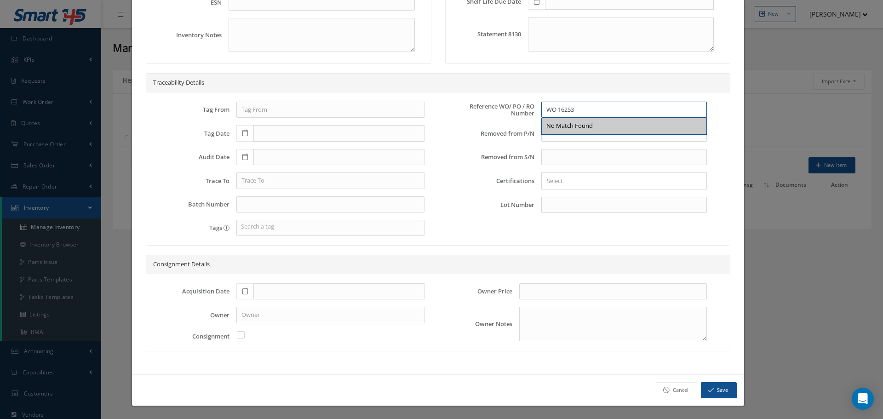
type input "WO 16253"
click at [242, 292] on icon at bounding box center [245, 291] width 6 height 6
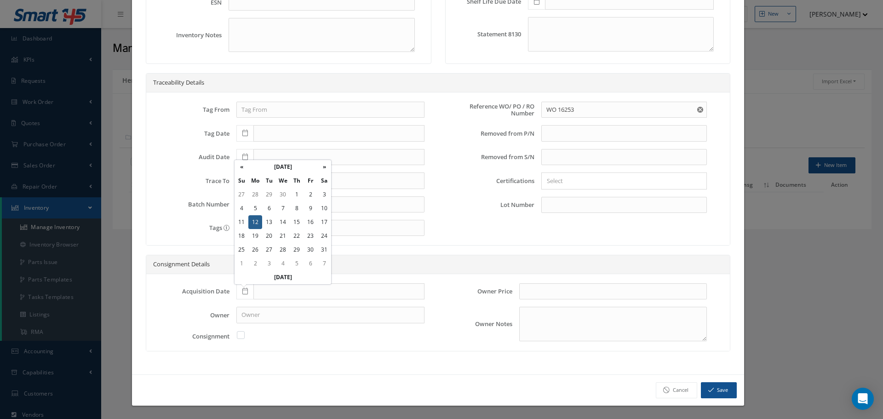
click at [252, 220] on td "12" at bounding box center [255, 222] width 14 height 14
click at [244, 290] on icon at bounding box center [245, 291] width 6 height 6
click at [254, 221] on td "12" at bounding box center [255, 222] width 14 height 14
type input "12/12/2022"
click at [708, 389] on button "Save" at bounding box center [719, 390] width 36 height 16
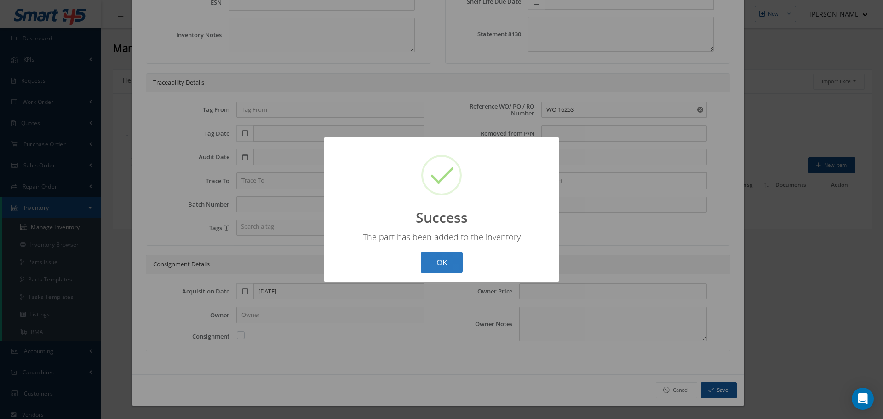
click at [442, 258] on button "OK" at bounding box center [442, 263] width 42 height 22
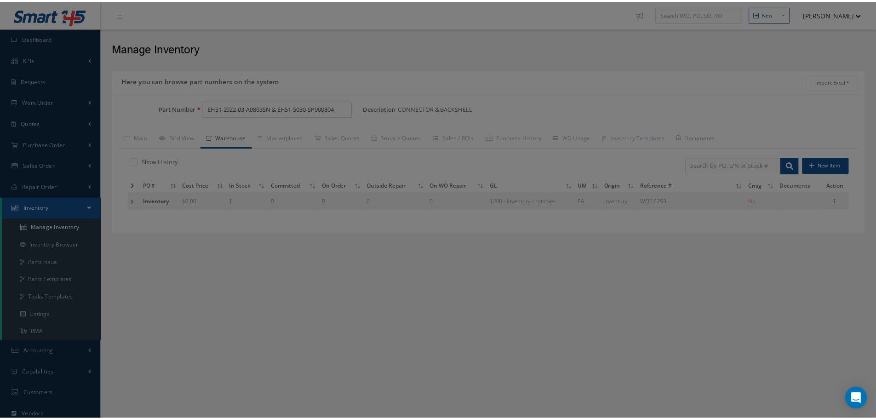
scroll to position [0, 0]
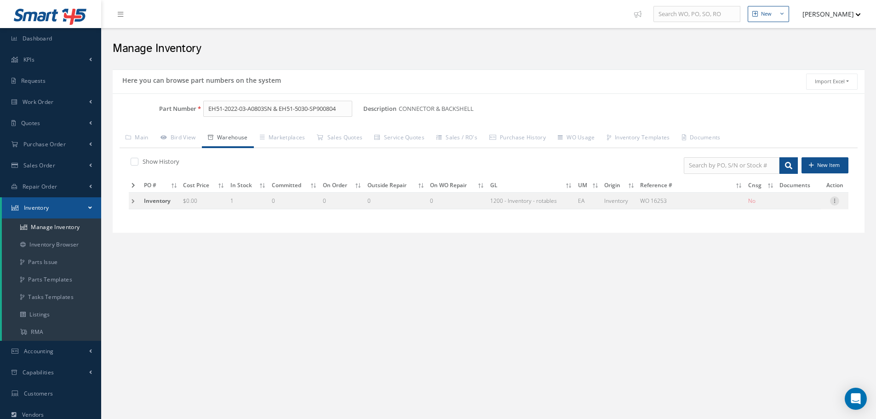
click at [835, 201] on icon at bounding box center [834, 199] width 9 height 7
click at [784, 249] on link "Label" at bounding box center [792, 249] width 73 height 12
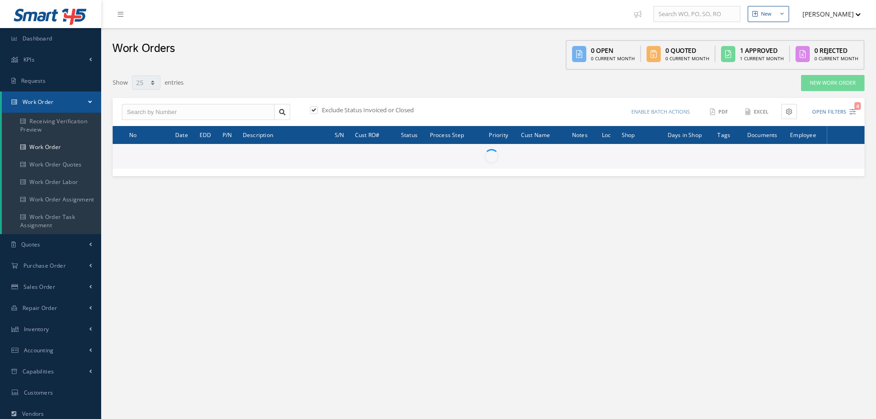
select select "25"
type input "All Work Request"
type input "All Work Performed"
type input "All Status"
type input "WO Part Status"
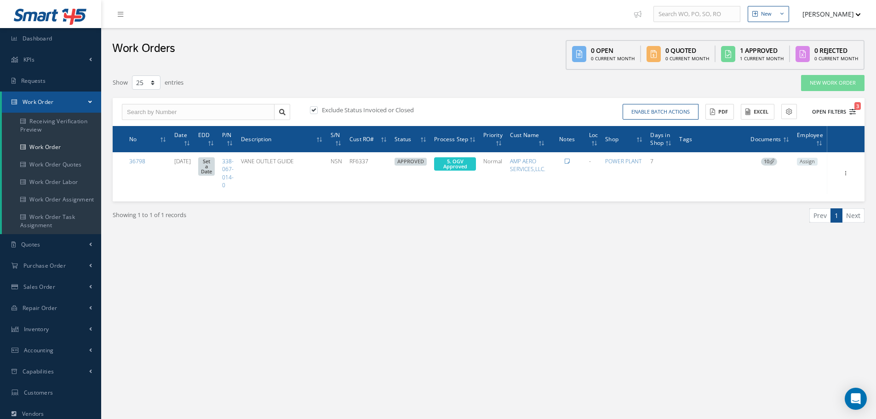
click at [838, 107] on button "Open Filters 3" at bounding box center [830, 111] width 52 height 15
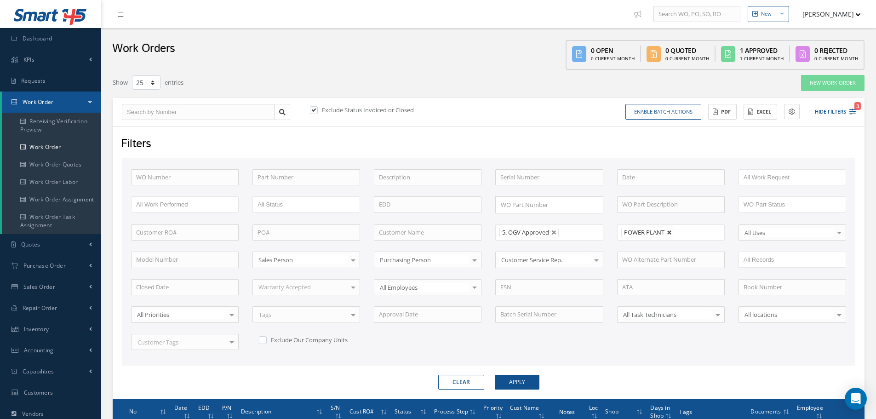
click at [672, 233] on link at bounding box center [670, 233] width 6 height 6
type input "All Shops"
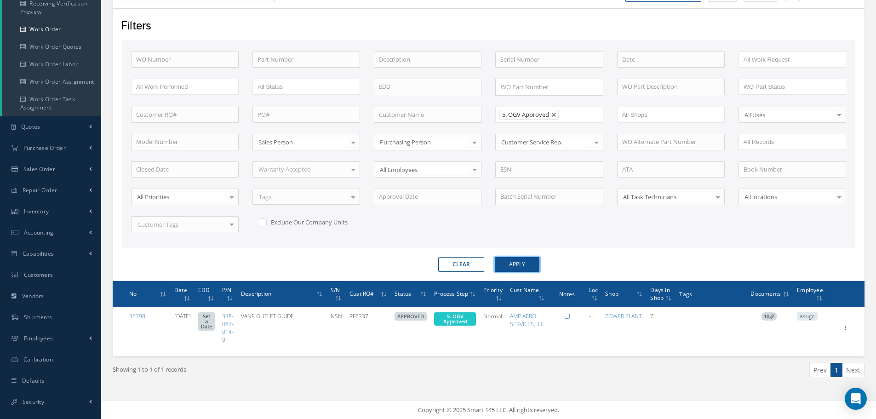
click at [525, 261] on button "Apply" at bounding box center [517, 264] width 45 height 15
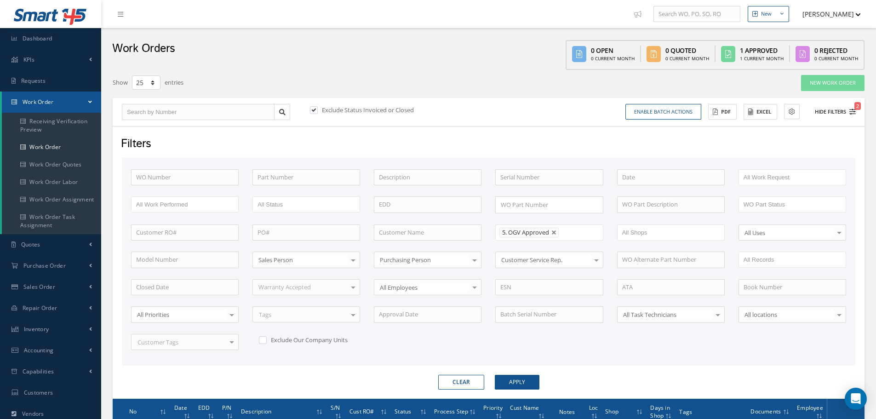
click at [828, 109] on button "Hide Filters 2" at bounding box center [831, 111] width 49 height 15
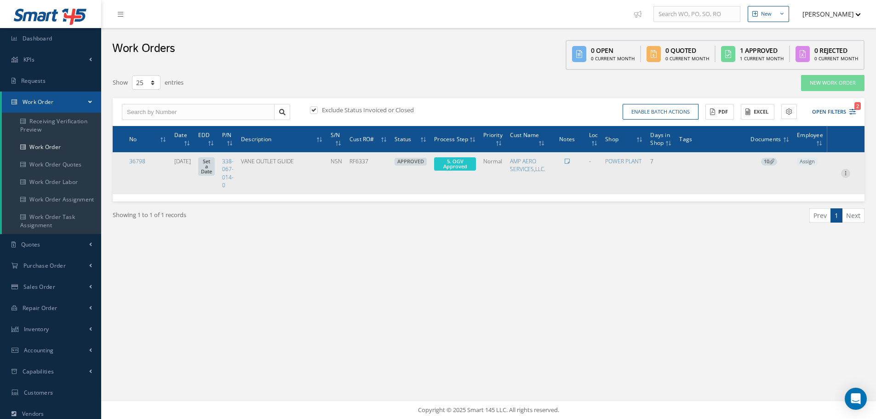
click at [844, 171] on icon at bounding box center [845, 172] width 9 height 7
click at [469, 161] on span "Elapsed Time: 2h 17m Attached At: 09/30/2025 Attached By: ABNER DIAZ 5. OGV App…" at bounding box center [455, 163] width 42 height 13
click at [459, 161] on span "5. OGV Approved" at bounding box center [455, 164] width 24 height 12
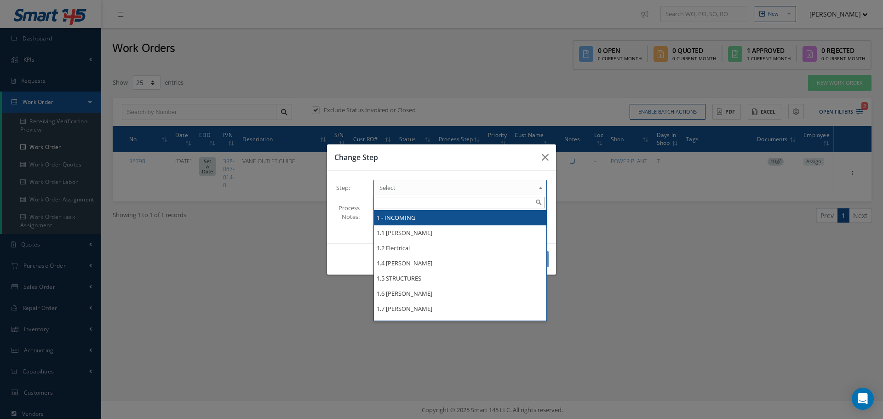
click at [541, 187] on b at bounding box center [542, 190] width 8 height 15
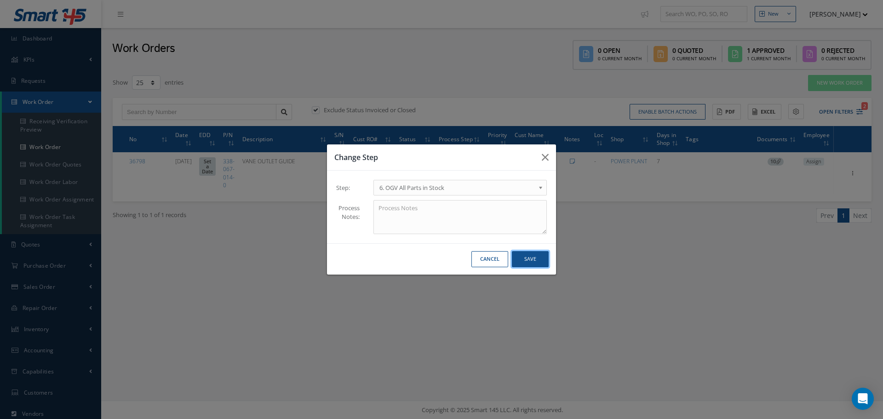
click at [530, 257] on button "Save" at bounding box center [530, 259] width 37 height 16
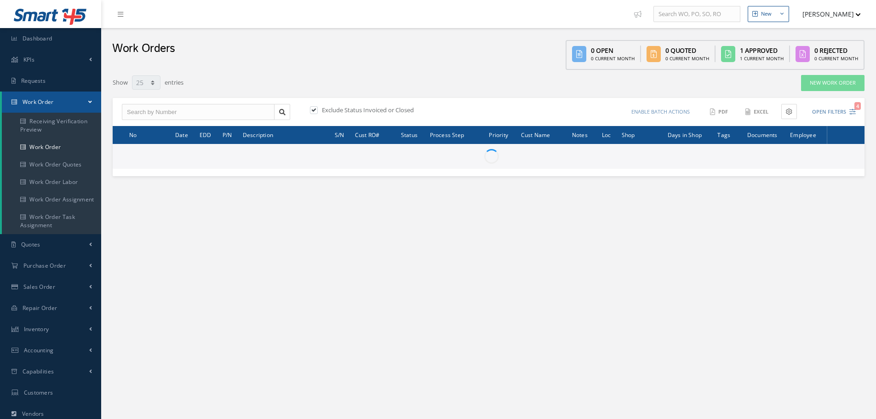
select select "25"
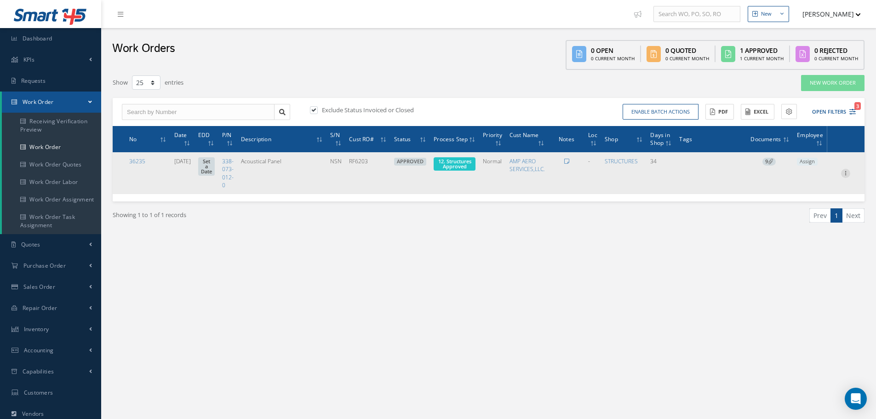
click at [846, 174] on icon at bounding box center [845, 172] width 9 height 7
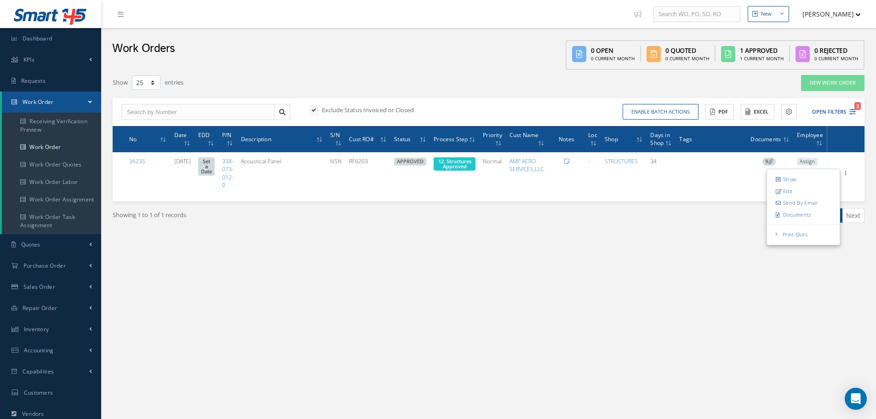
click at [662, 263] on div "Show 10 25 50 100 entries New Work Order Exclude Status Invoiced or Closed Enab…" at bounding box center [488, 167] width 761 height 195
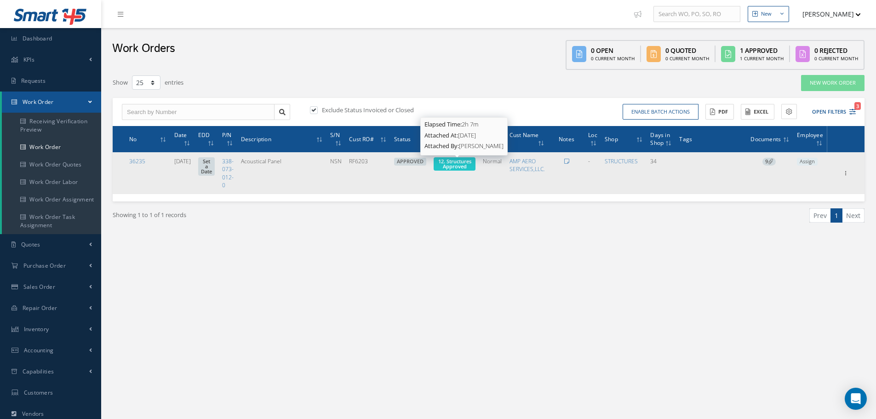
click at [457, 161] on span "12. Structures Approved" at bounding box center [454, 164] width 33 height 12
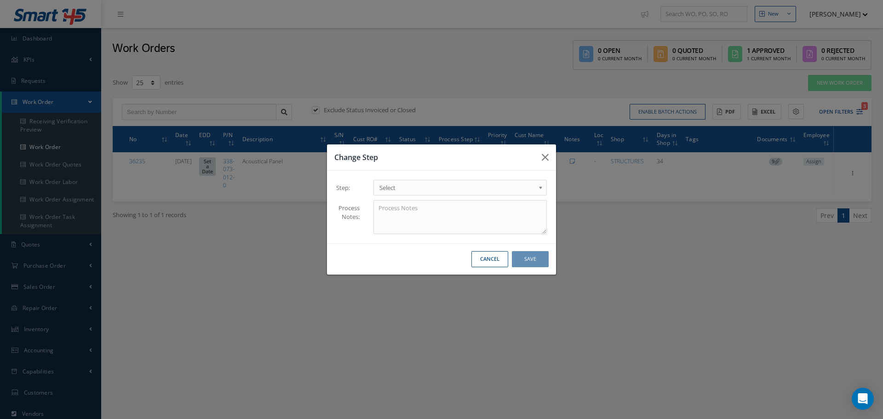
click at [540, 185] on b at bounding box center [542, 190] width 8 height 15
click at [537, 261] on button "Save" at bounding box center [530, 259] width 37 height 16
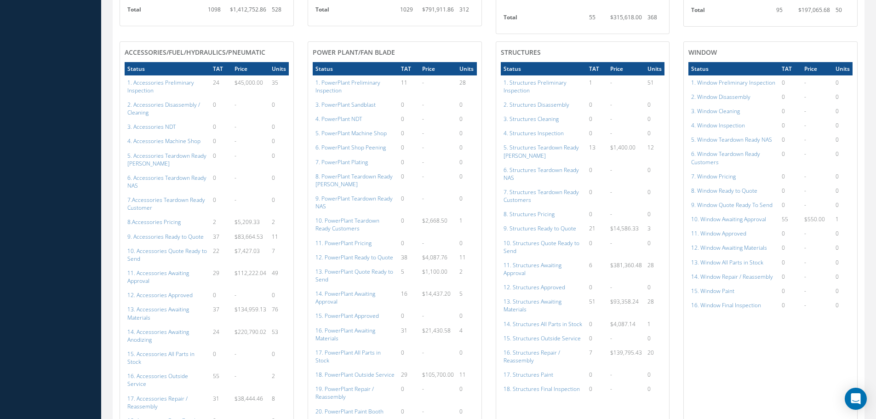
scroll to position [460, 0]
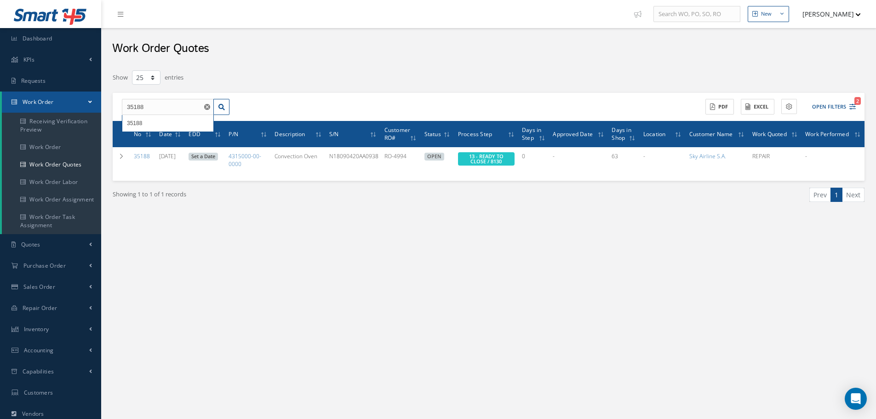
select select "25"
type input "3"
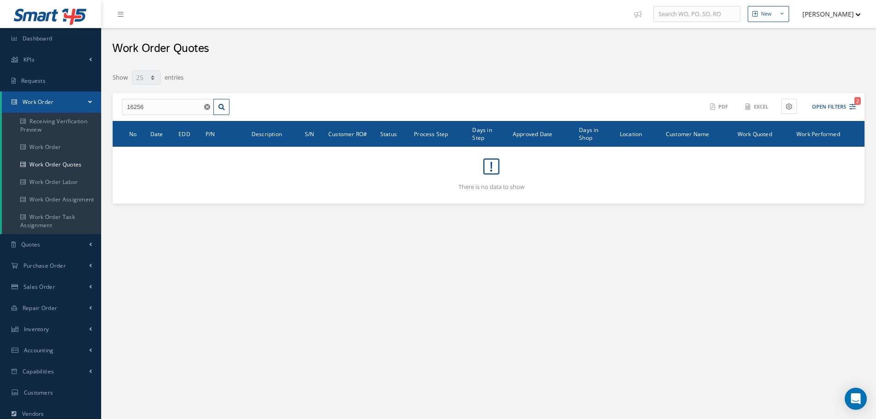
click at [155, 106] on input "16256" at bounding box center [168, 107] width 92 height 17
type input "1"
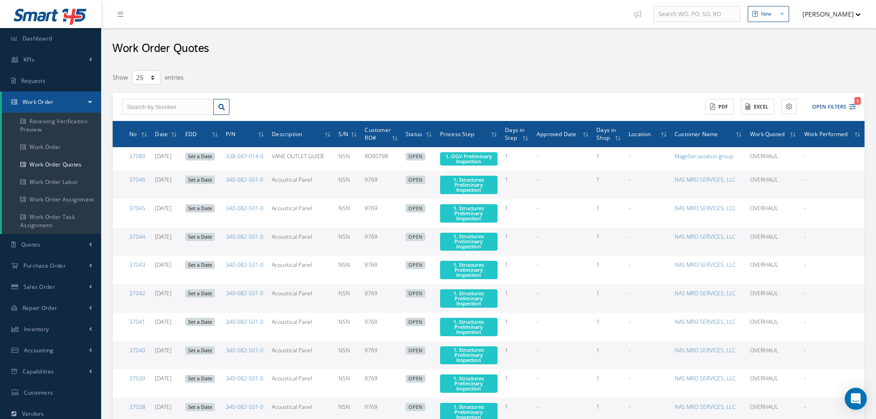
click at [161, 103] on input "text" at bounding box center [168, 107] width 92 height 17
type input "16256"
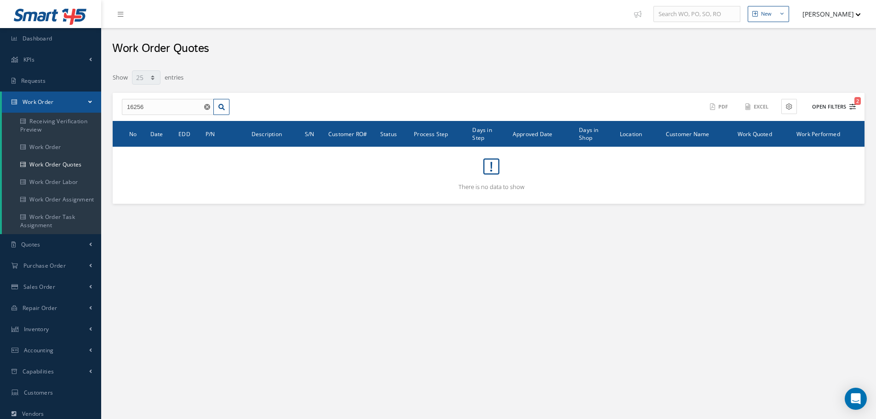
click at [830, 109] on button "Open Filters 2" at bounding box center [830, 106] width 52 height 15
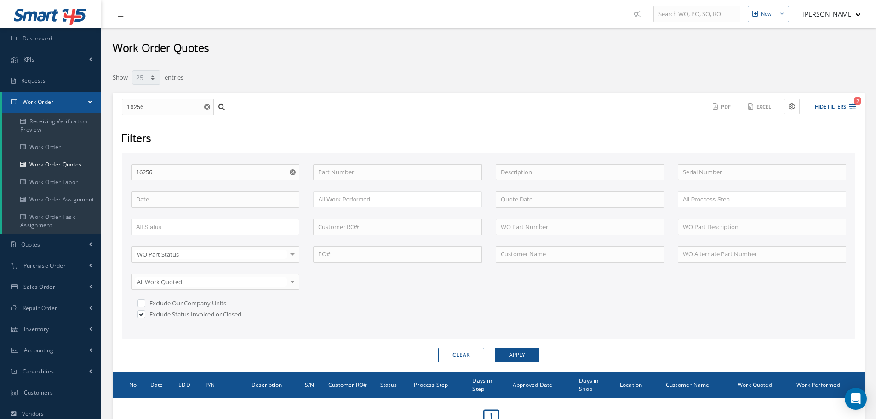
click at [145, 315] on label at bounding box center [146, 314] width 2 height 8
click at [141, 315] on input "checkbox" at bounding box center [141, 315] width 6 height 6
checkbox input "false"
click at [507, 355] on button "Apply" at bounding box center [517, 355] width 45 height 15
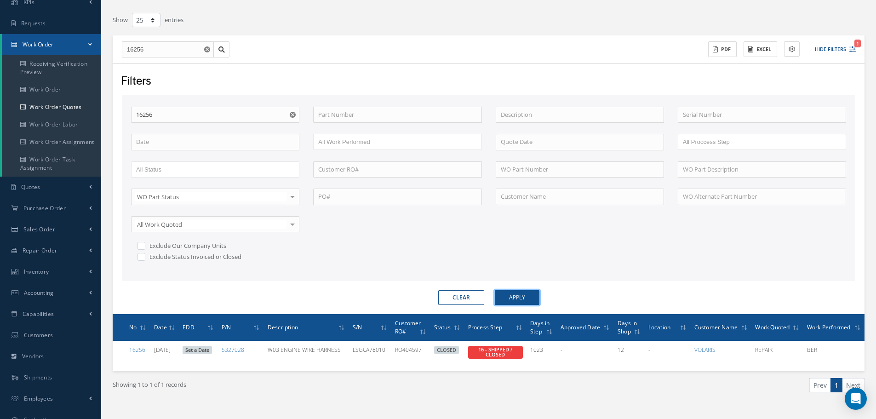
scroll to position [111, 0]
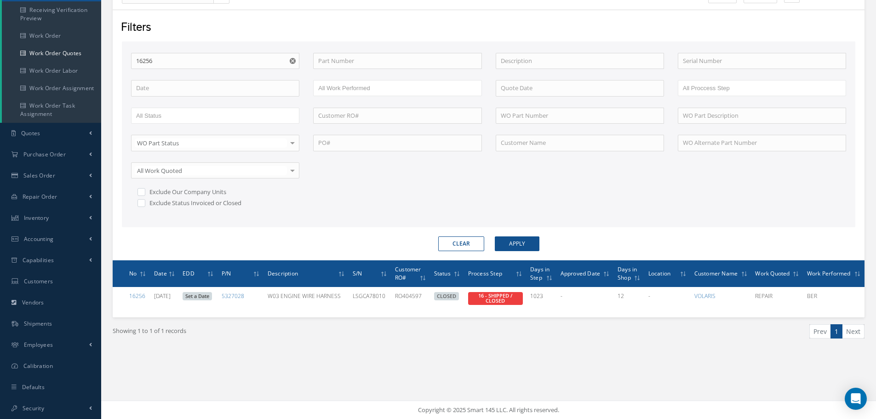
click at [605, 224] on div "WO Number 16256 Part Number Description Serial Number BENCH CHECK BER CADMIUM P…" at bounding box center [489, 134] width 734 height 186
